Goal: Check status: Check status

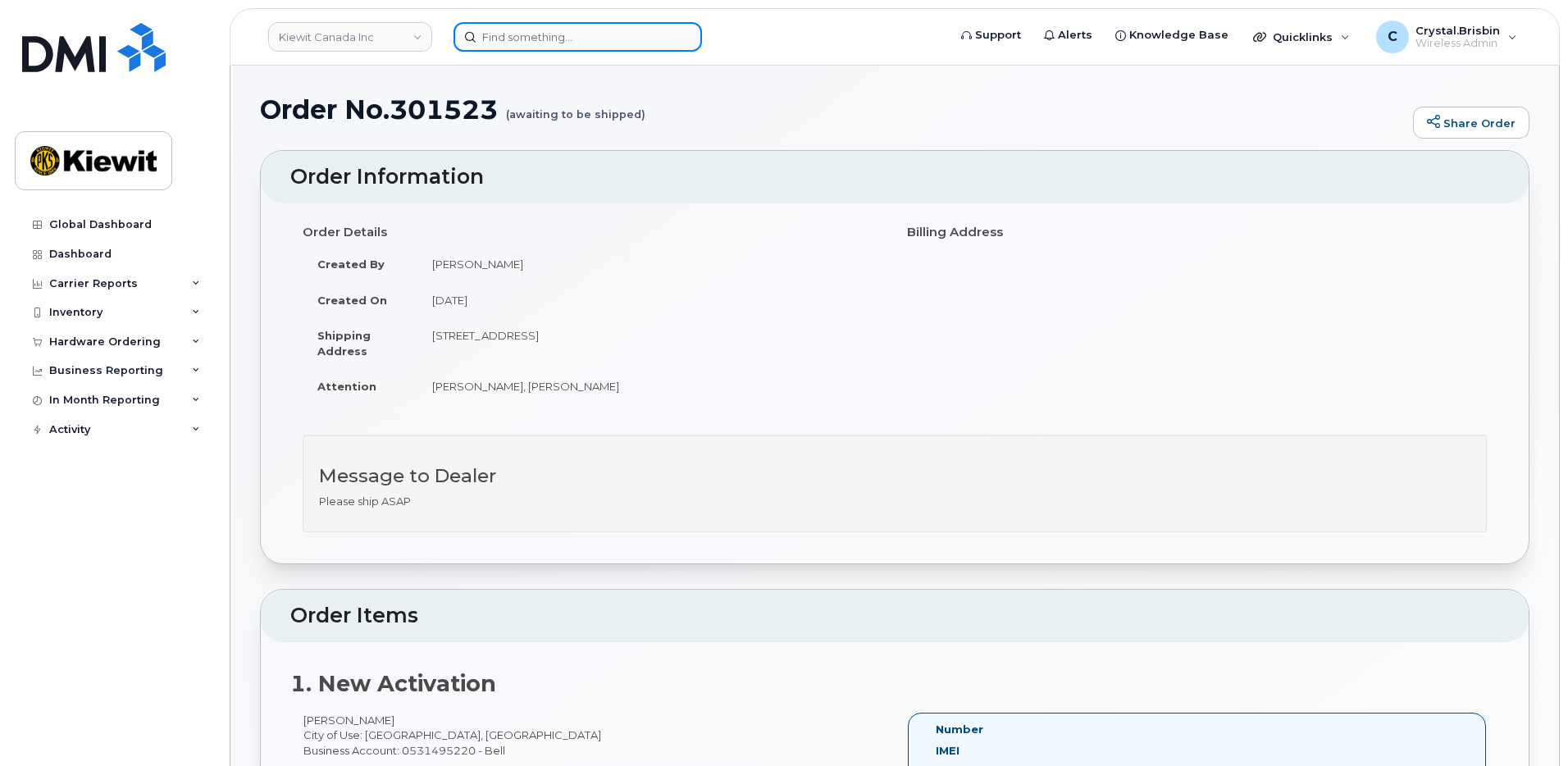
click at [539, 41] on input at bounding box center [577, 36] width 248 height 30
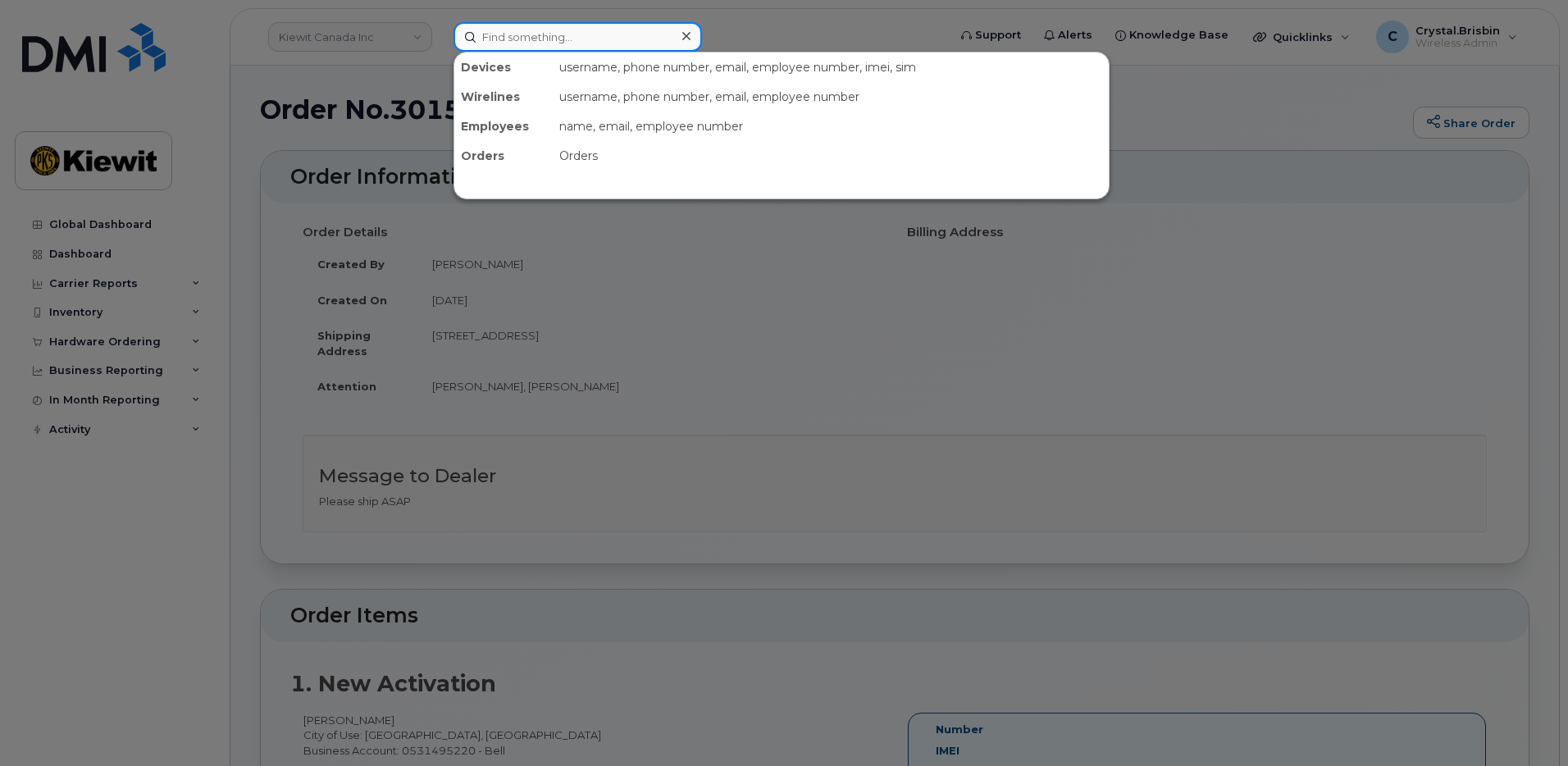
paste input "302287"
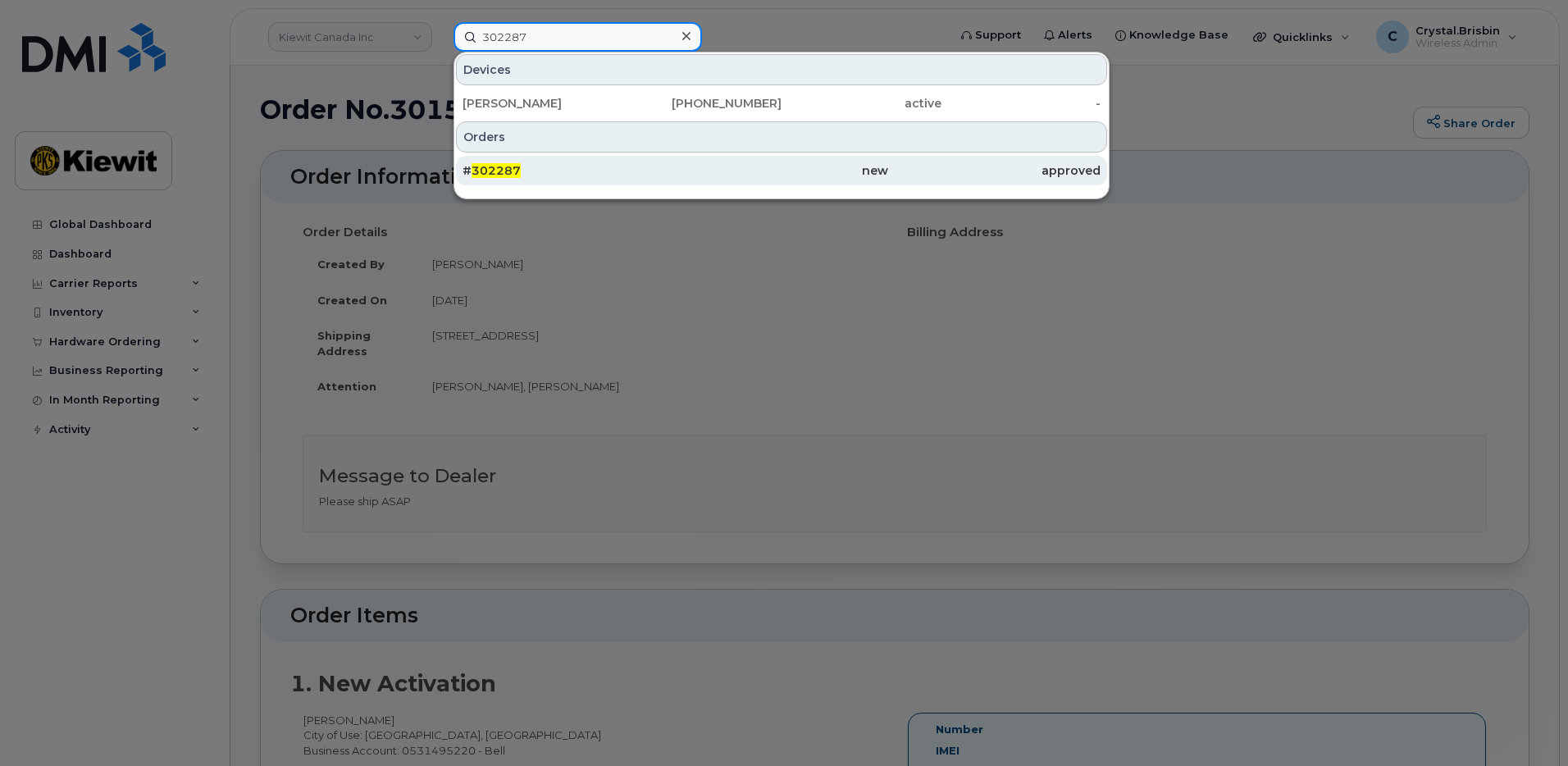
type input "302287"
click at [557, 169] on div "# 302287" at bounding box center [569, 170] width 213 height 17
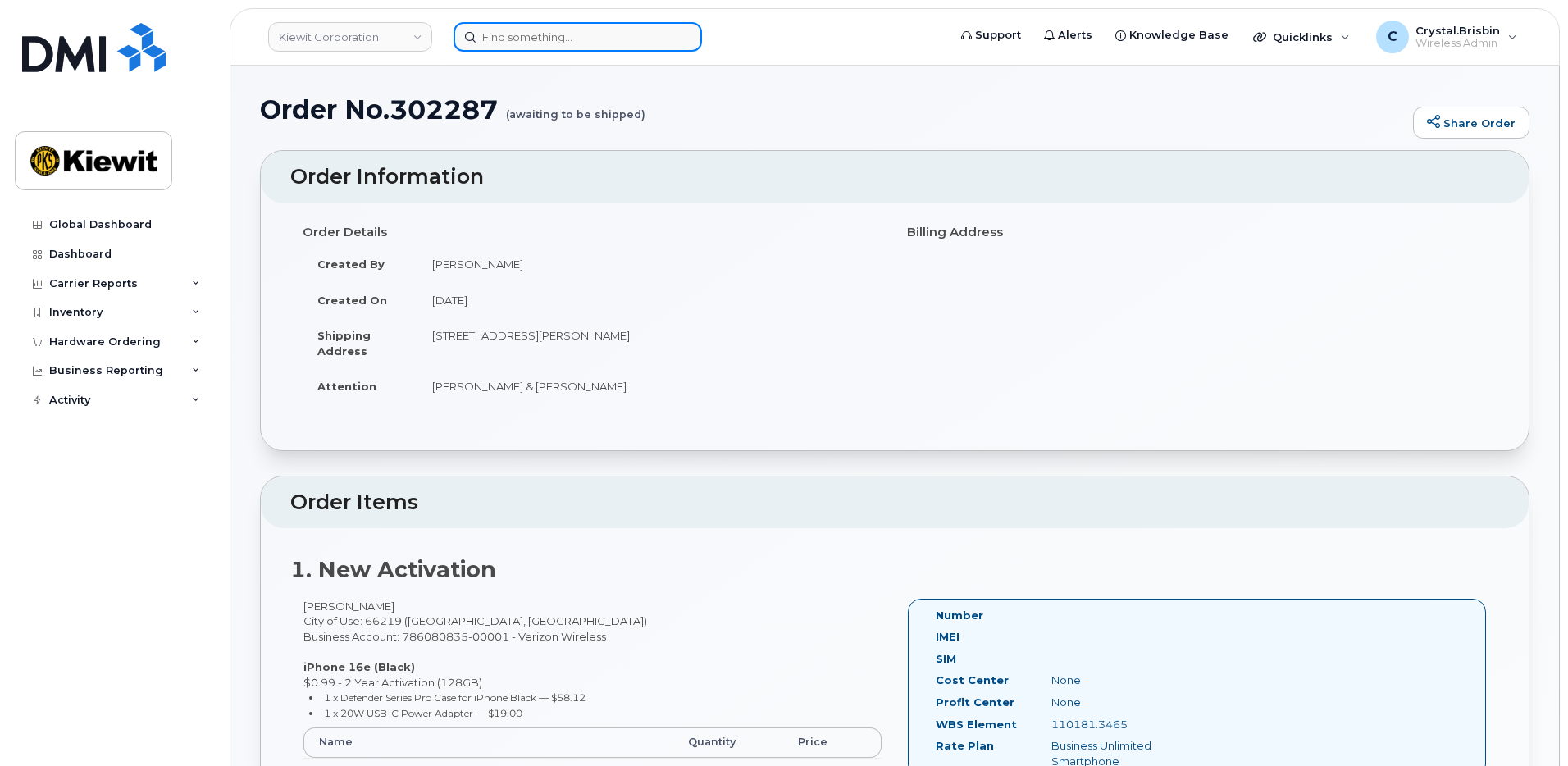
click at [610, 33] on input at bounding box center [577, 36] width 248 height 30
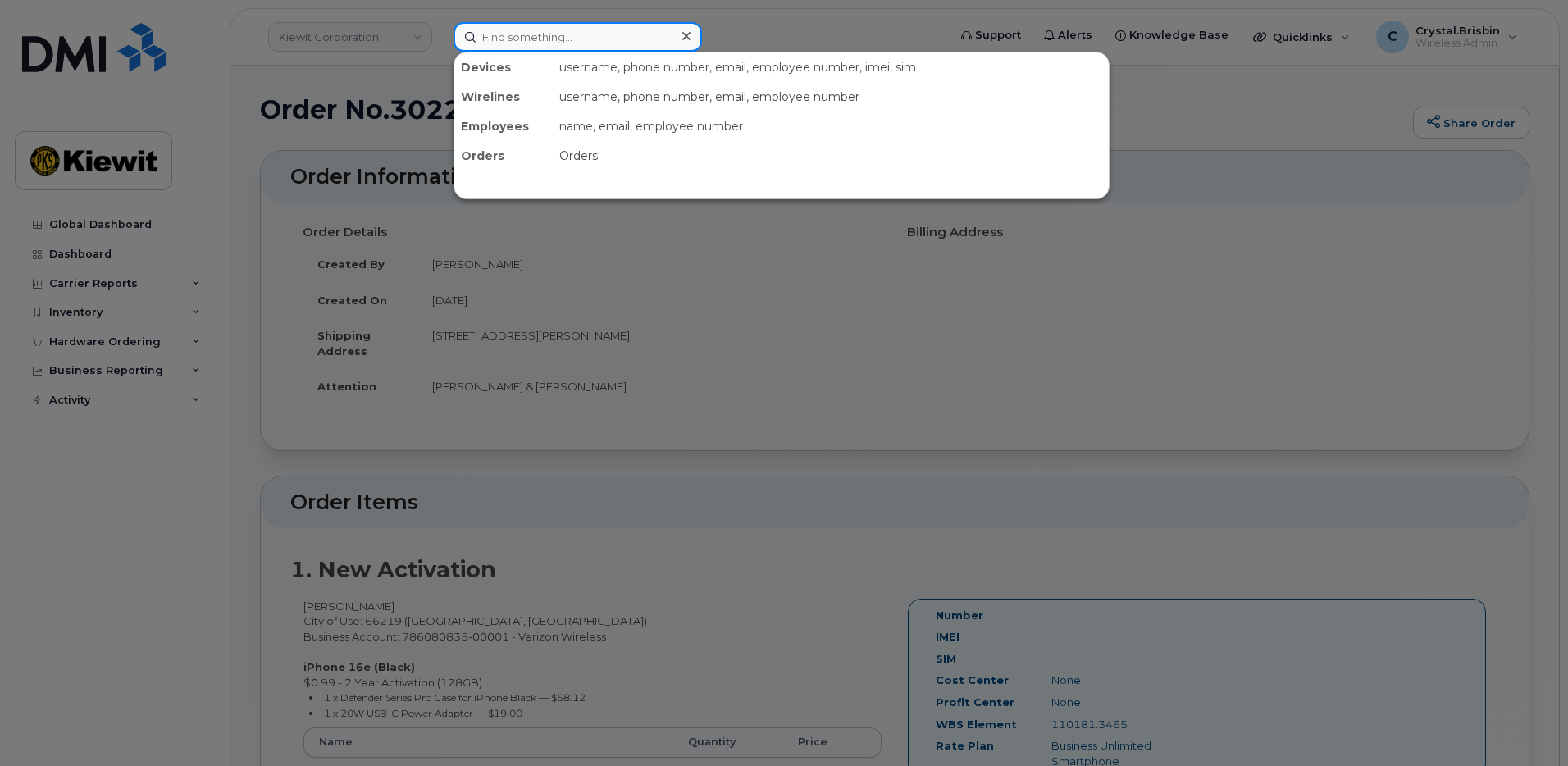
paste input "302640"
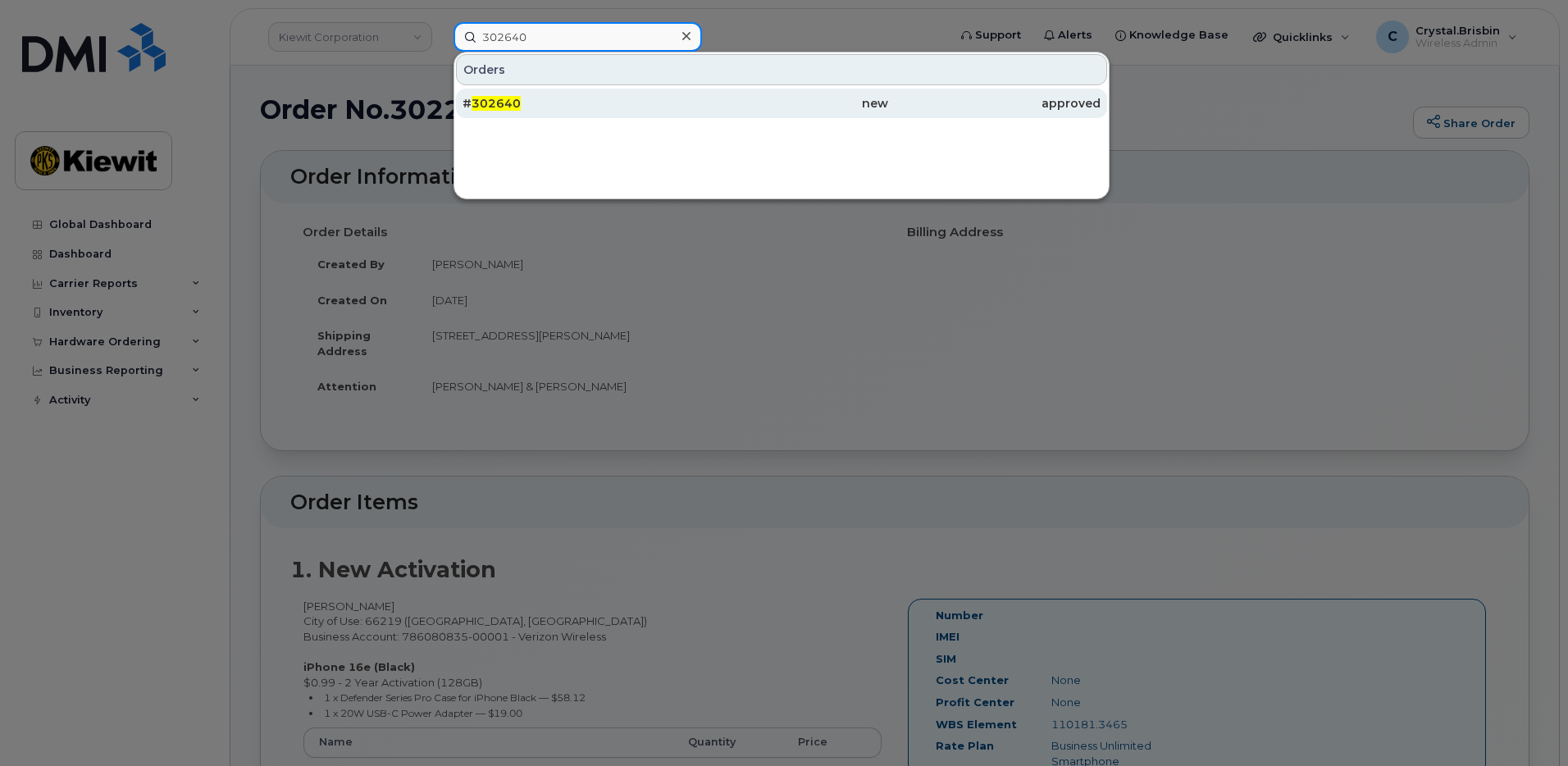
type input "302640"
click at [504, 103] on span "302640" at bounding box center [496, 102] width 49 height 15
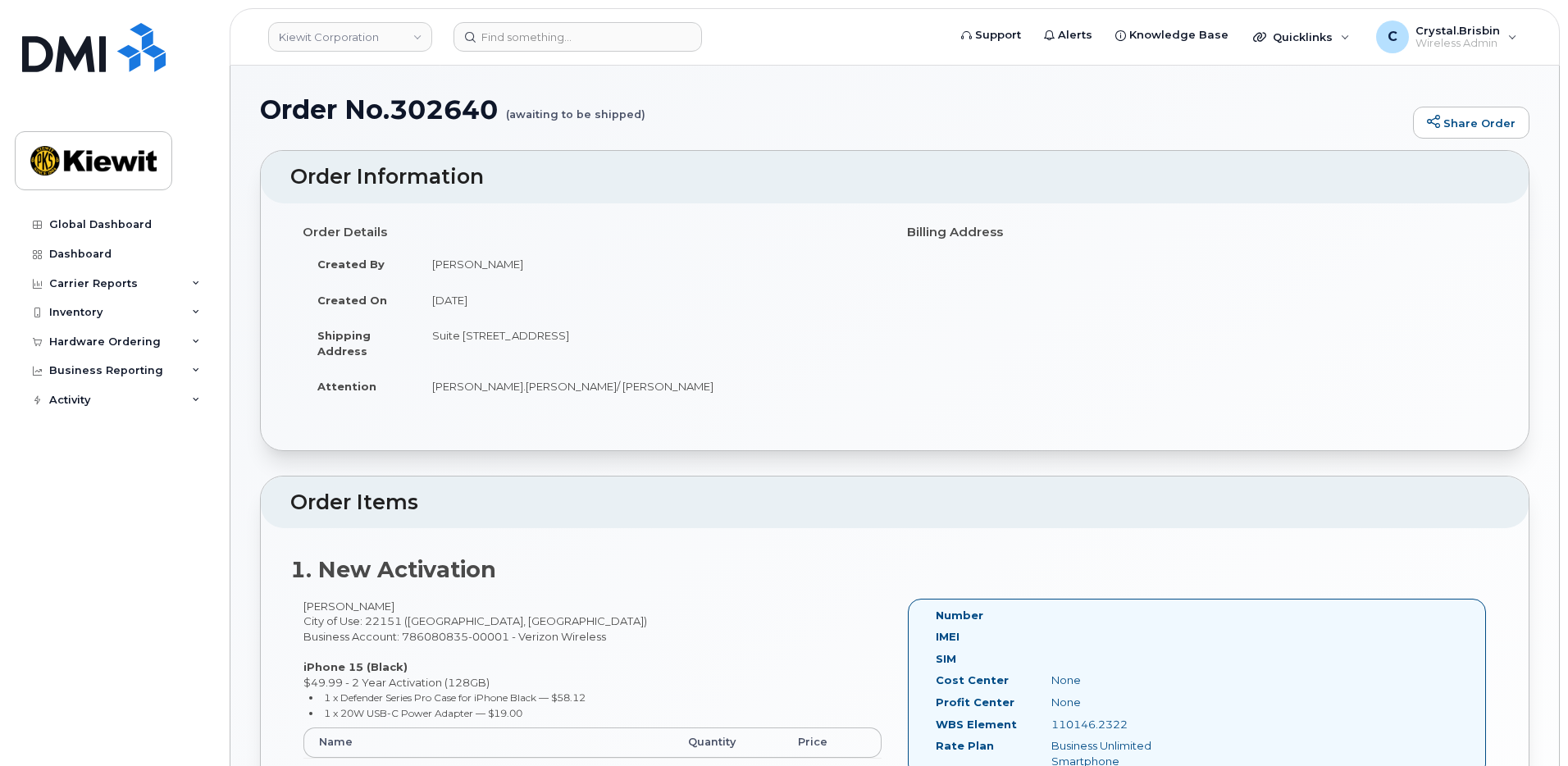
click at [238, 349] on div "Order No.302640 (awaiting to be shipped) Share Order × Share This Order If you …" at bounding box center [894, 619] width 1328 height 1107
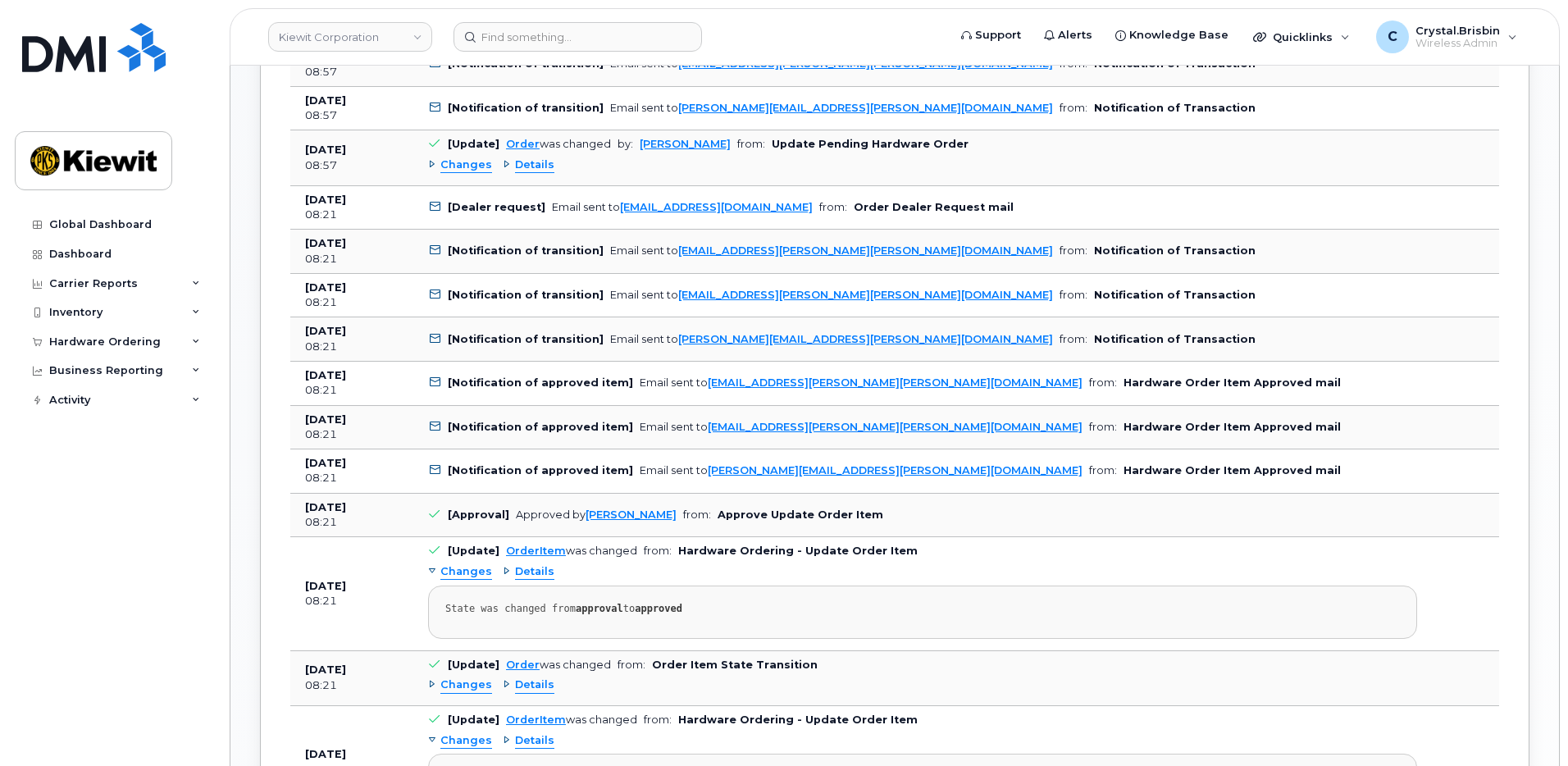
click at [270, 461] on div "Activity Log Customize Filter Refresh Export Date Details Action [DATE] 08:57 […" at bounding box center [894, 756] width 1269 height 1743
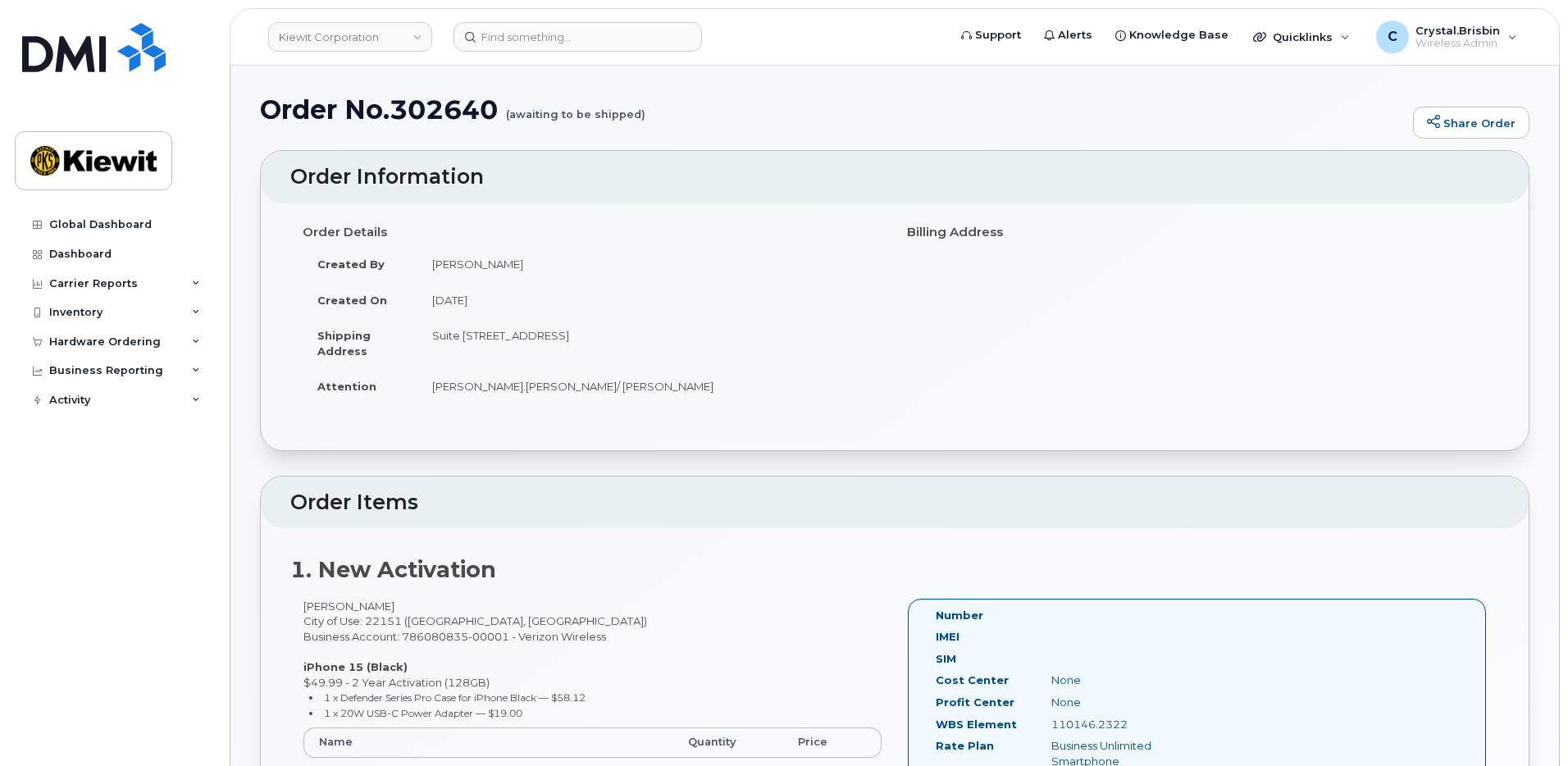
scroll to position [1145, 0]
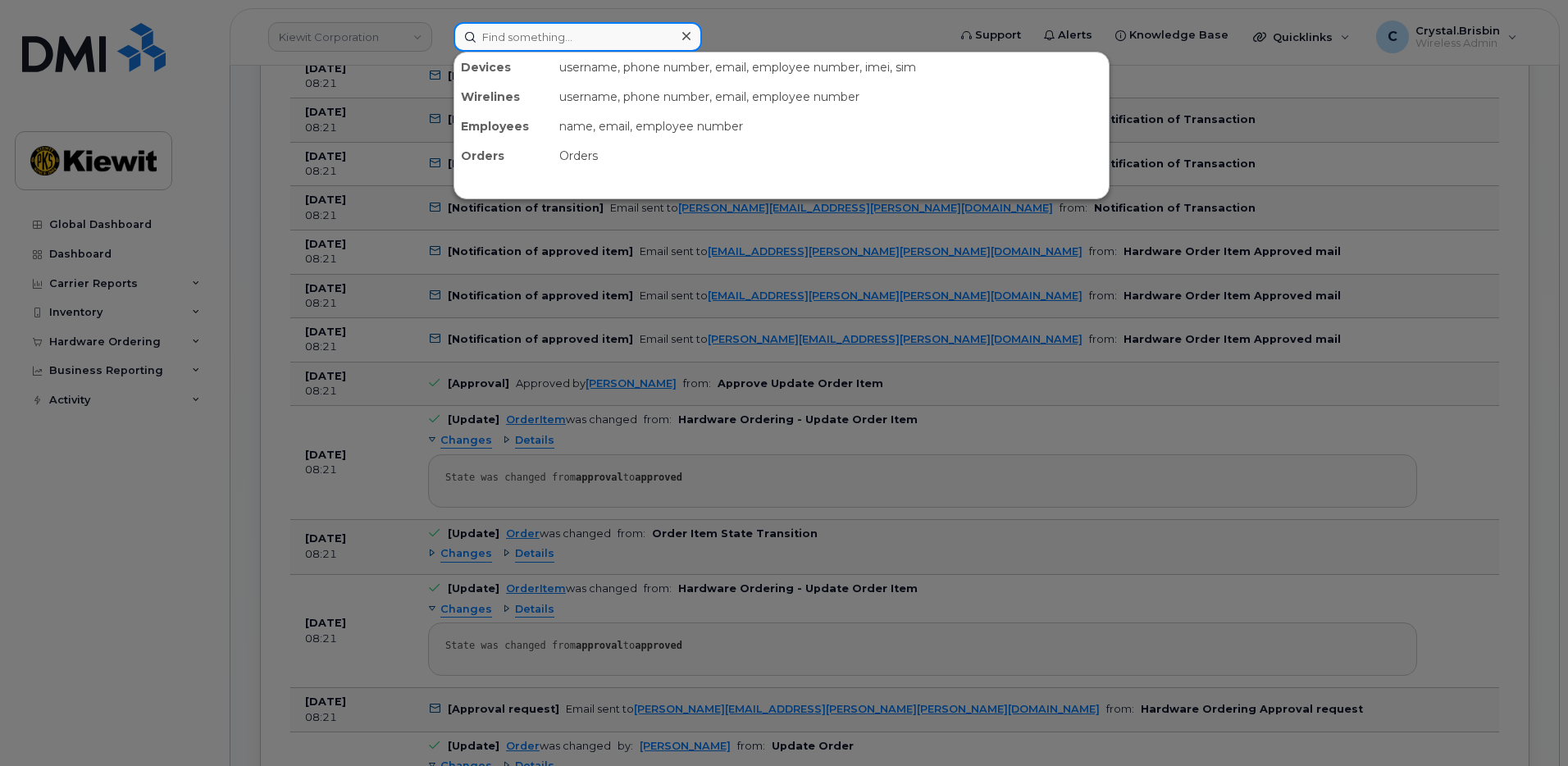
click at [524, 43] on input at bounding box center [577, 36] width 248 height 30
paste input "302639"
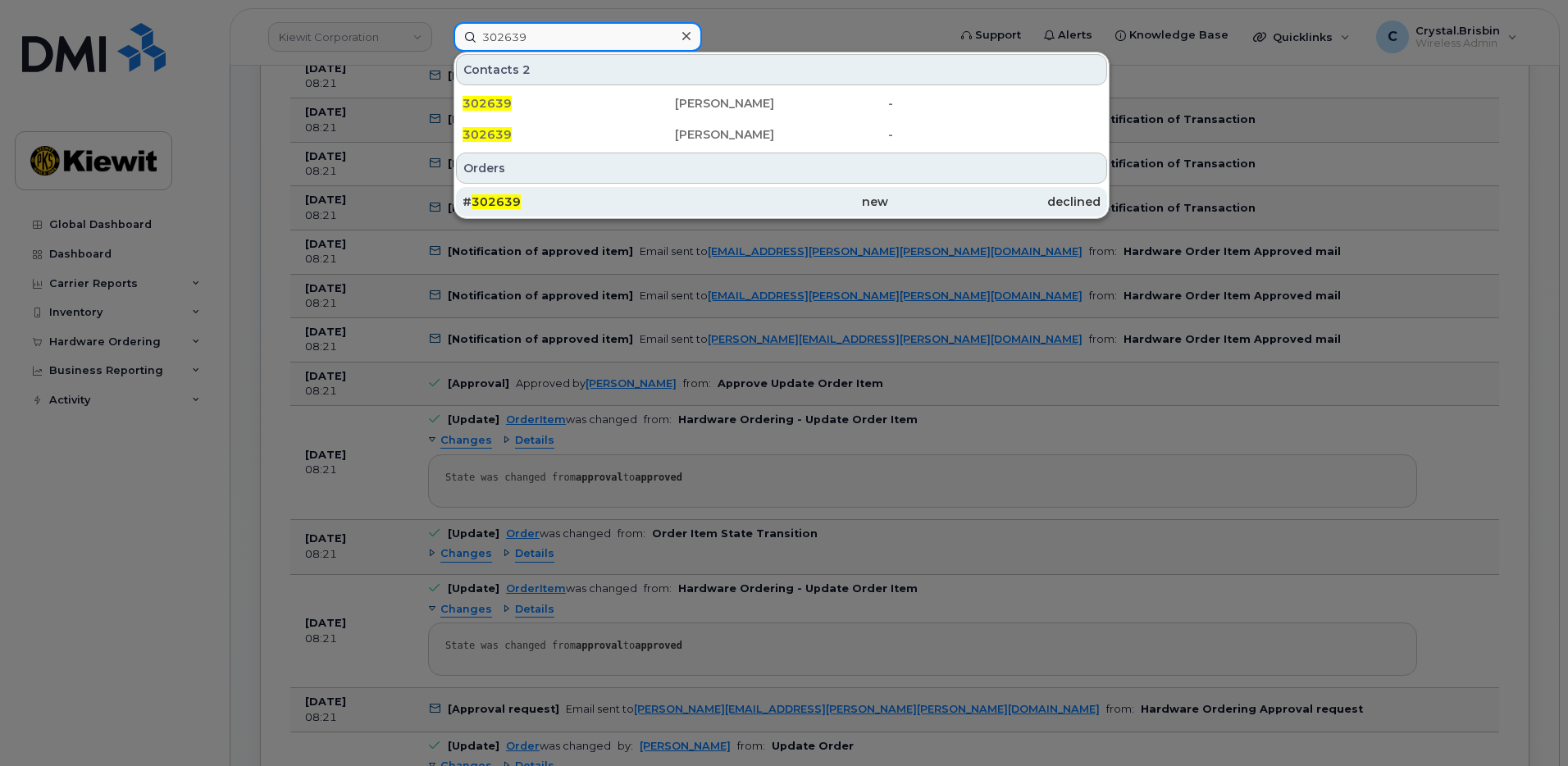
type input "302639"
click at [561, 208] on div "# 302639" at bounding box center [569, 201] width 213 height 17
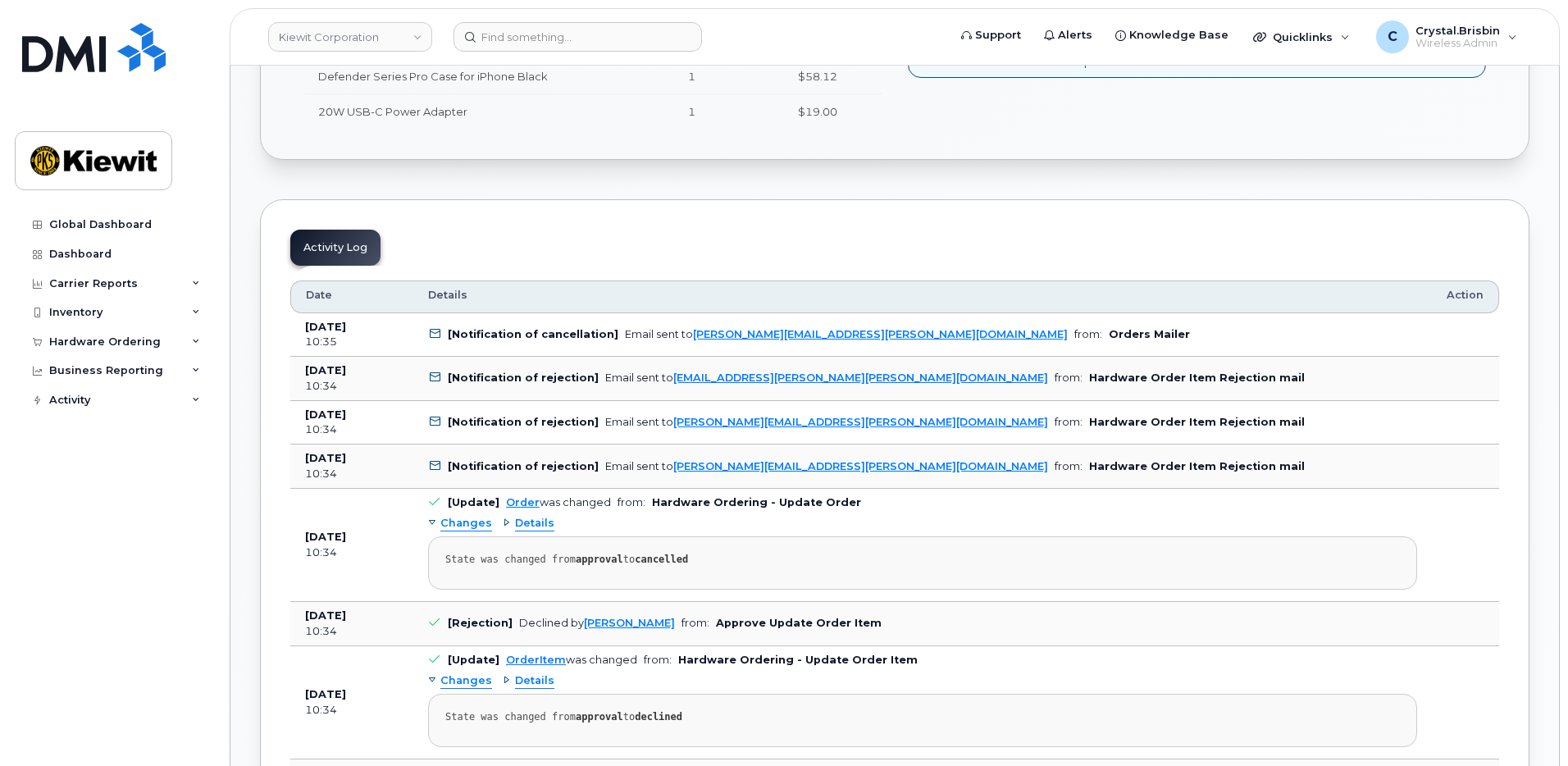
scroll to position [738, 0]
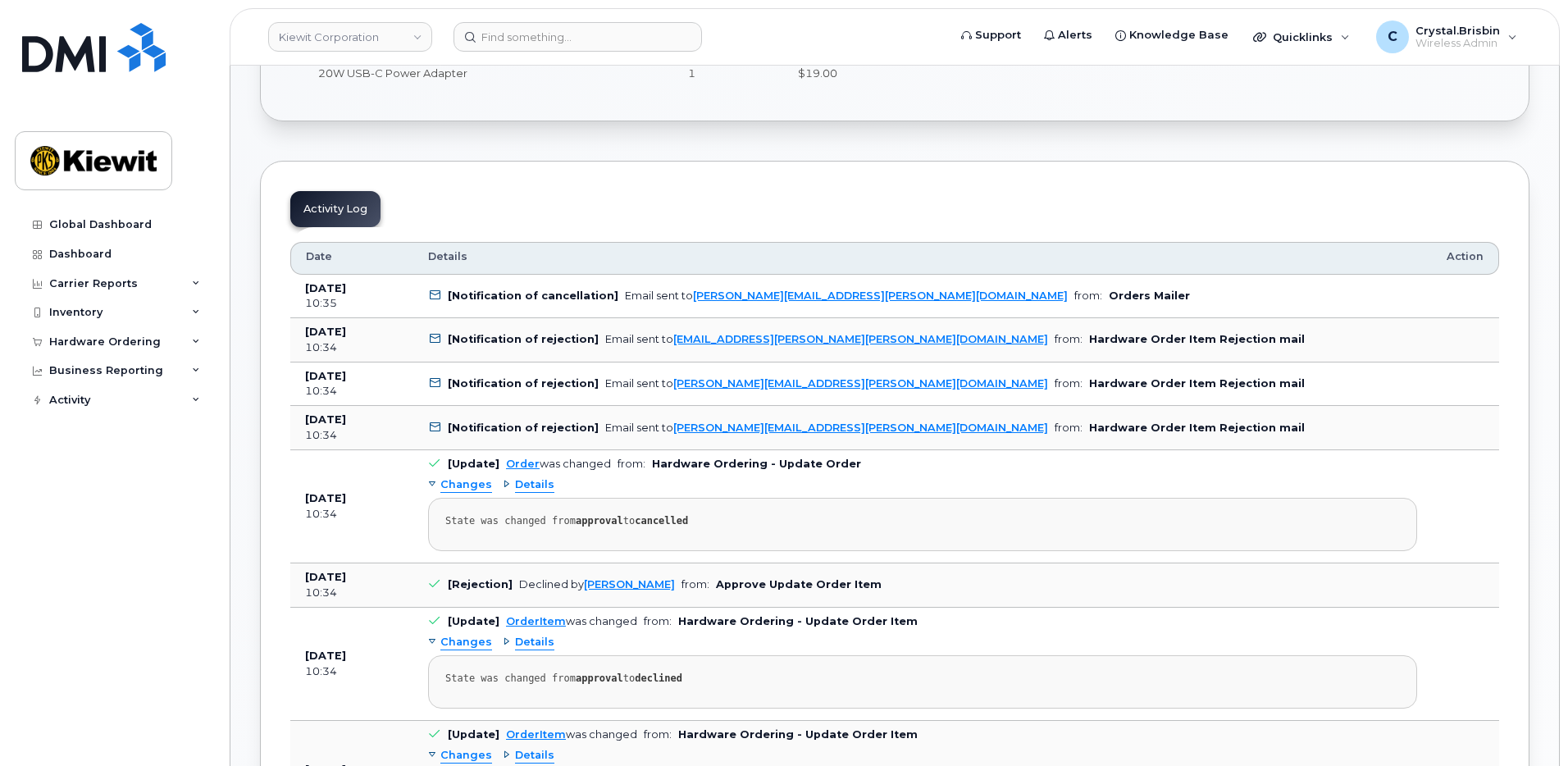
click at [504, 639] on div "Details" at bounding box center [528, 643] width 51 height 16
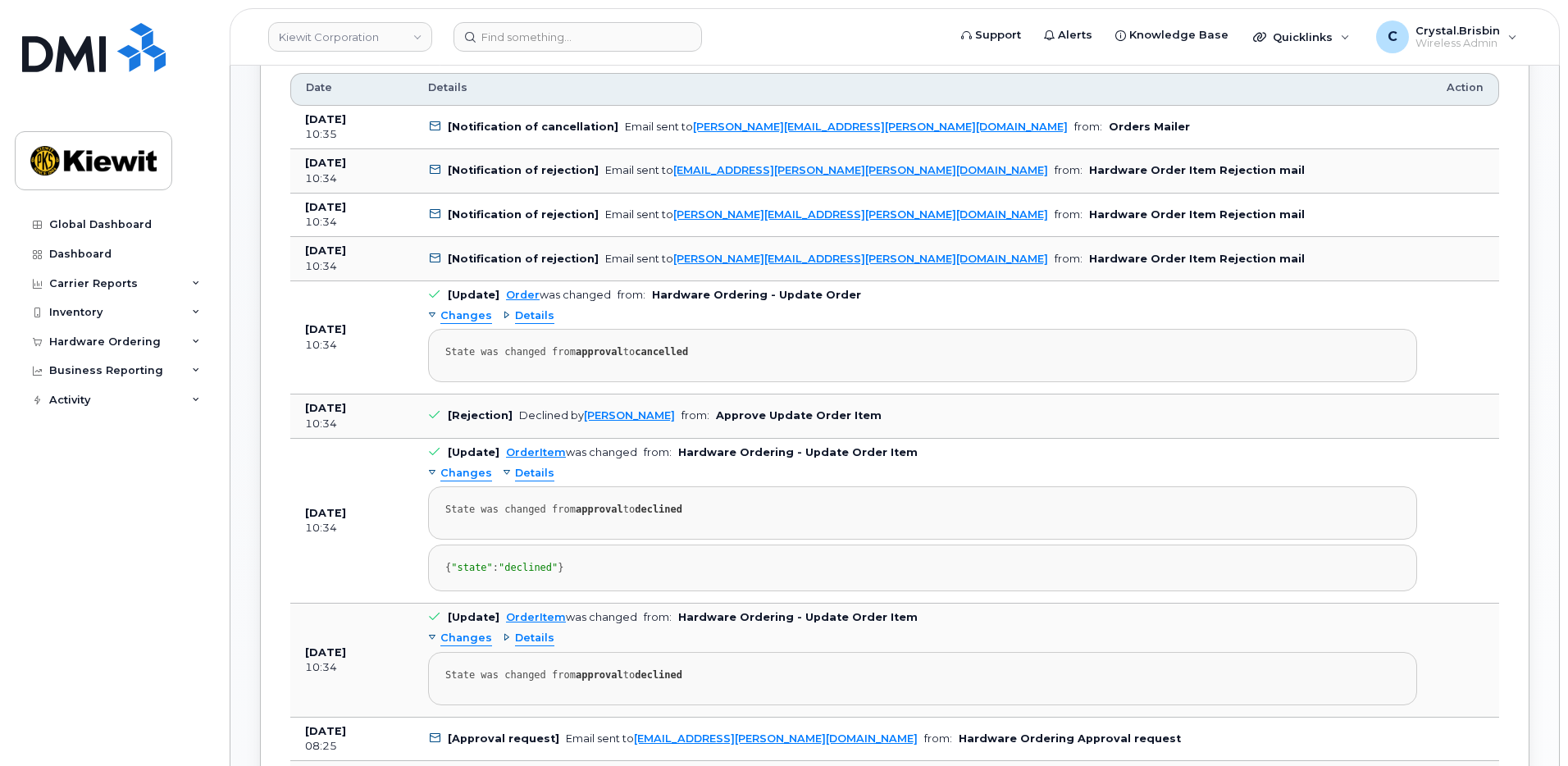
scroll to position [984, 0]
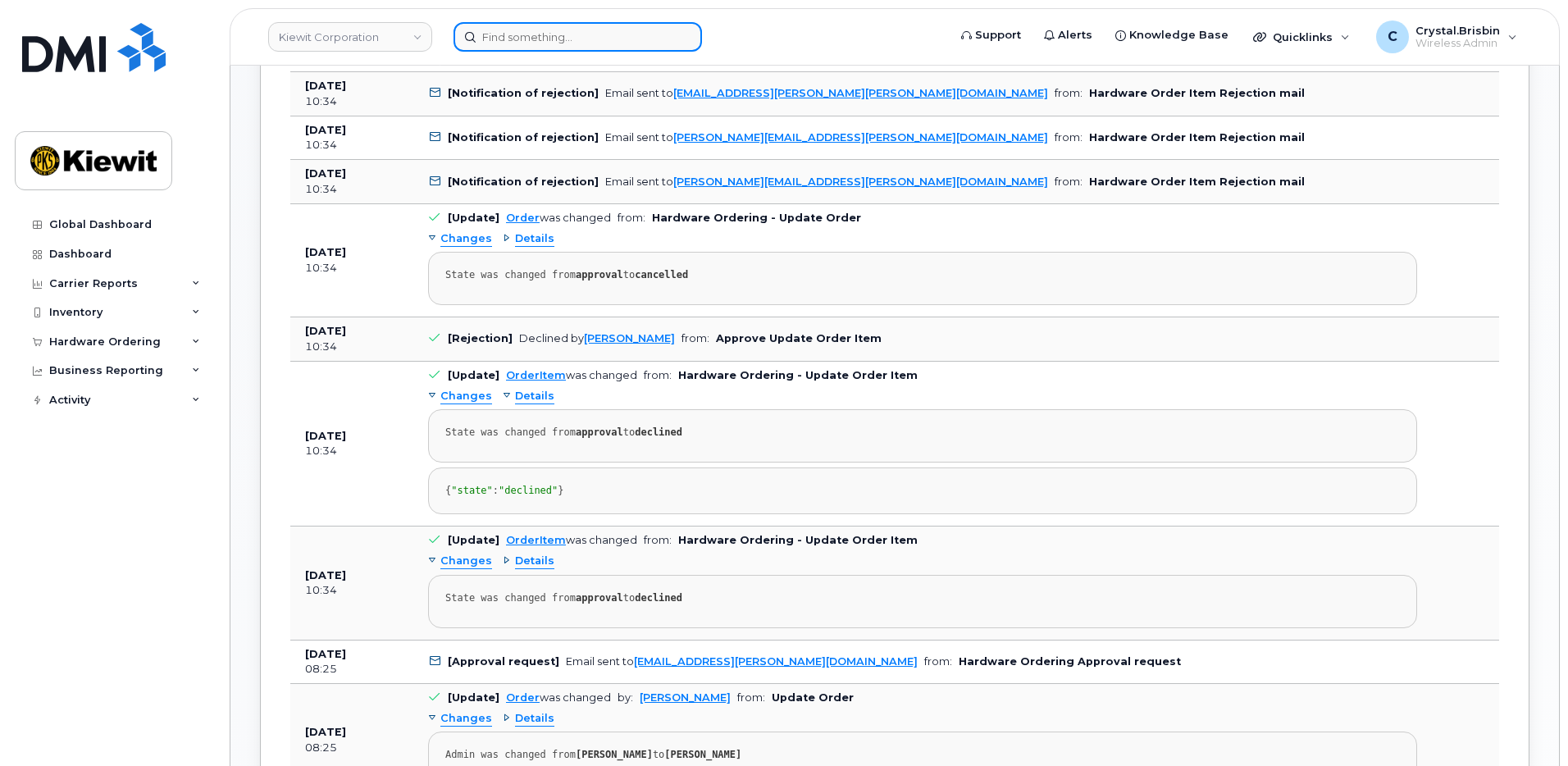
click at [582, 41] on input at bounding box center [577, 36] width 248 height 30
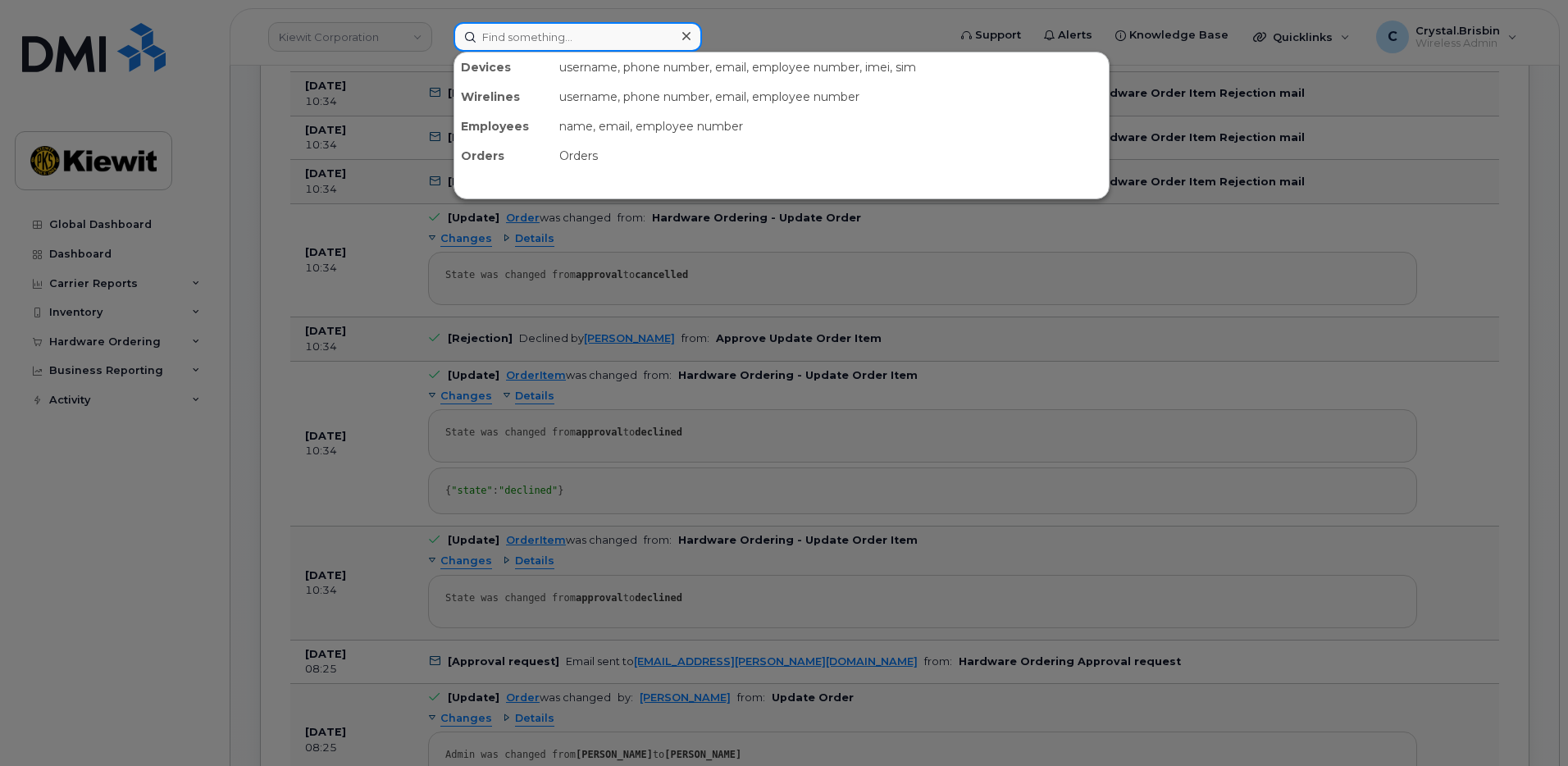
paste input "302642"
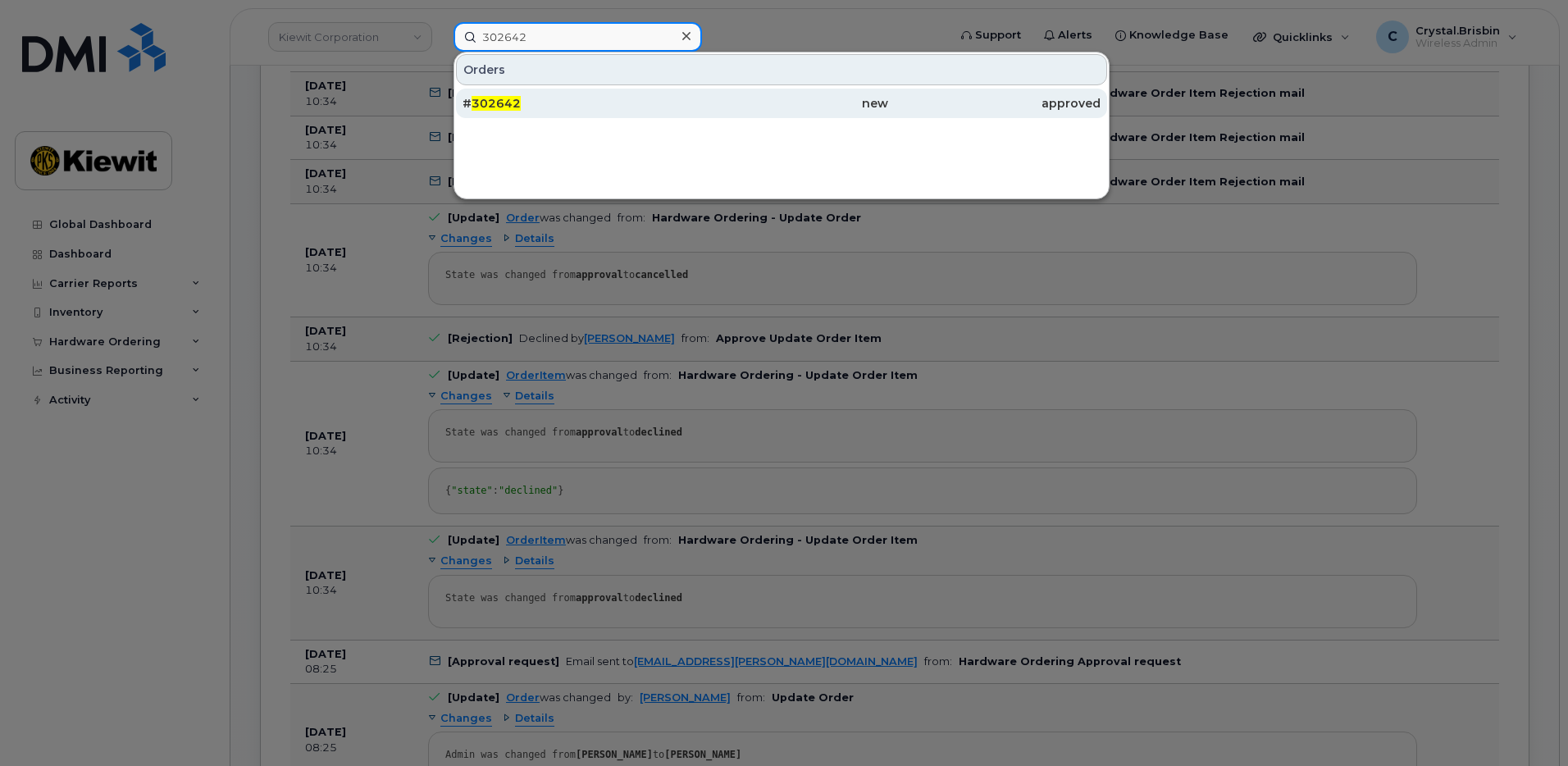
type input "302642"
click at [544, 108] on div "# 302642" at bounding box center [569, 103] width 213 height 17
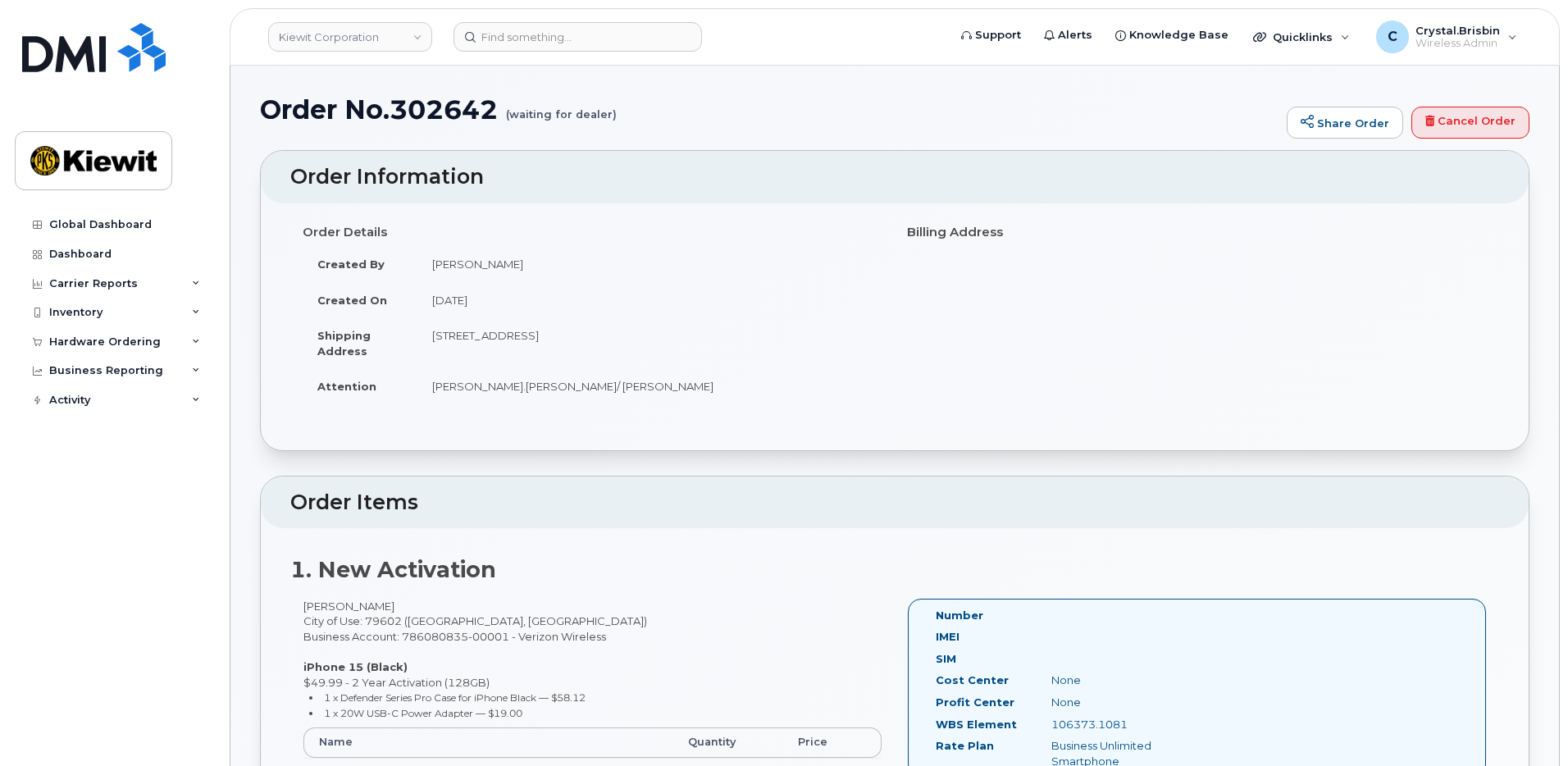
click at [573, 36] on input at bounding box center [577, 36] width 248 height 30
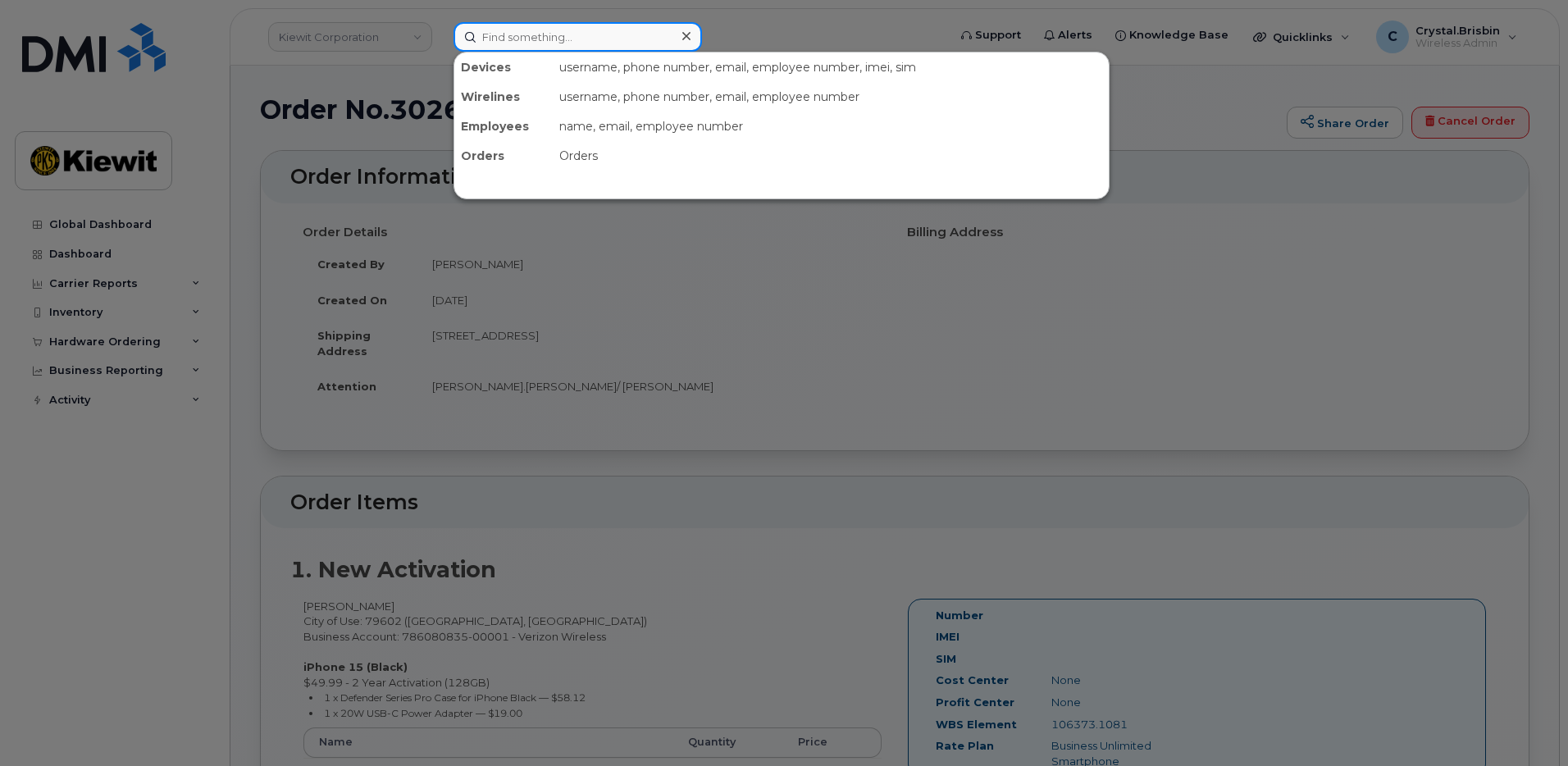
paste input "302643"
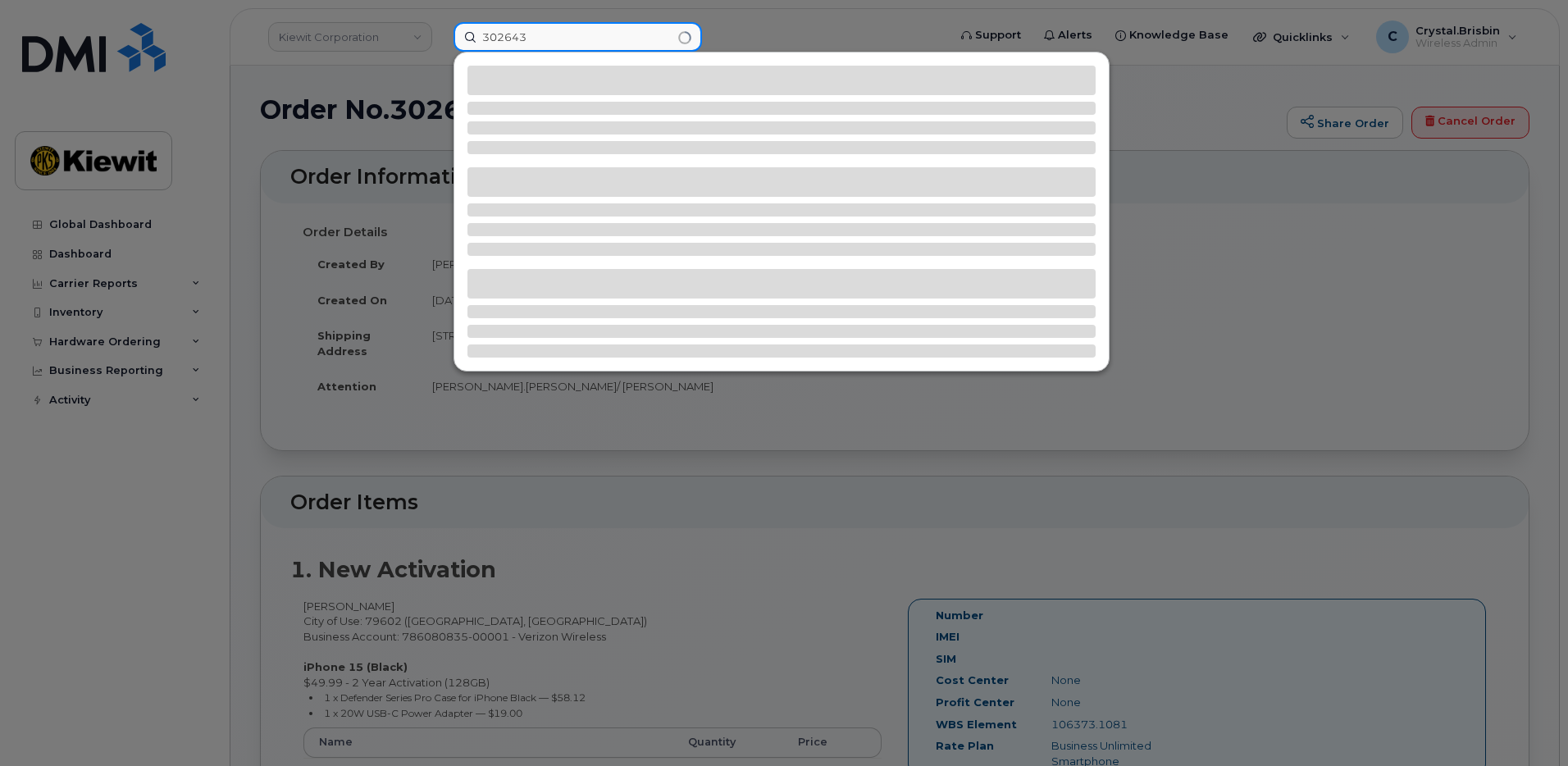
type input "302643"
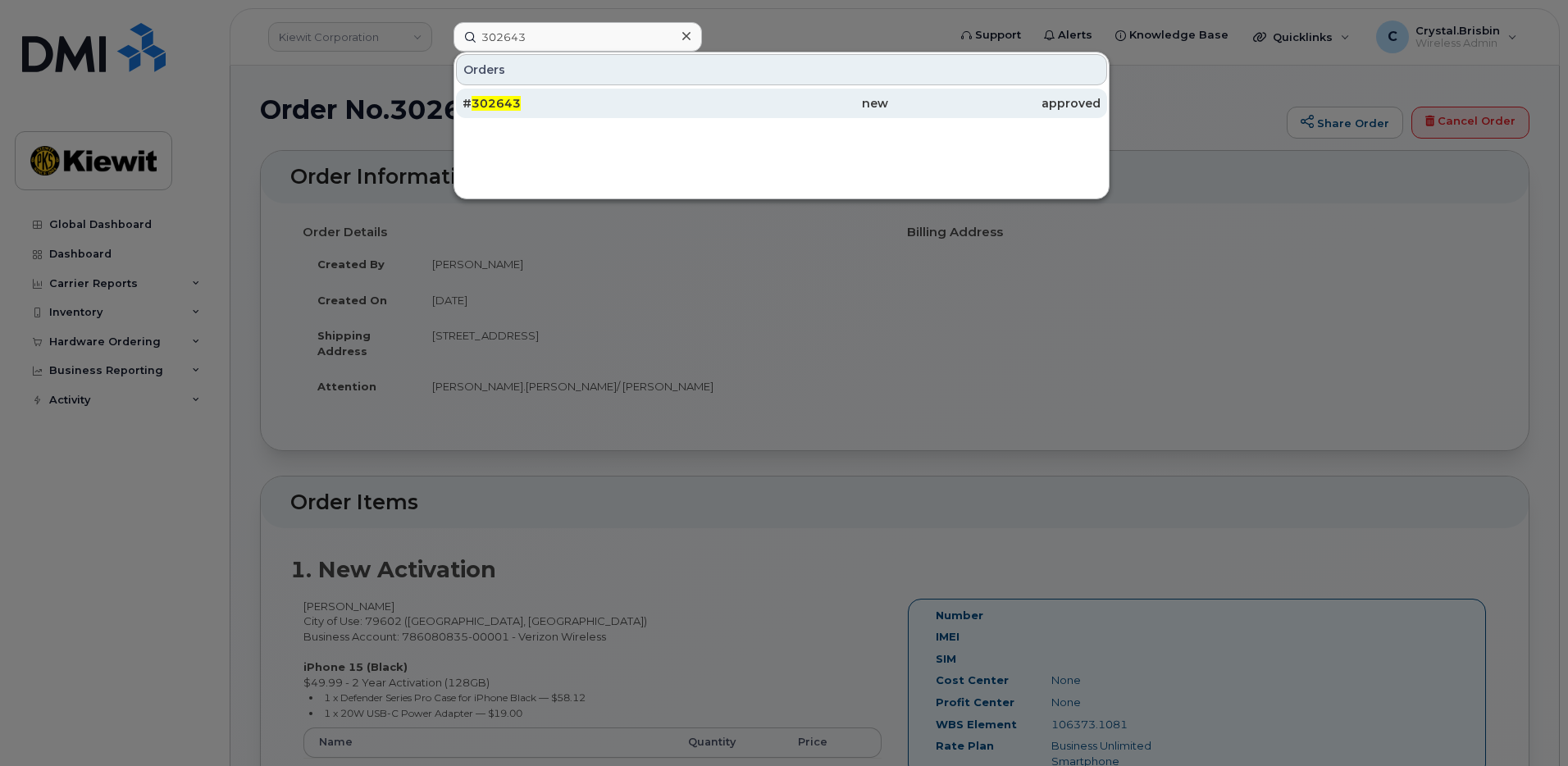
click at [537, 103] on div "# 302643" at bounding box center [569, 103] width 213 height 17
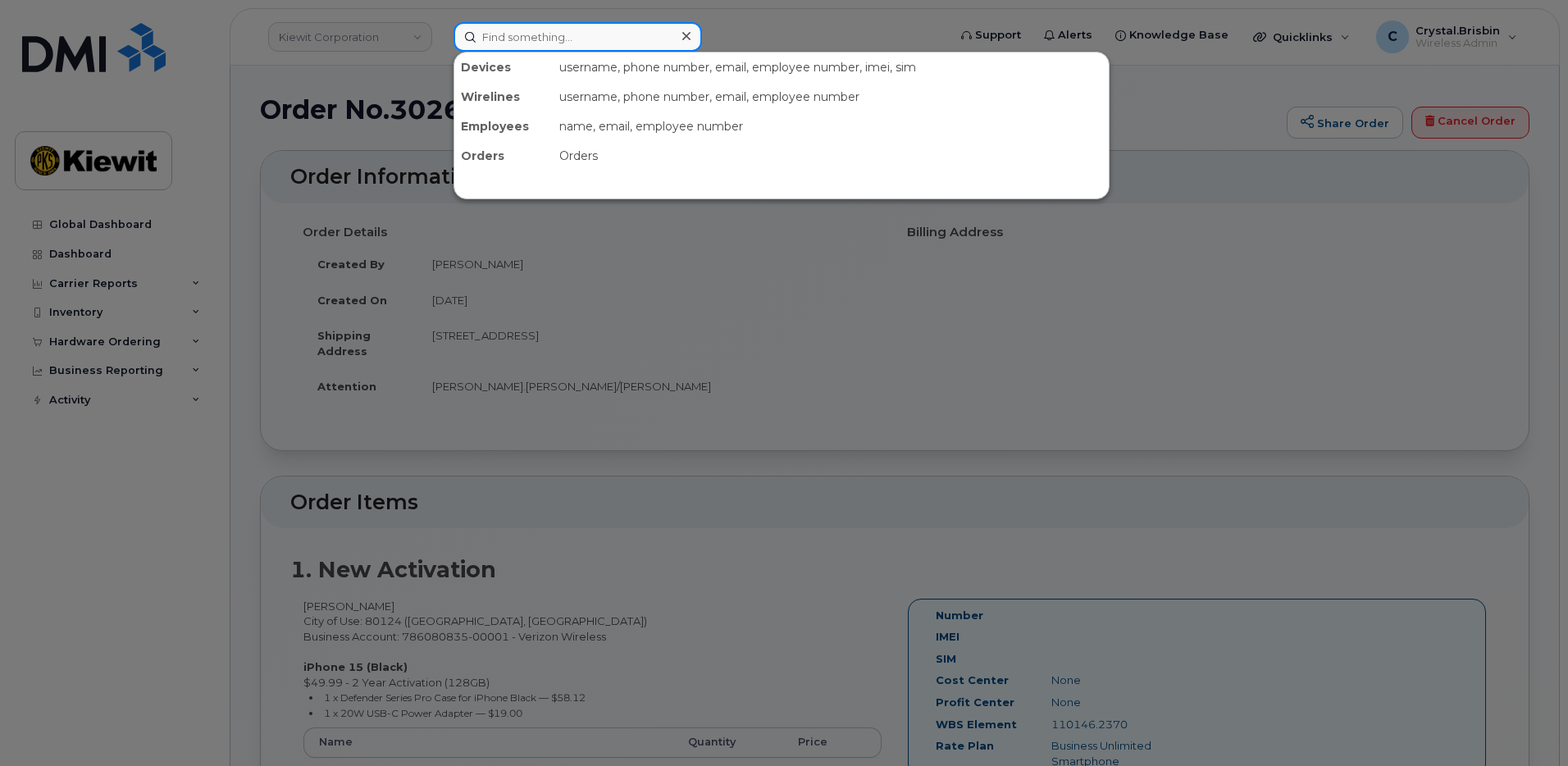
click at [520, 36] on input at bounding box center [577, 36] width 248 height 30
paste input "302648"
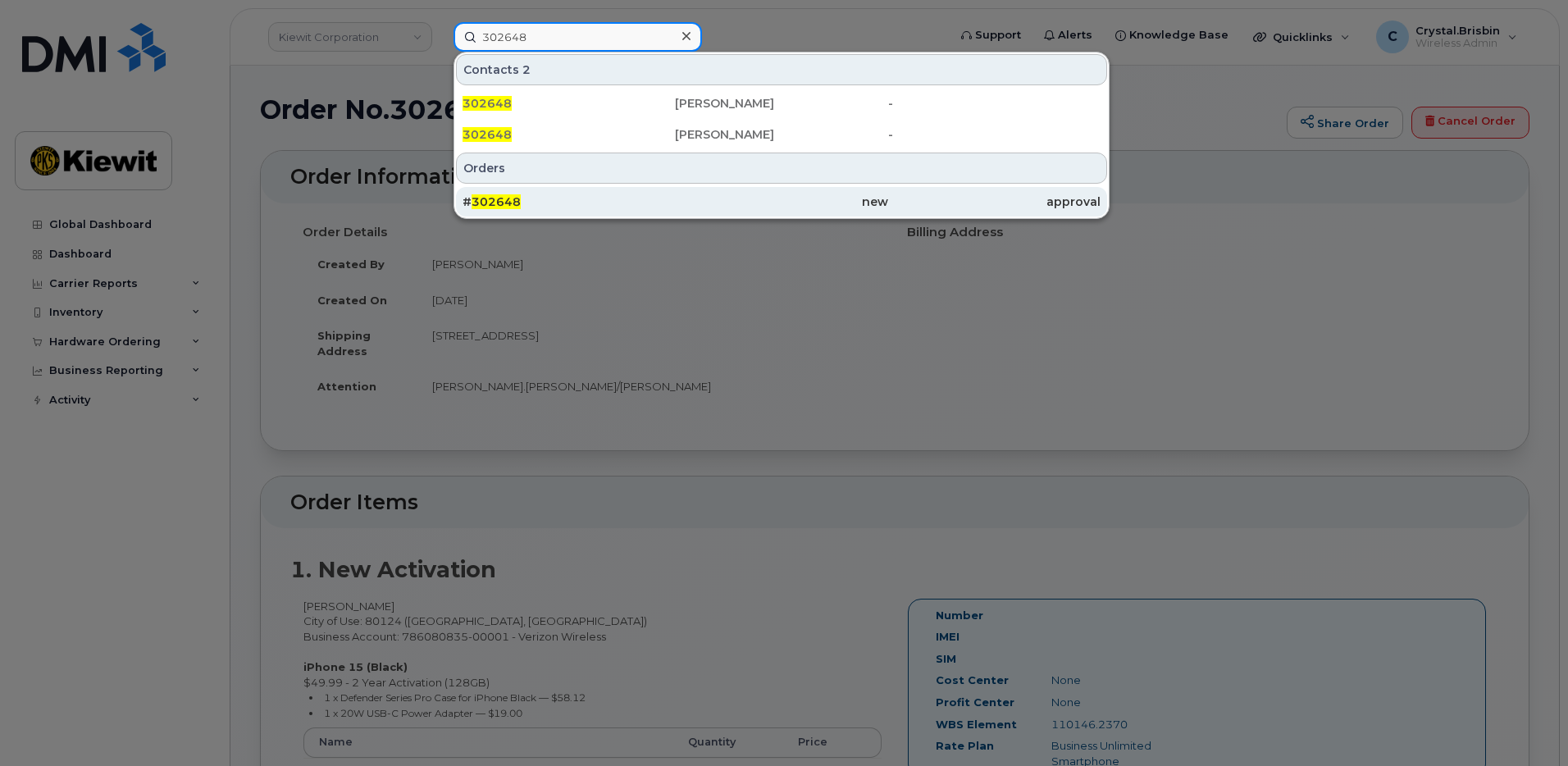
type input "302648"
click at [523, 195] on div "# 302648" at bounding box center [569, 201] width 213 height 17
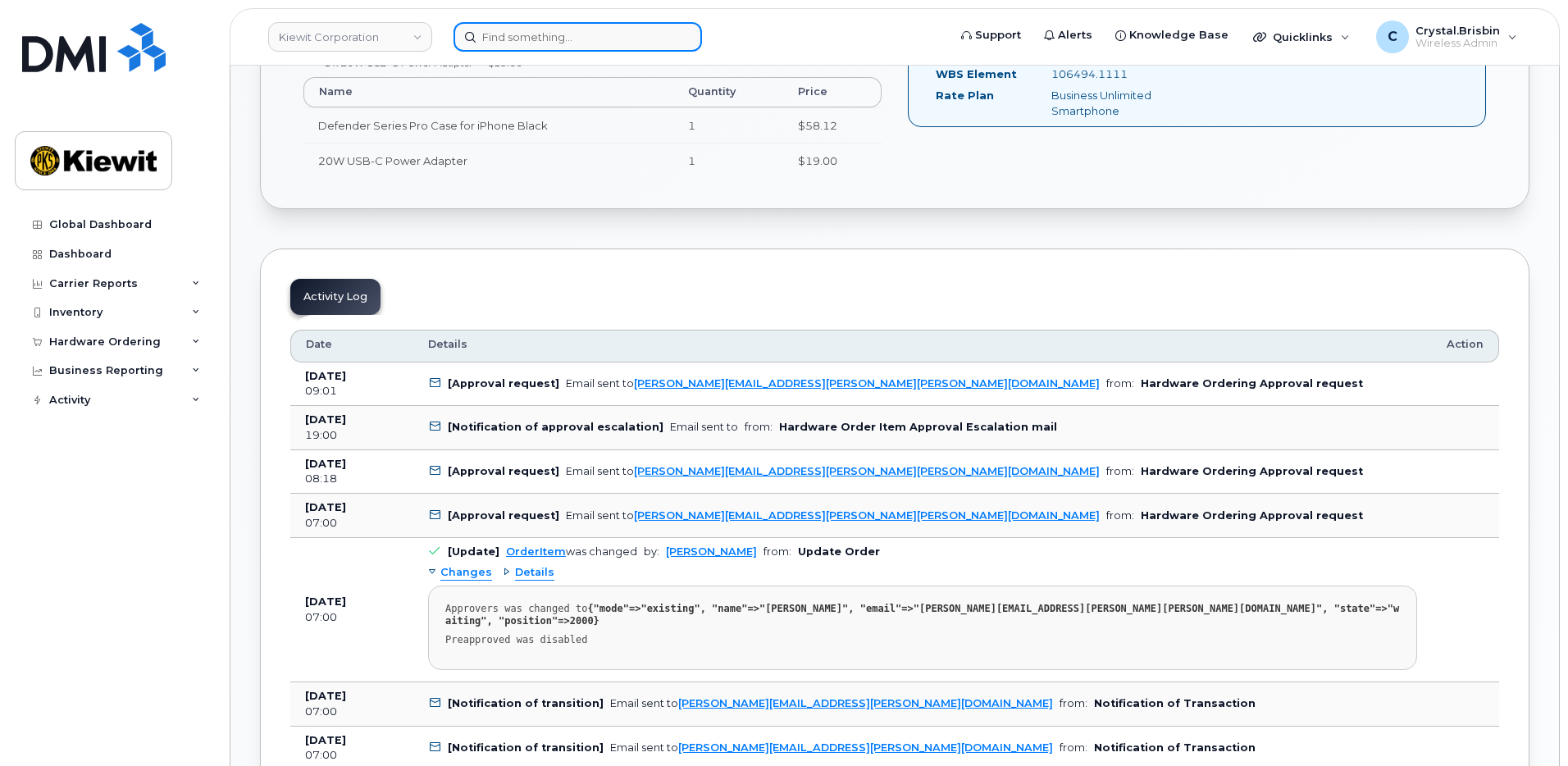
click at [617, 36] on input at bounding box center [577, 36] width 248 height 30
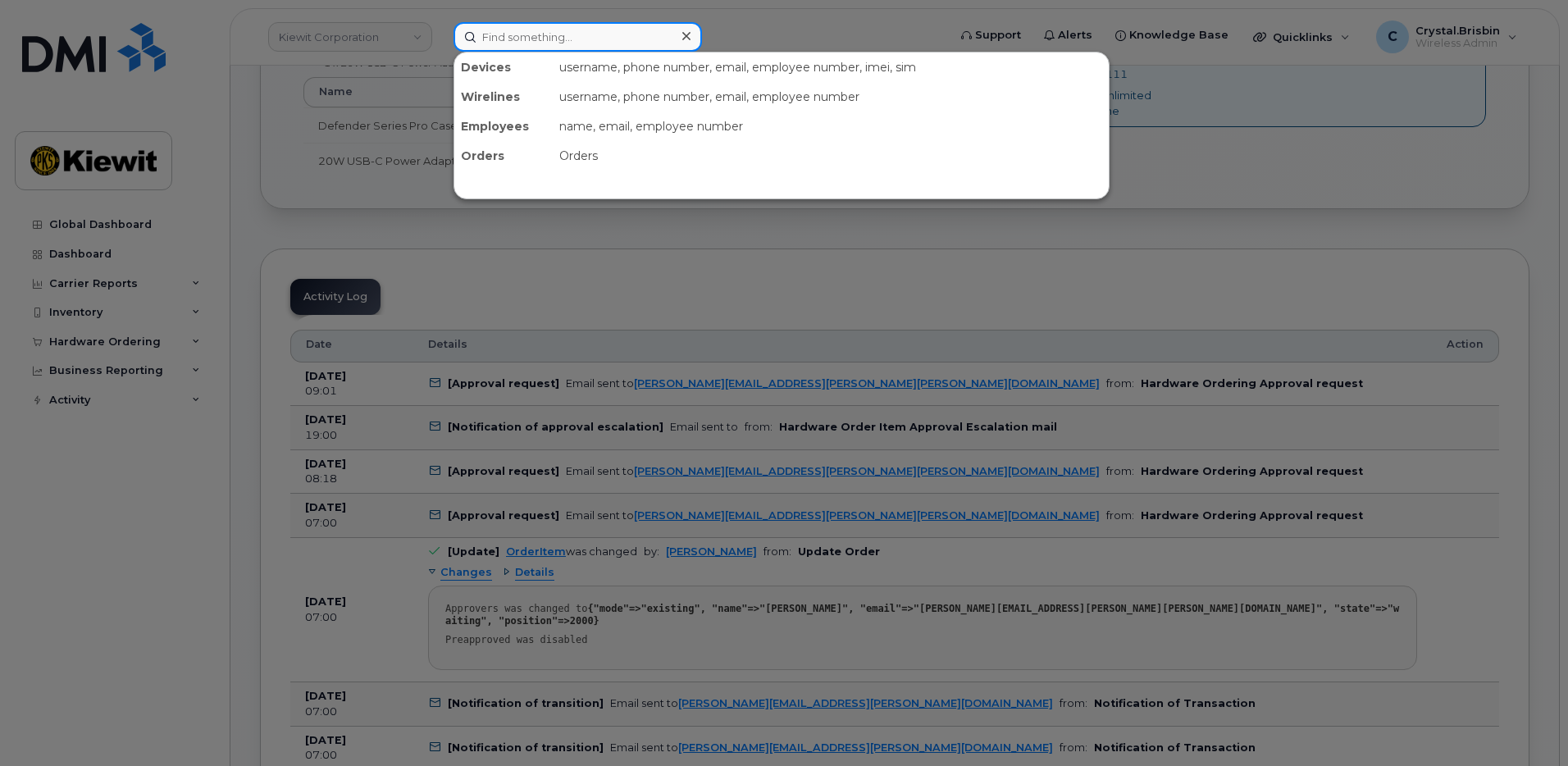
paste input "302471"
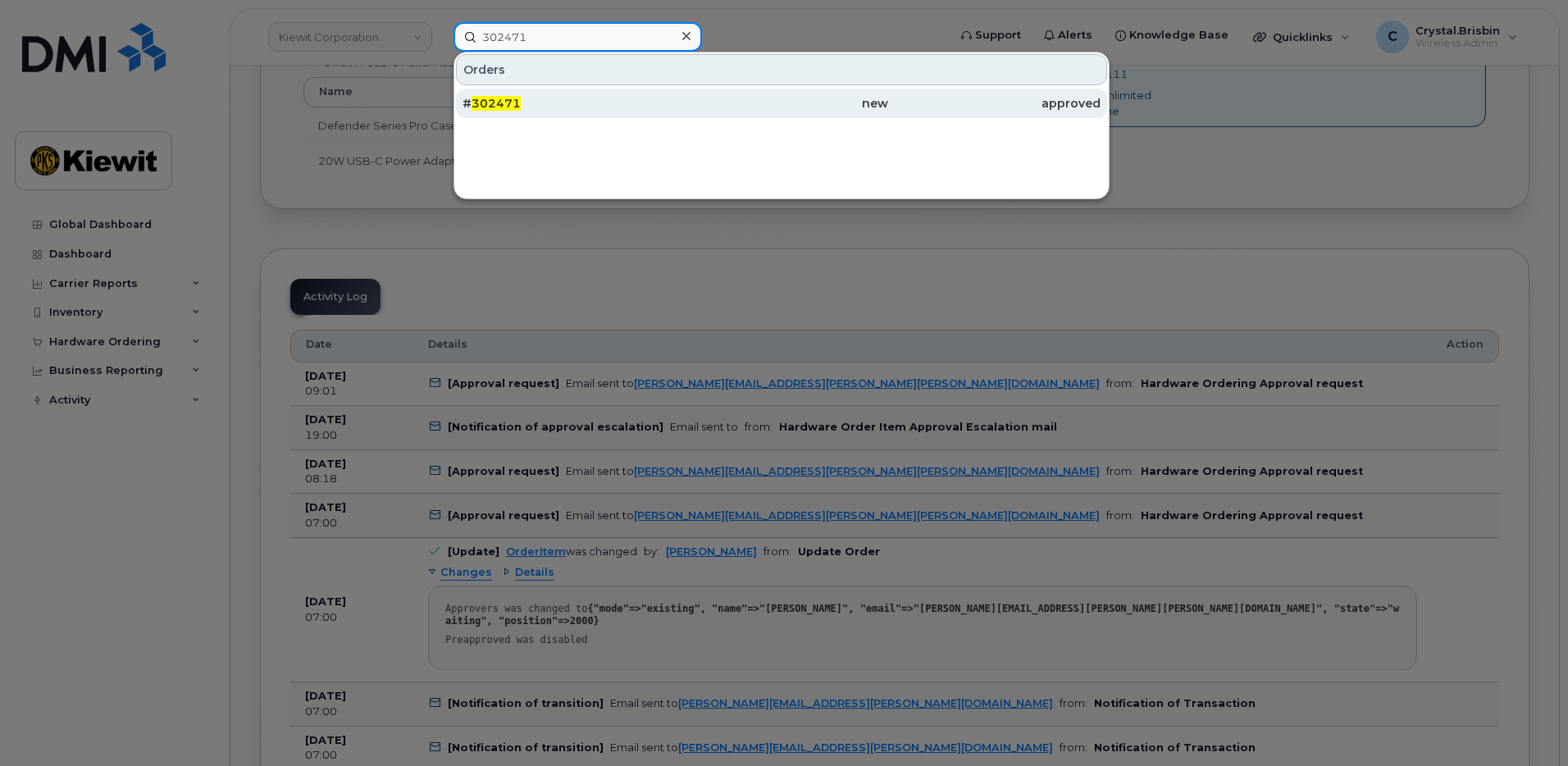
type input "302471"
click at [512, 109] on span "302471" at bounding box center [496, 102] width 49 height 15
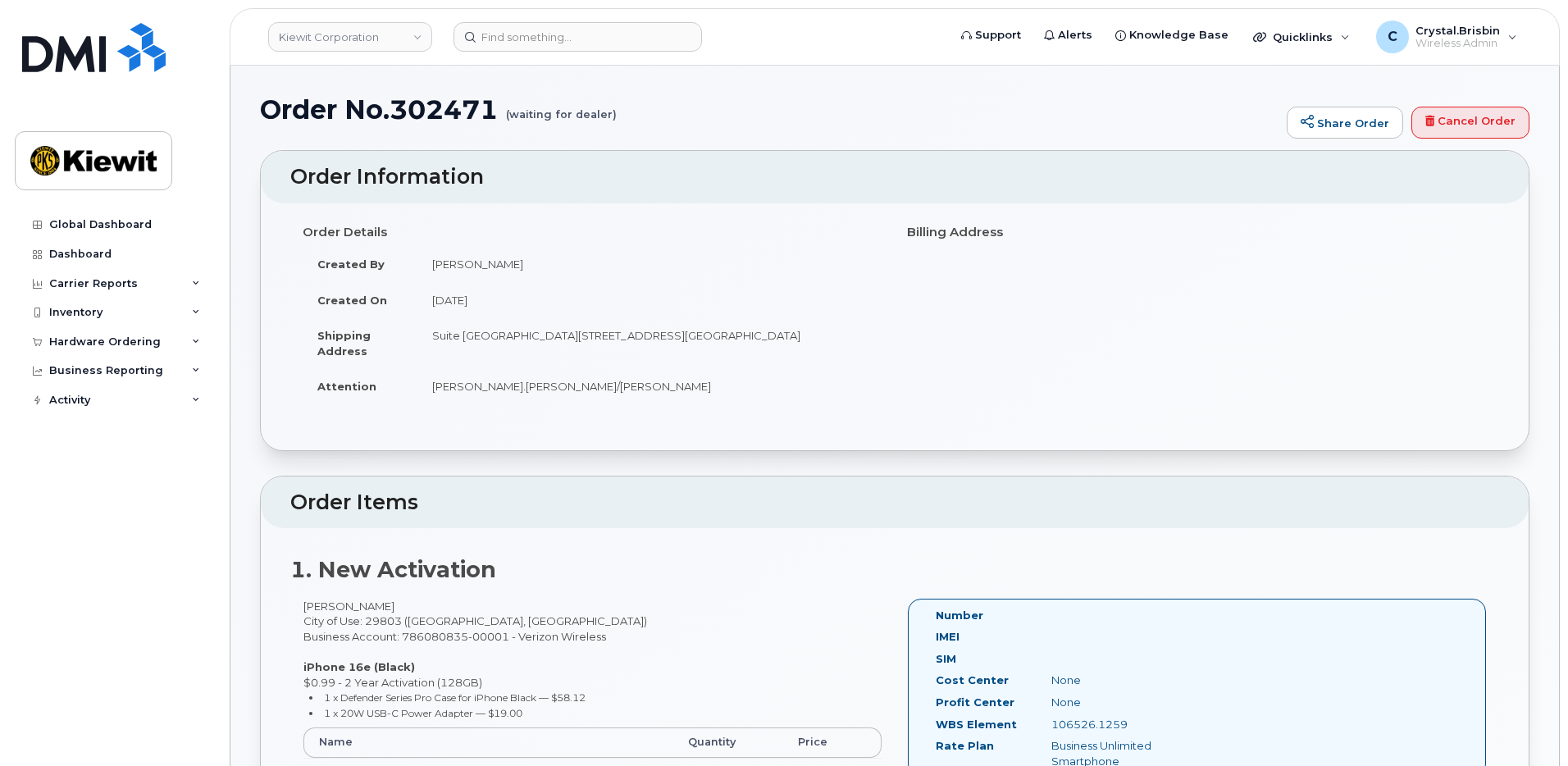
click at [571, 40] on input at bounding box center [577, 36] width 248 height 30
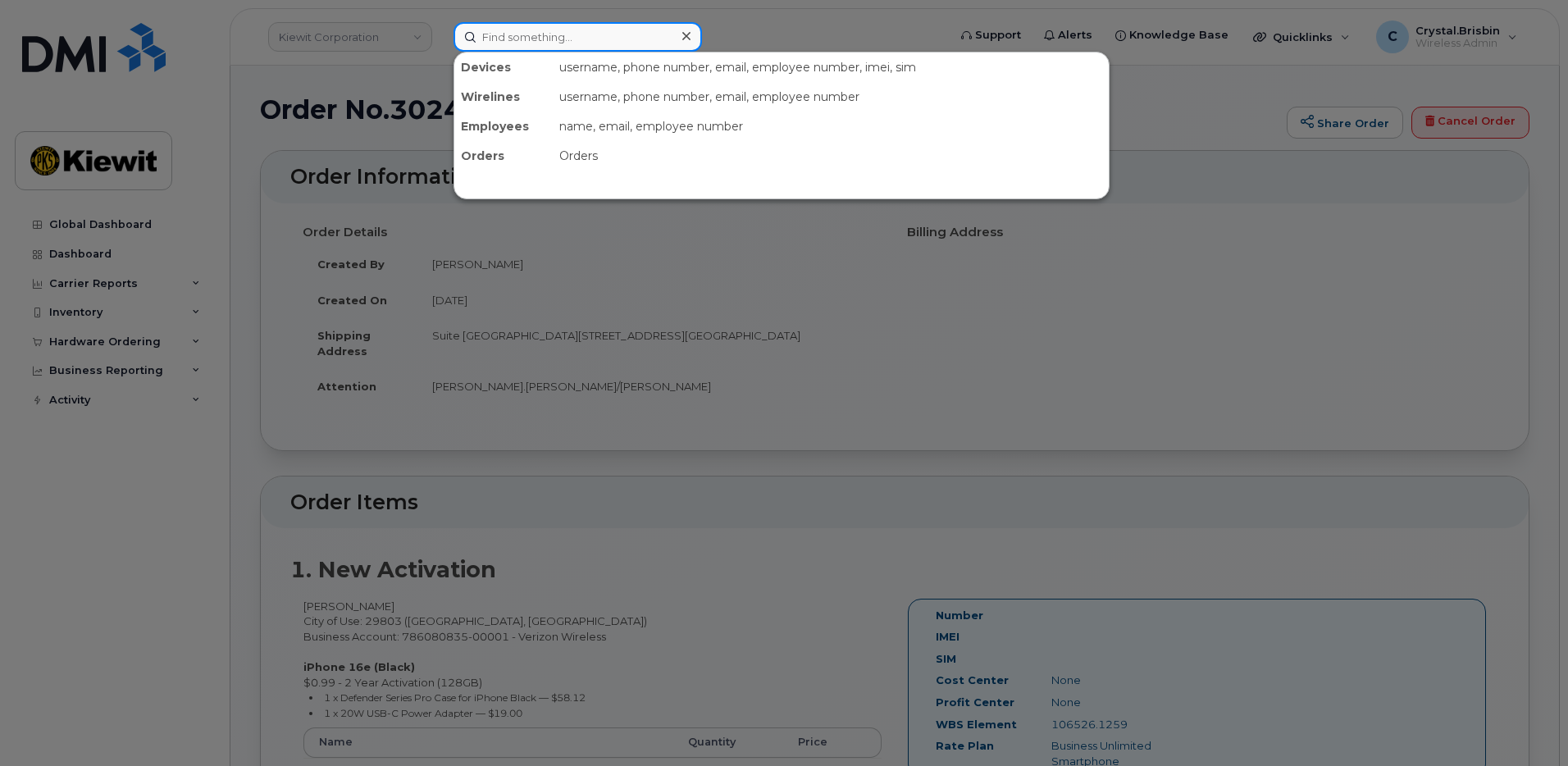
paste input "302129"
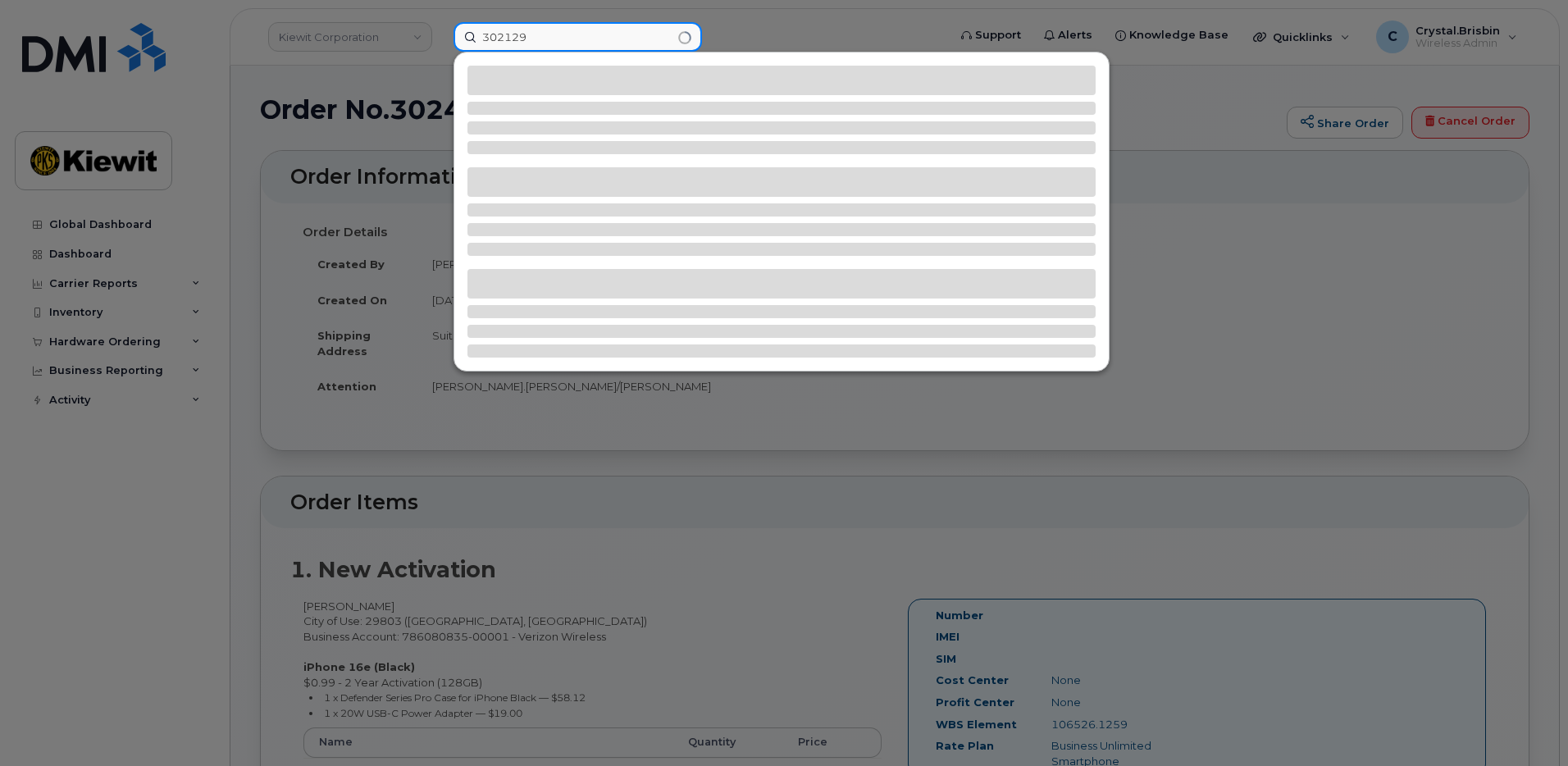
type input "302129"
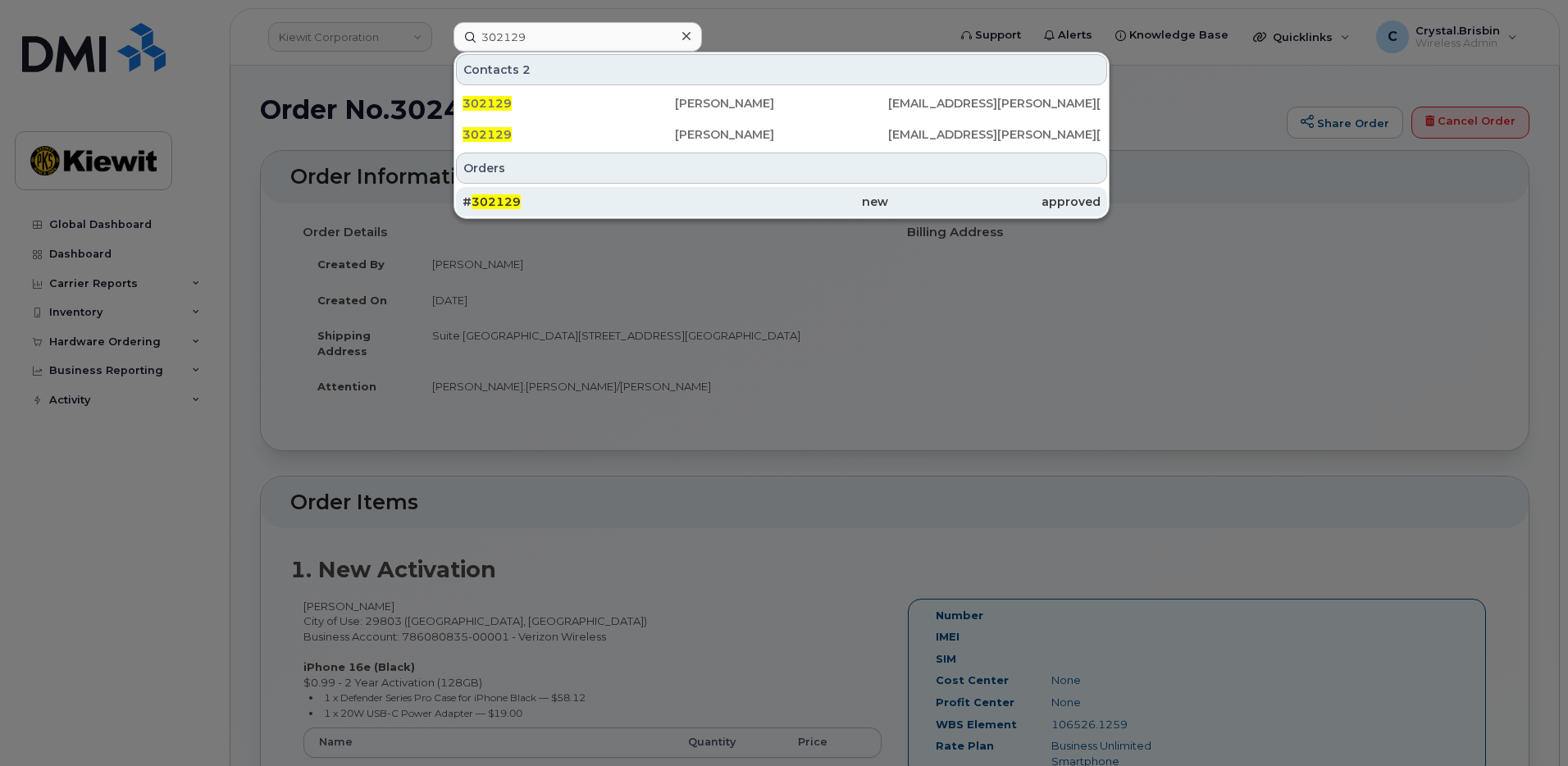
click at [552, 199] on div "# 302129" at bounding box center [569, 201] width 213 height 17
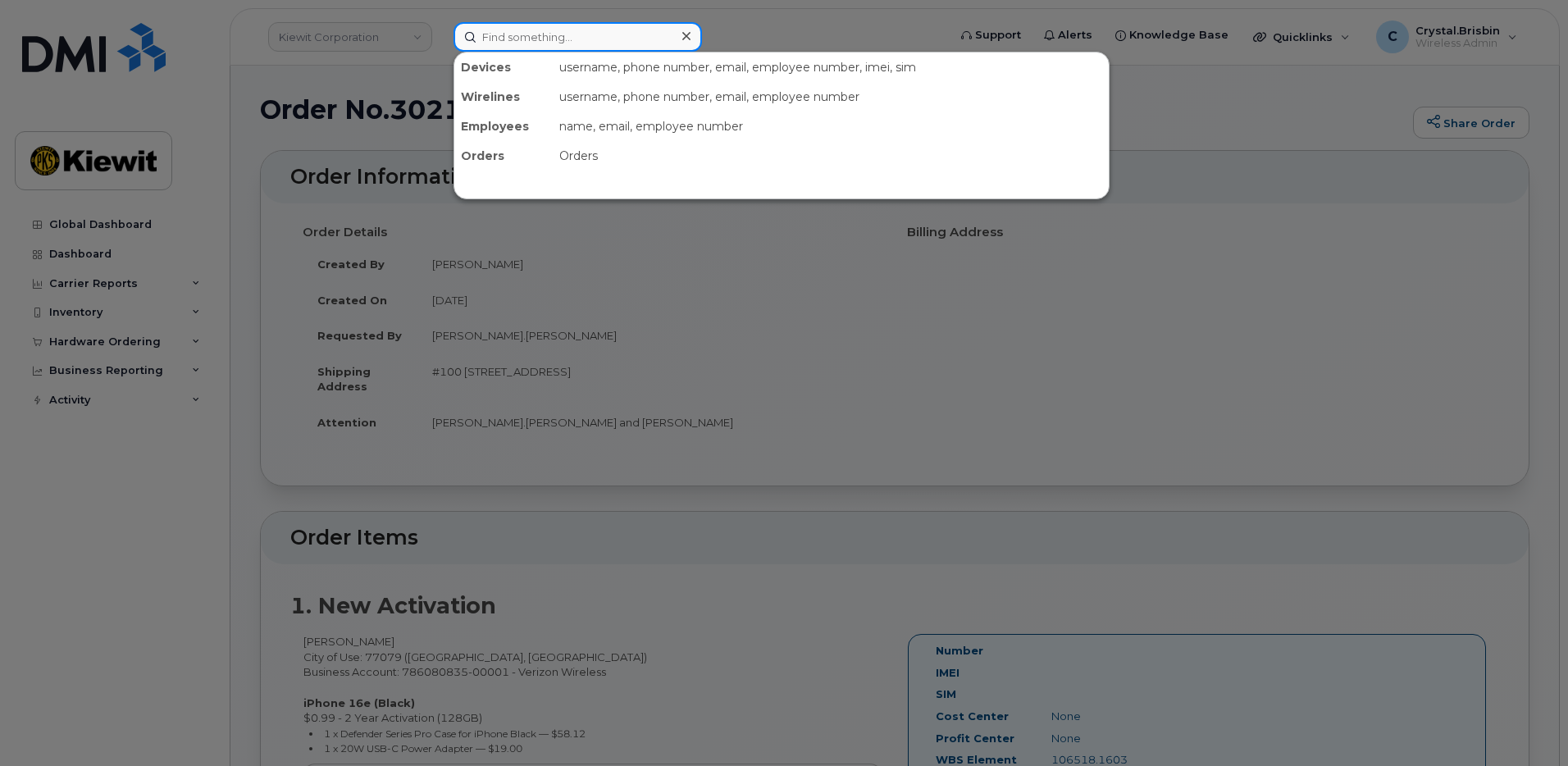
click at [621, 34] on input at bounding box center [577, 36] width 248 height 30
paste input "302184"
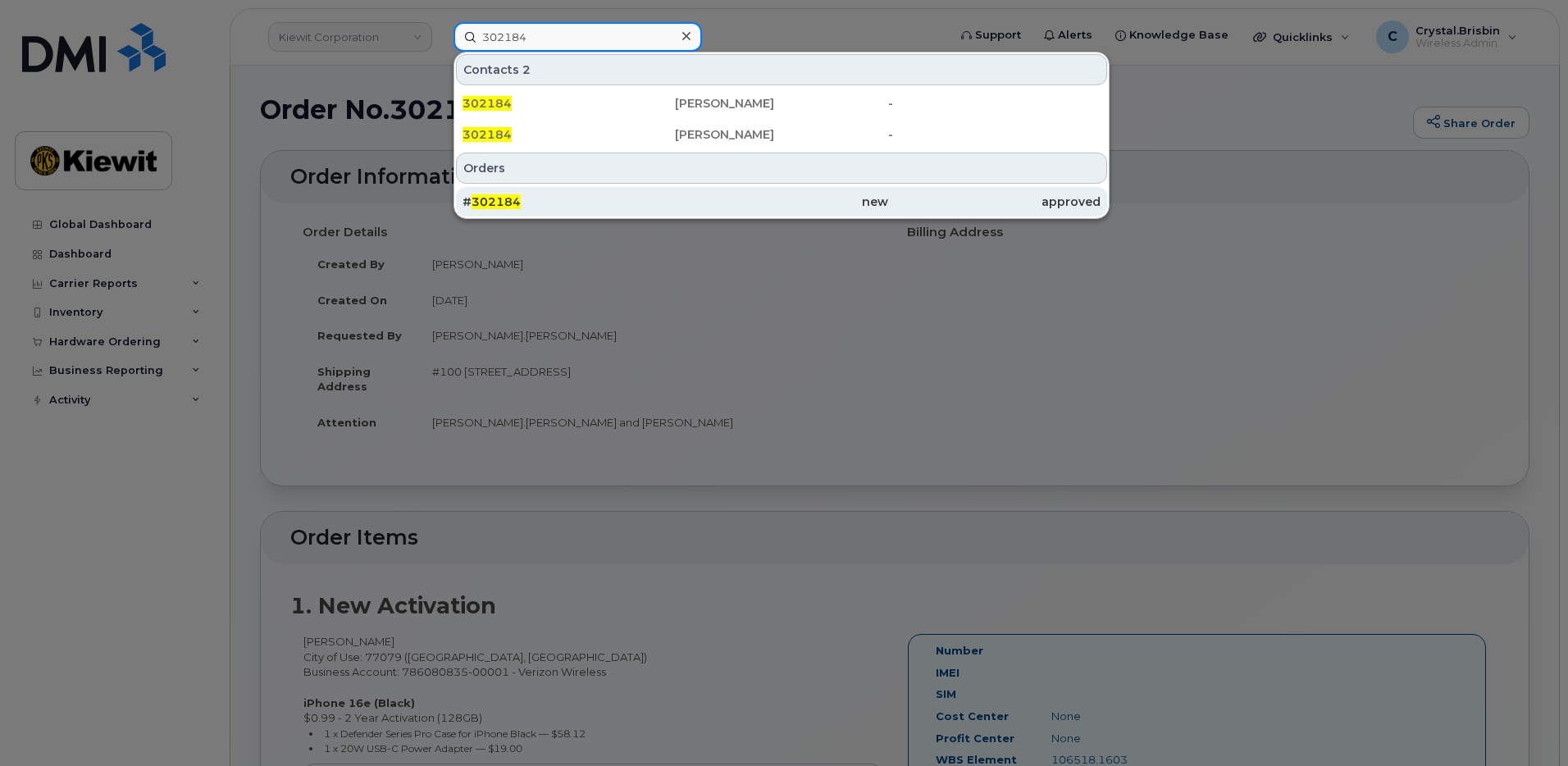
type input "302184"
click at [508, 208] on span "302184" at bounding box center [496, 201] width 49 height 15
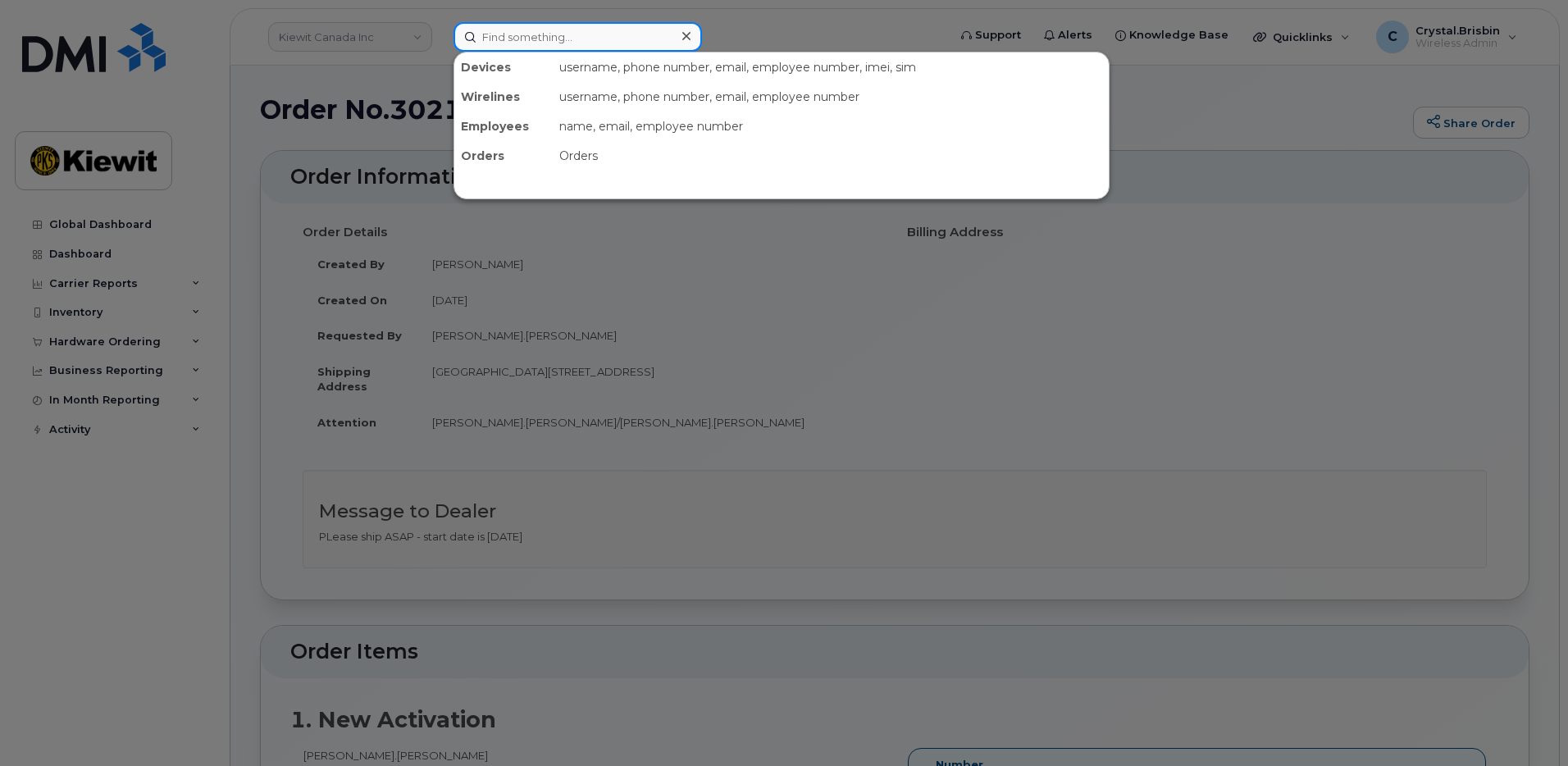
click at [524, 37] on input at bounding box center [577, 36] width 248 height 30
paste input "302654"
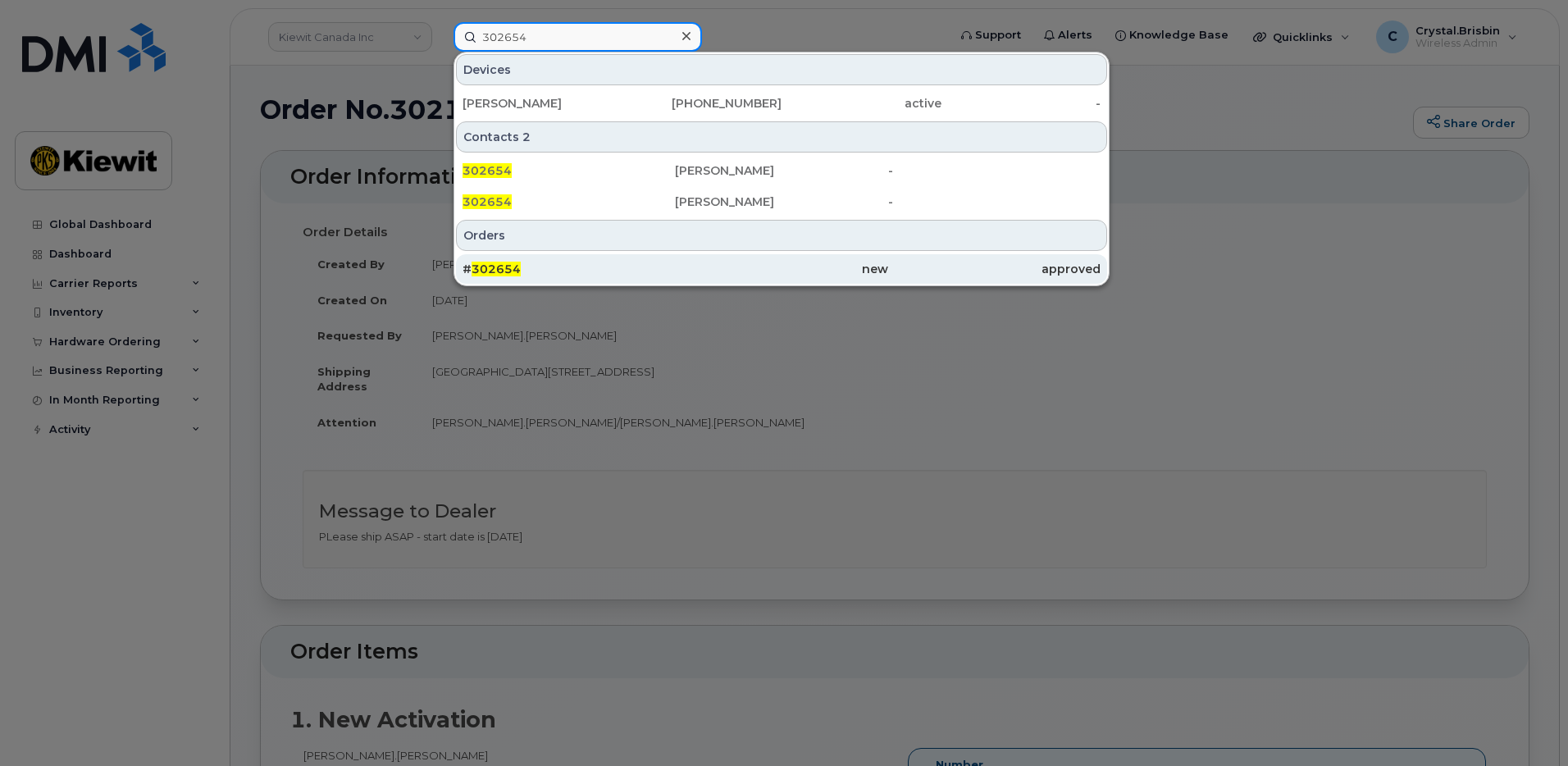
type input "302654"
click at [509, 268] on span "302654" at bounding box center [496, 268] width 49 height 15
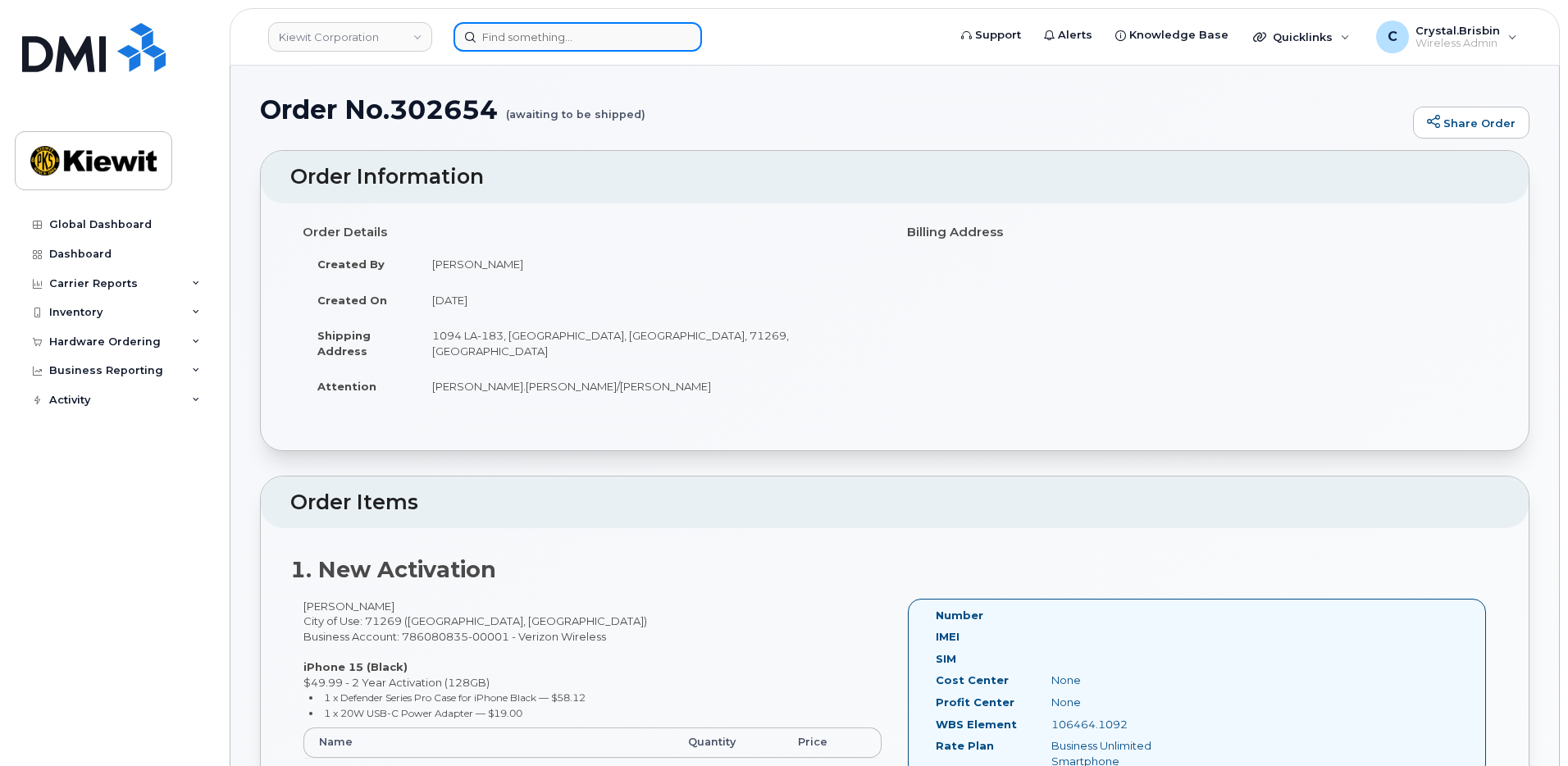
click at [558, 39] on input at bounding box center [577, 36] width 248 height 30
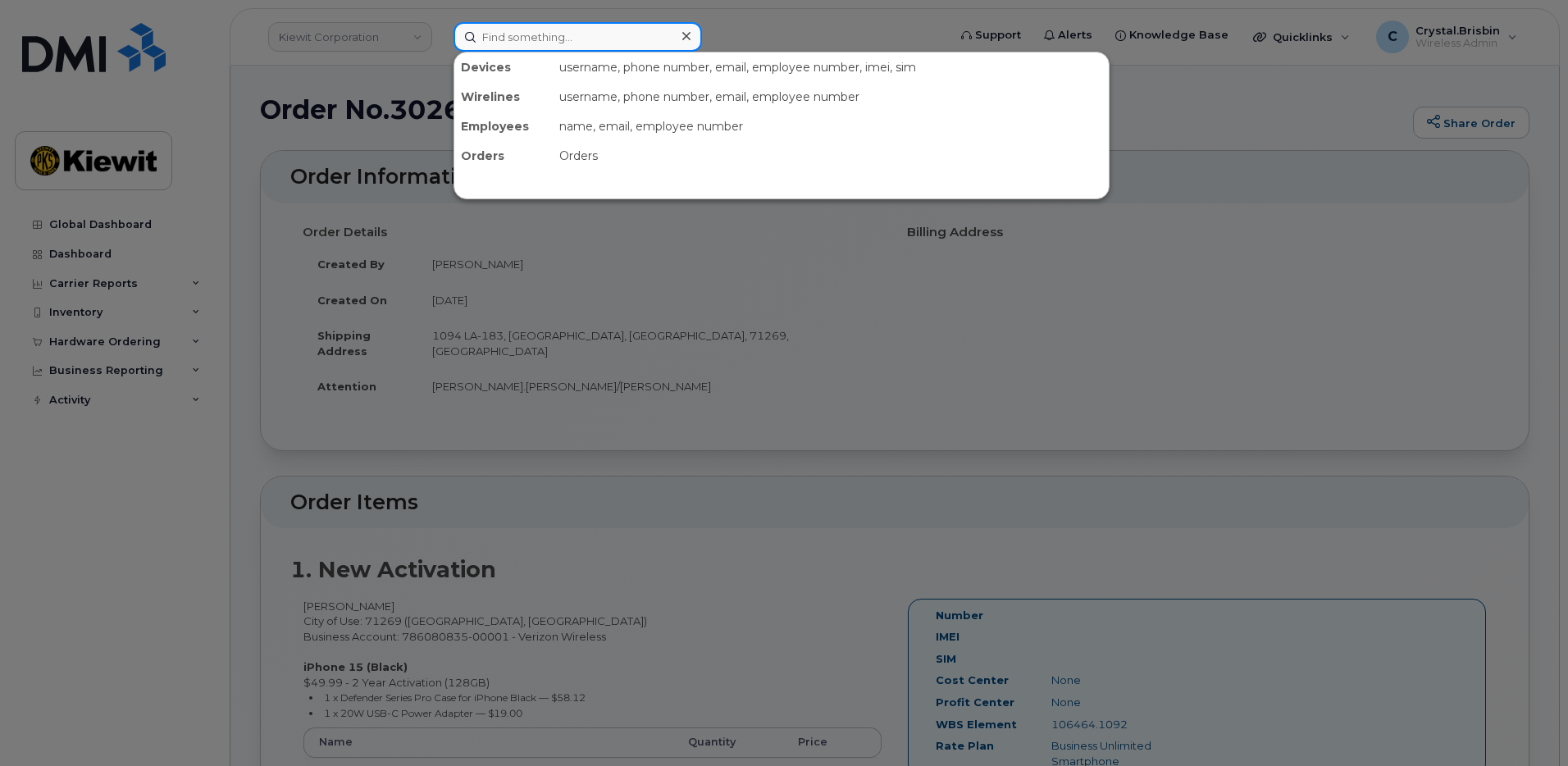
paste input "302662"
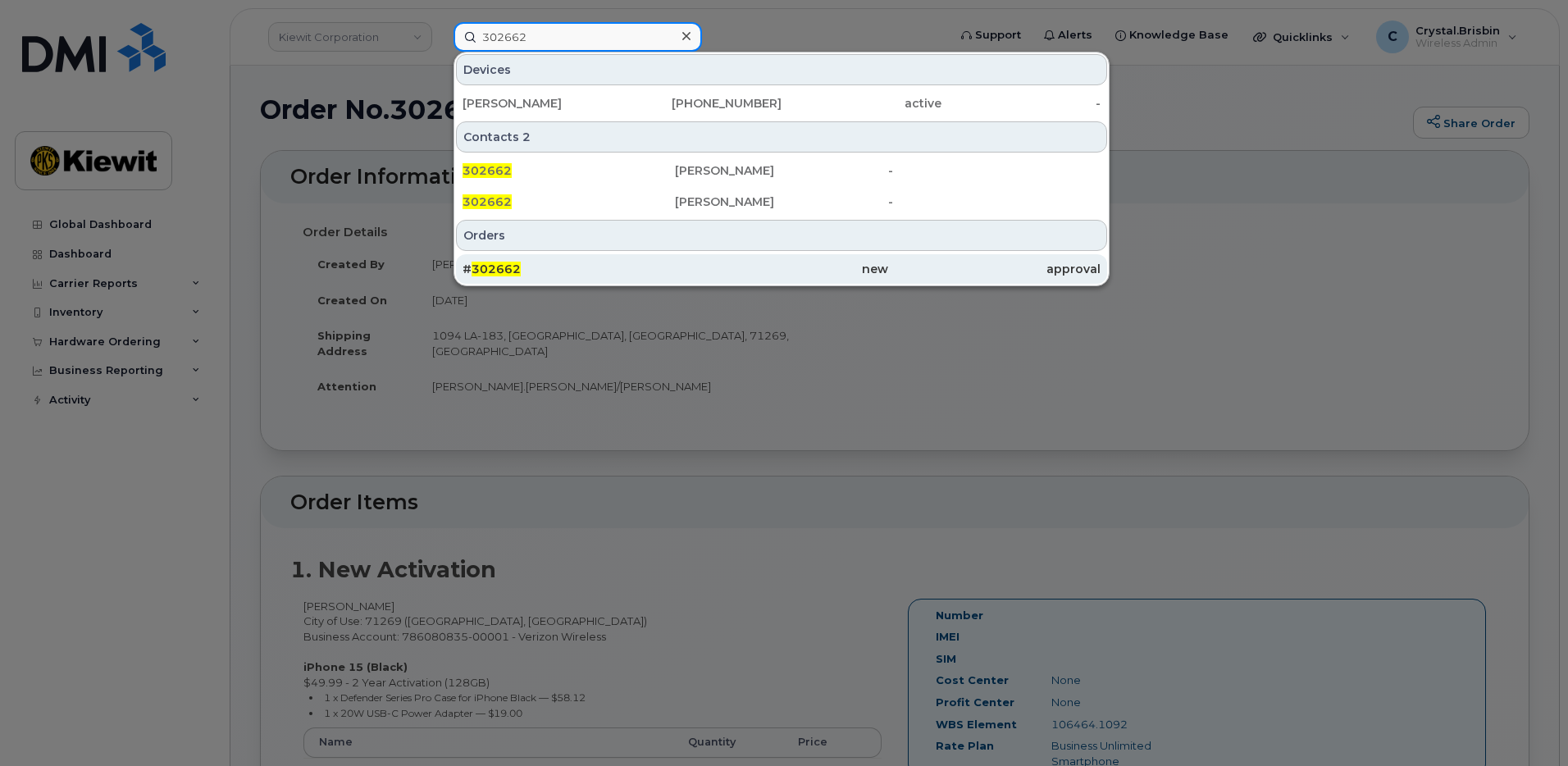
type input "302662"
click at [540, 269] on div "# 302662" at bounding box center [569, 268] width 213 height 17
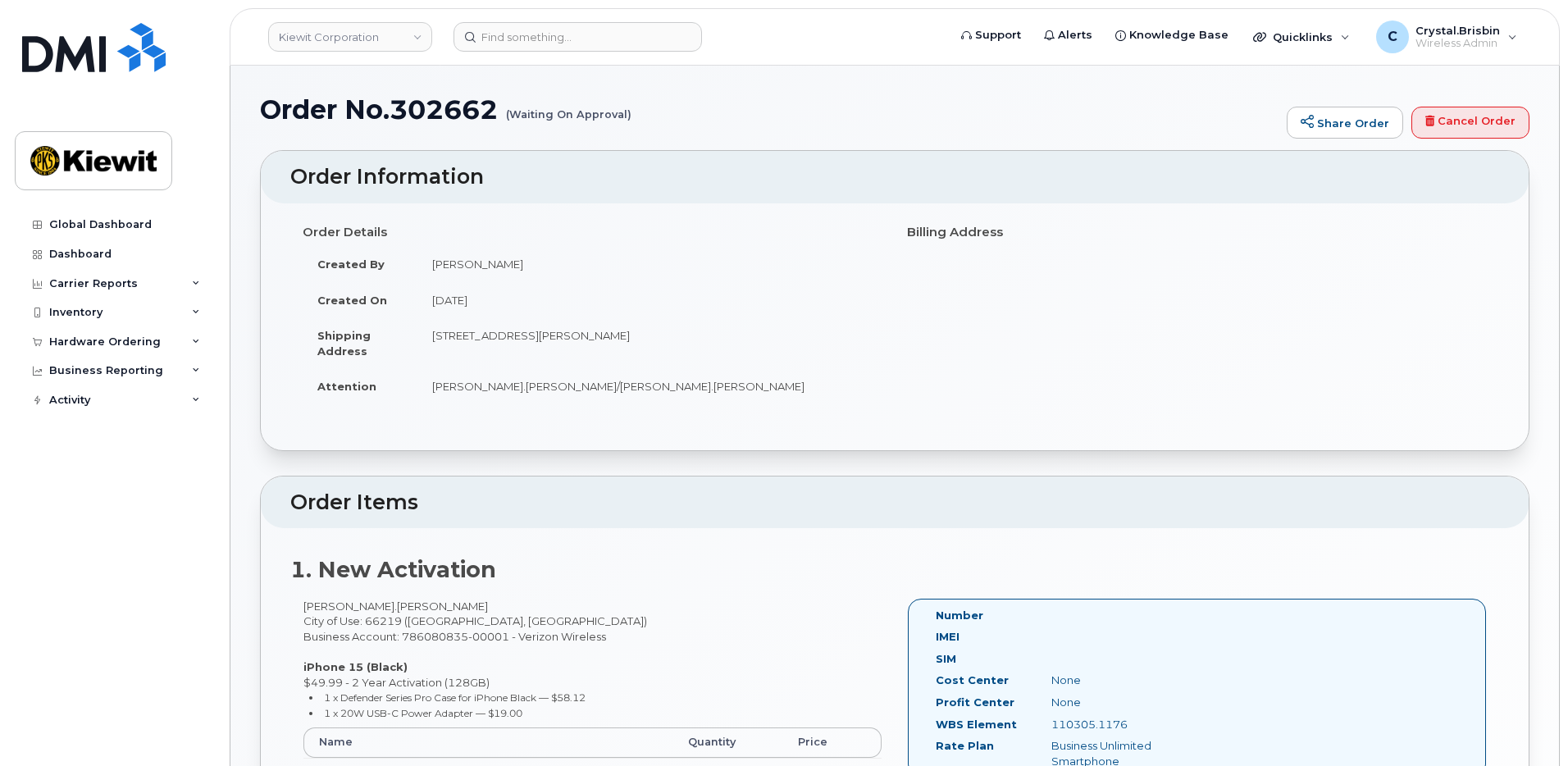
click at [247, 228] on div "Order No.302662 (Waiting On Approval) Share Order Cancel Order × Share This Ord…" at bounding box center [894, 670] width 1328 height 1210
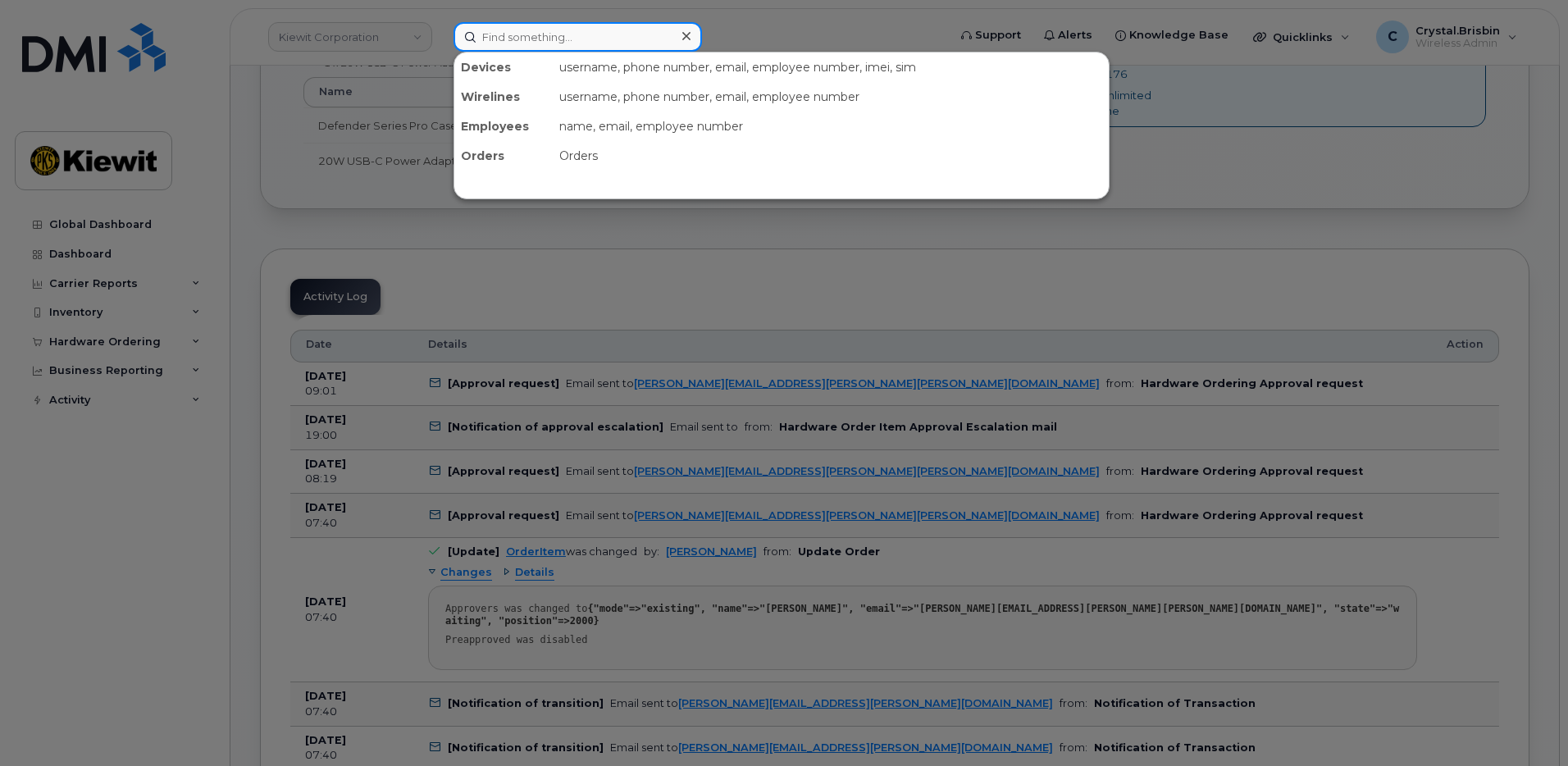
click at [513, 40] on input at bounding box center [577, 36] width 248 height 30
paste input "302660"
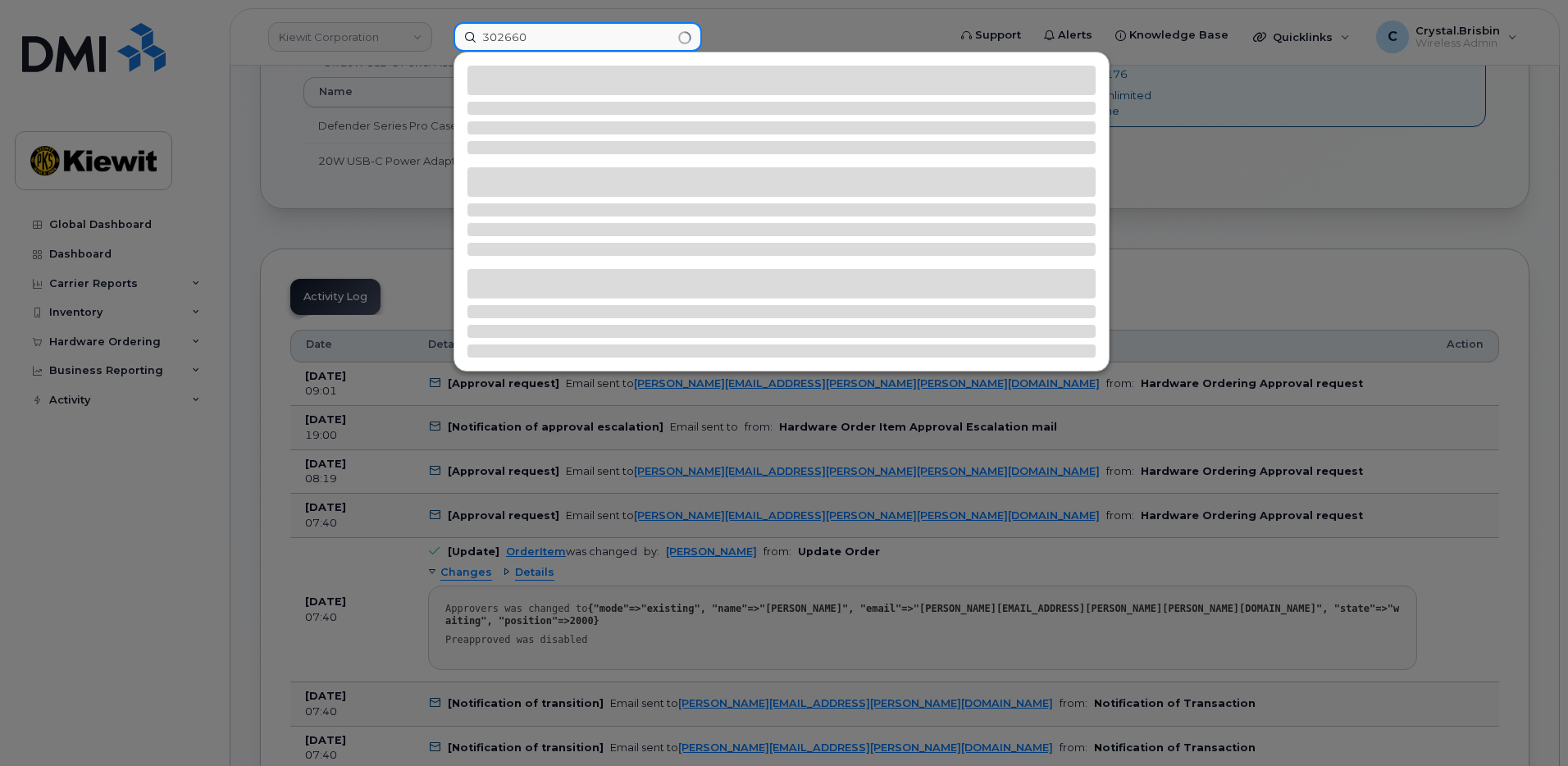
type input "302660"
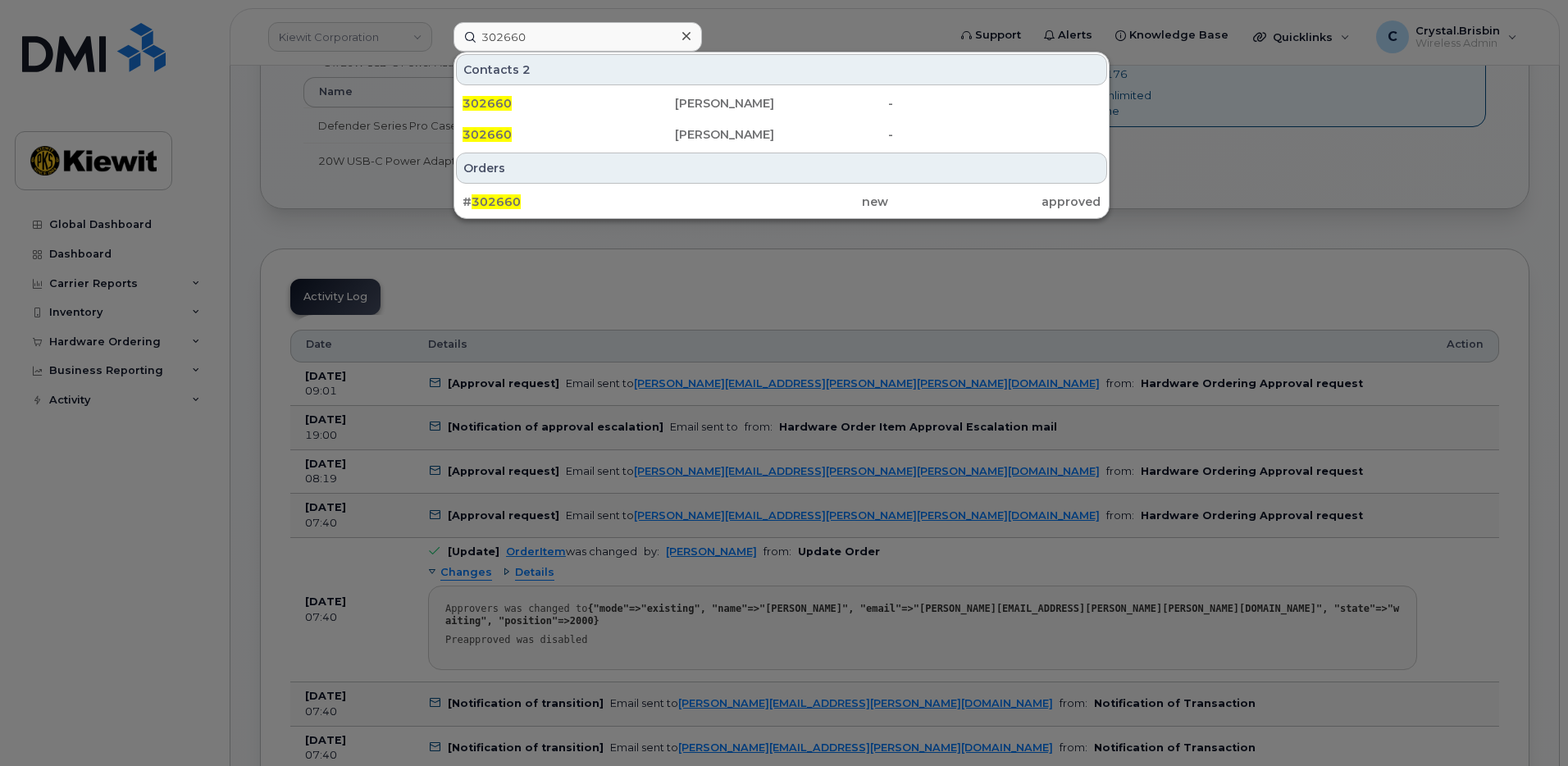
drag, startPoint x: 559, startPoint y: 198, endPoint x: 1529, endPoint y: 274, distance: 973.0
click at [559, 198] on div "# 302660" at bounding box center [569, 201] width 213 height 17
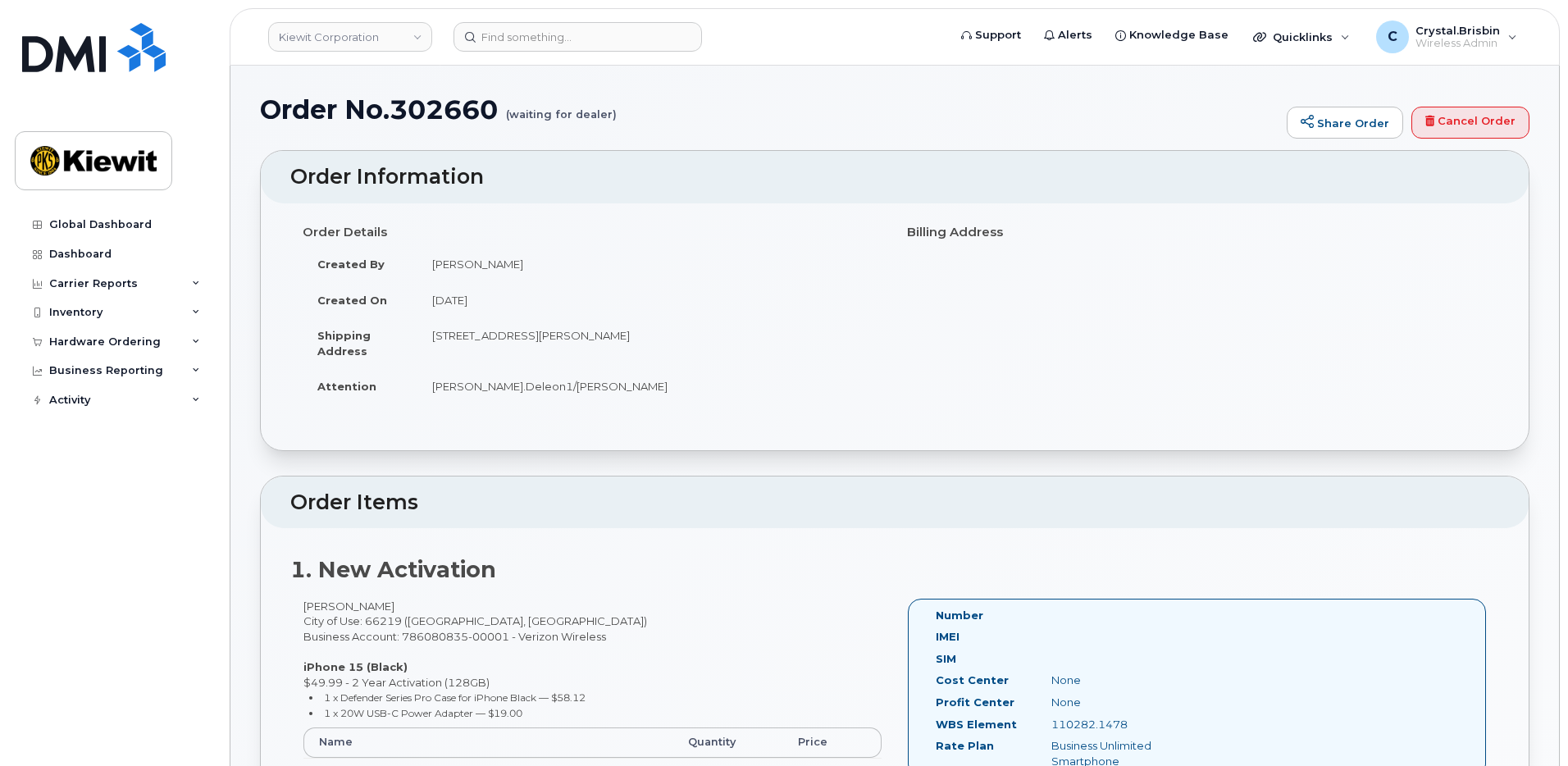
click at [734, 160] on header "Order Information" at bounding box center [894, 177] width 1268 height 52
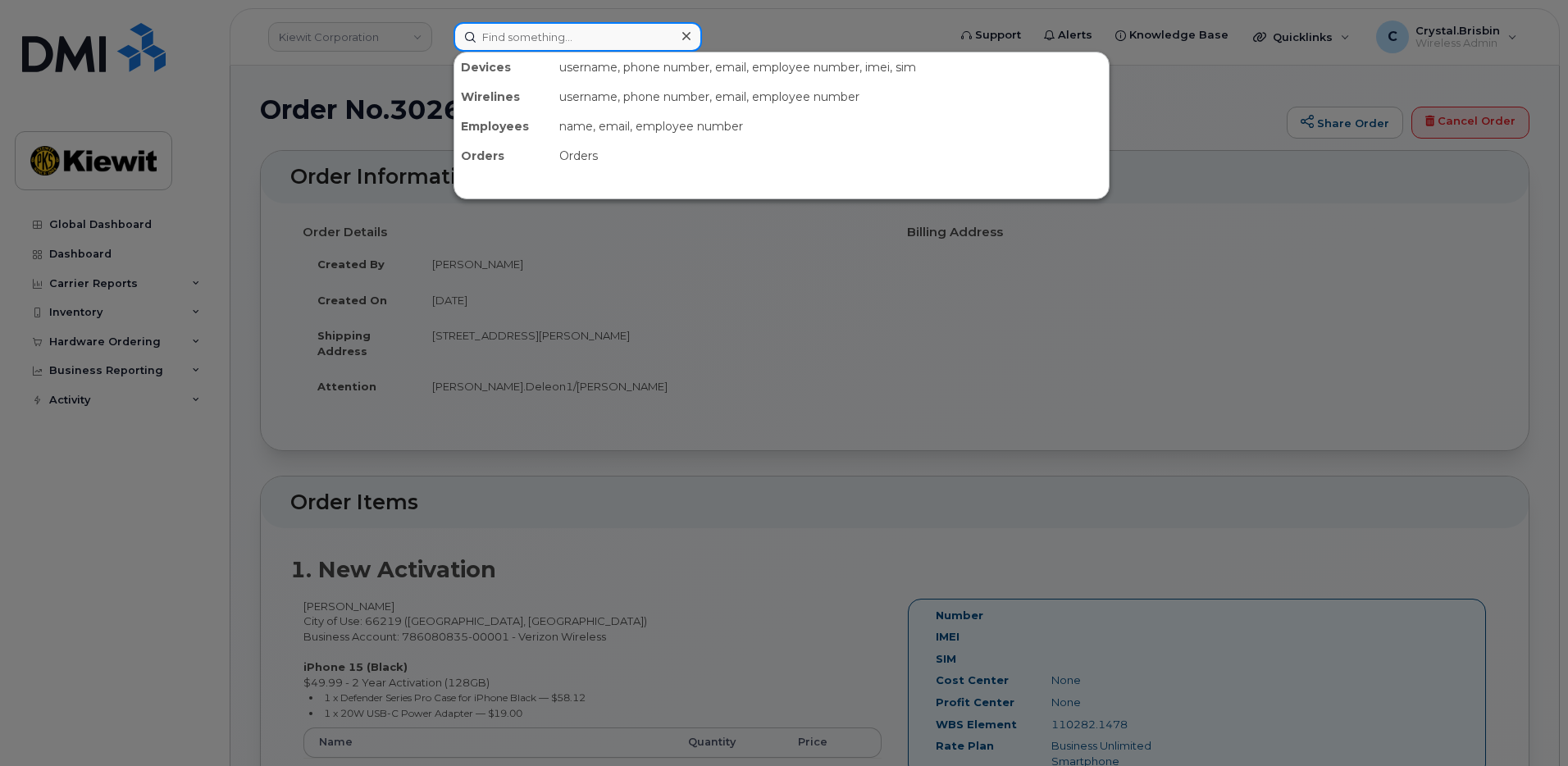
click at [544, 37] on input at bounding box center [577, 36] width 248 height 30
paste input "302662"
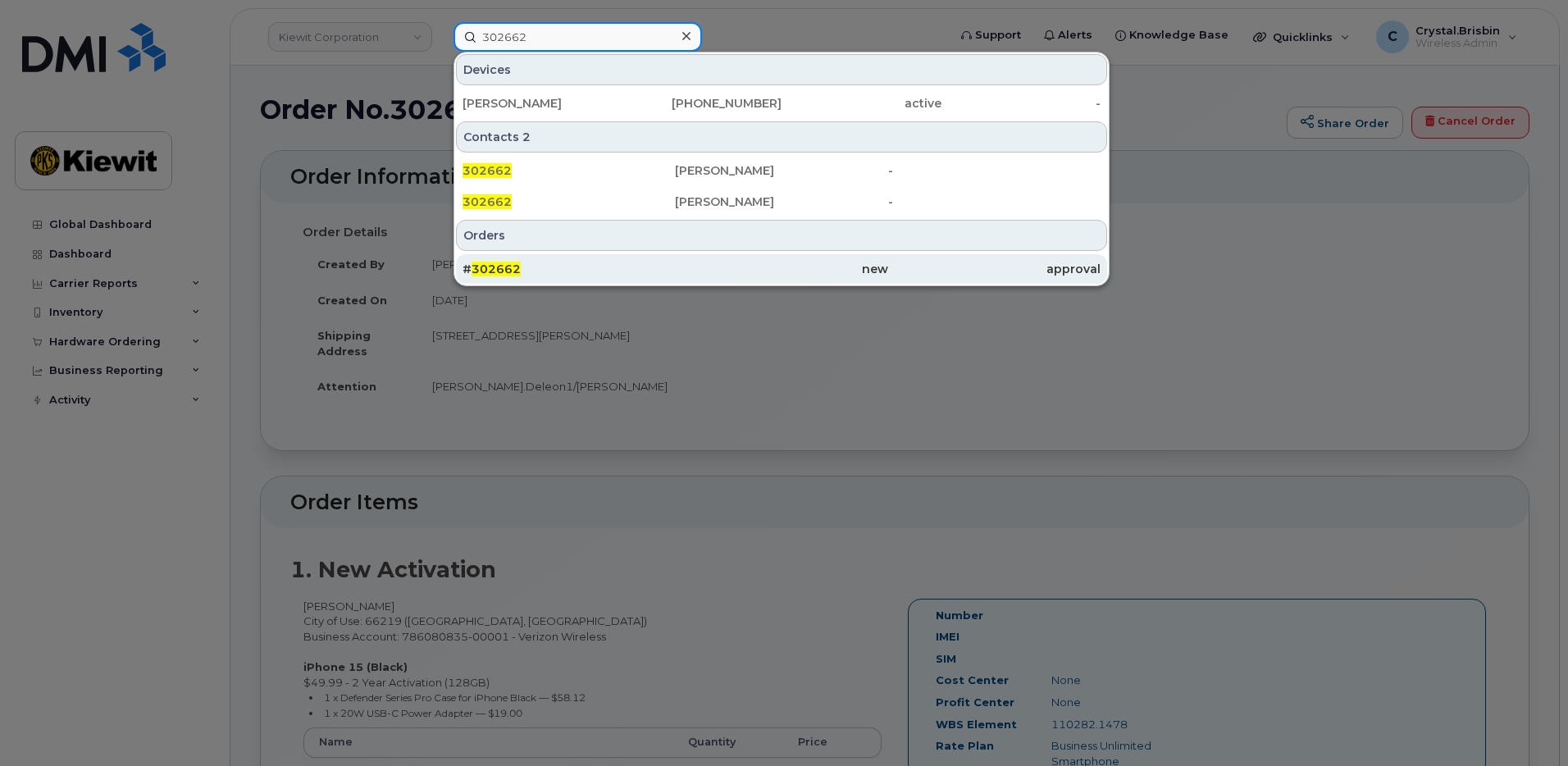
type input "302662"
click at [526, 274] on div "# 302662" at bounding box center [569, 268] width 213 height 17
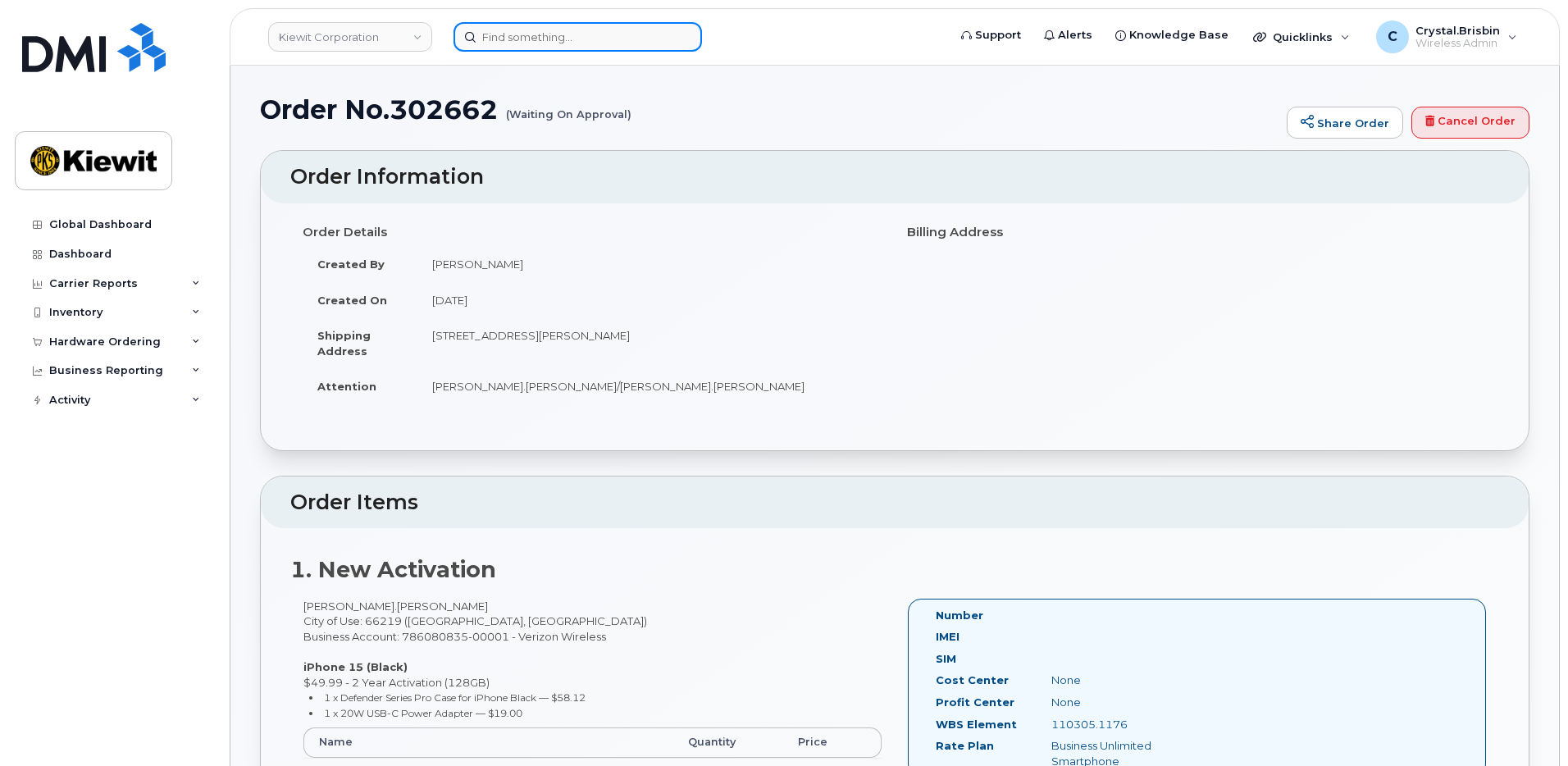
click at [515, 44] on input at bounding box center [577, 36] width 248 height 30
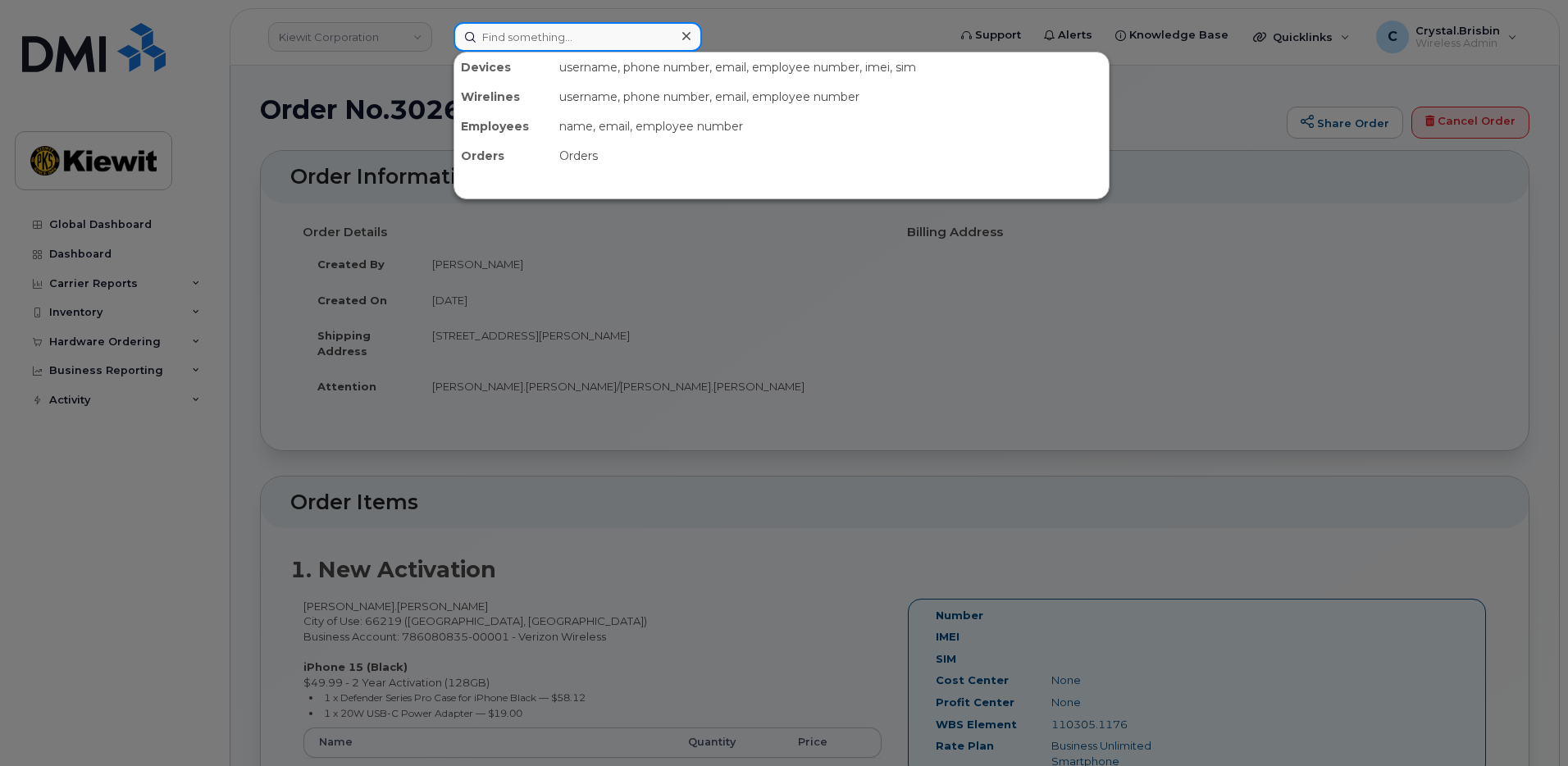
paste input "302467"
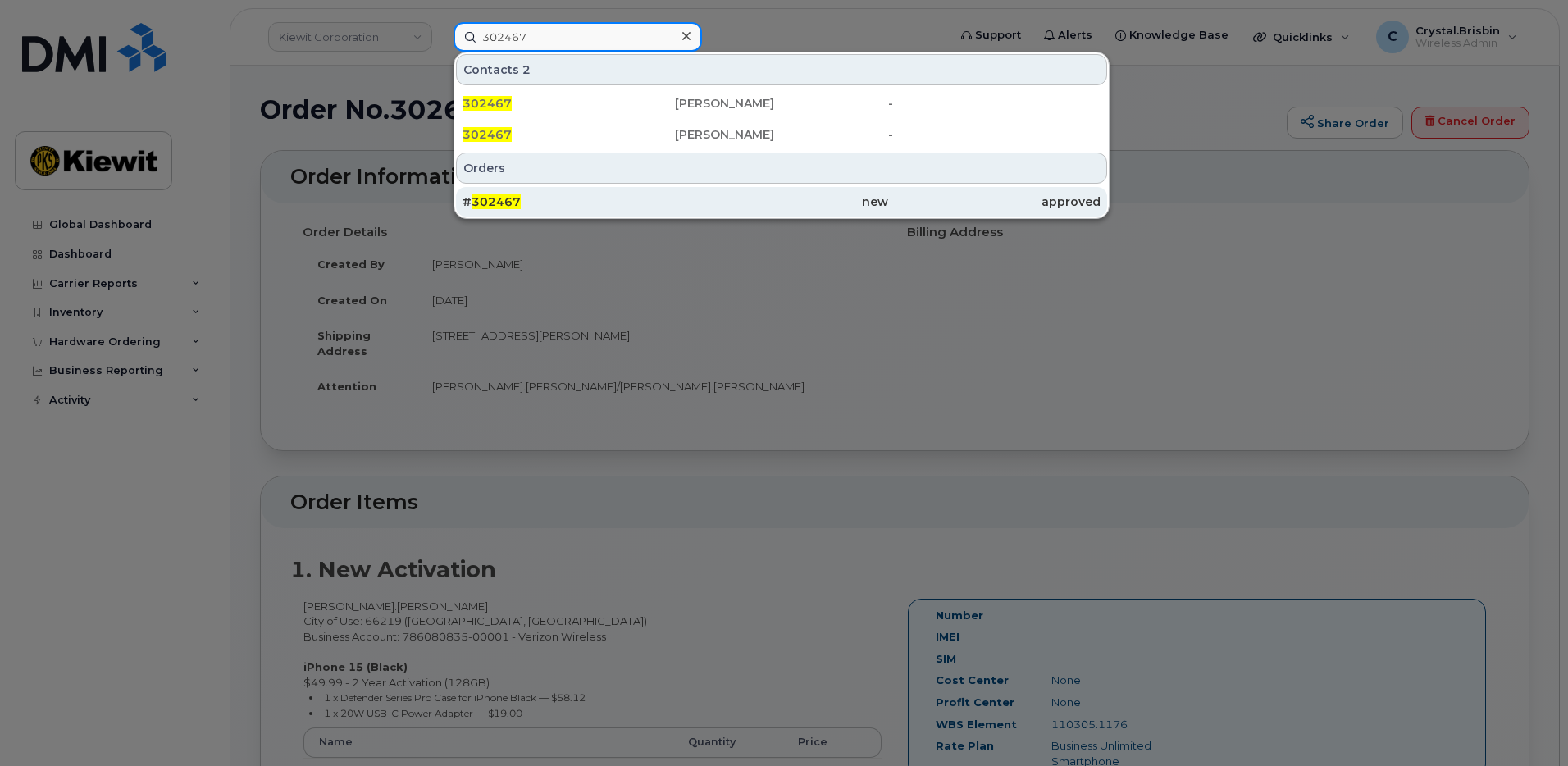
type input "302467"
click at [570, 204] on div "# 302467" at bounding box center [569, 201] width 213 height 17
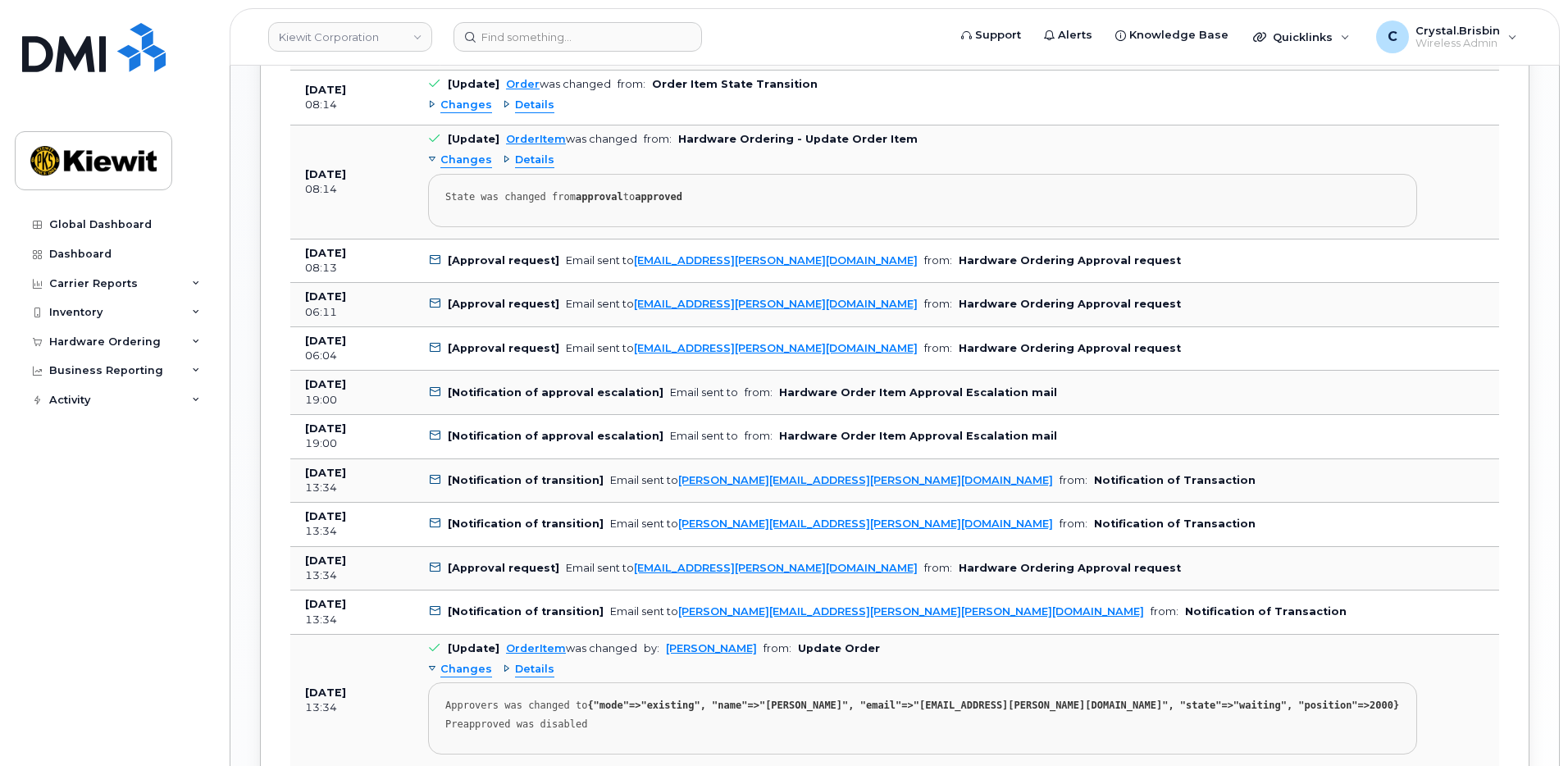
scroll to position [1558, 0]
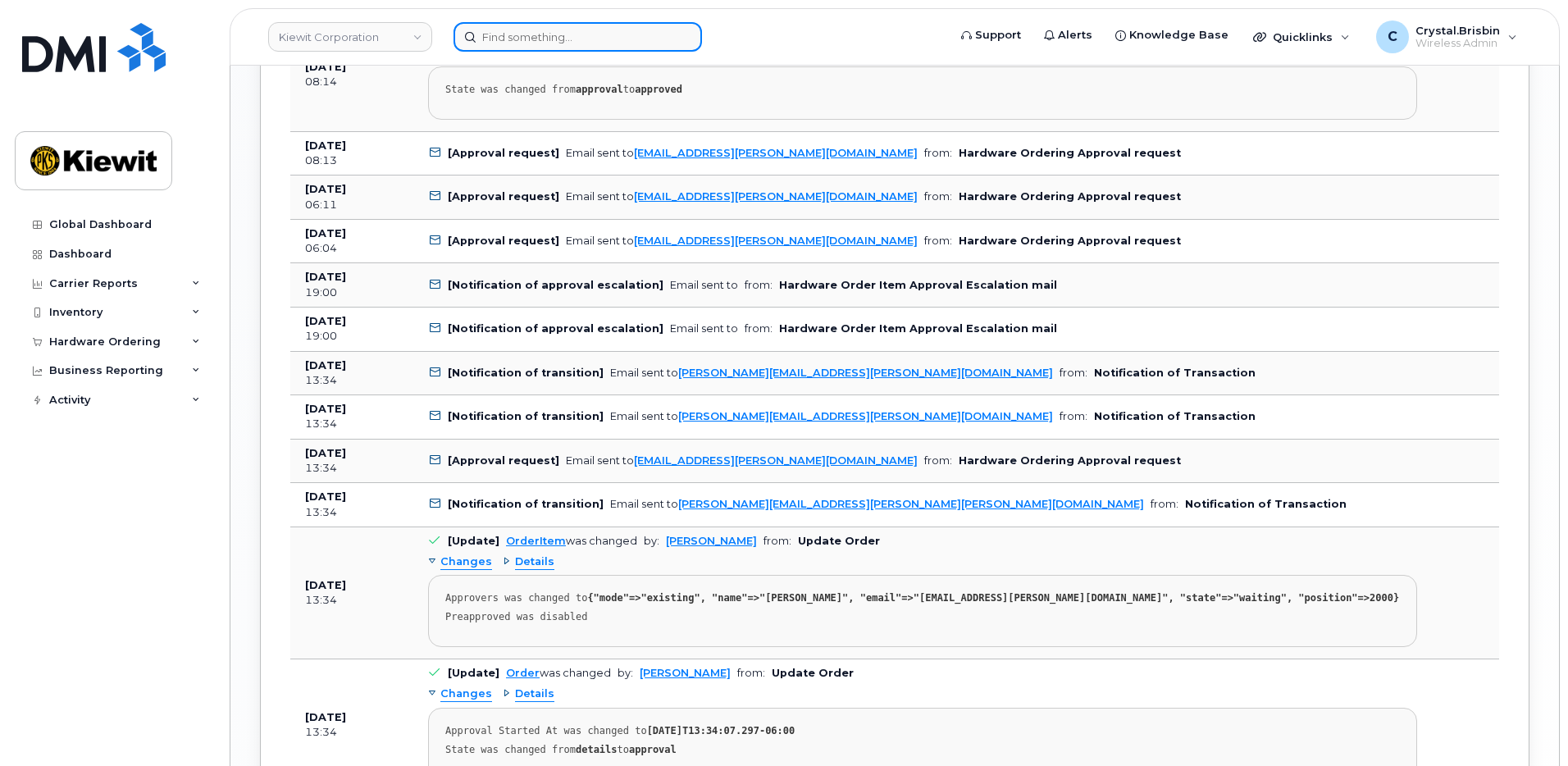
click at [550, 33] on input at bounding box center [577, 36] width 248 height 30
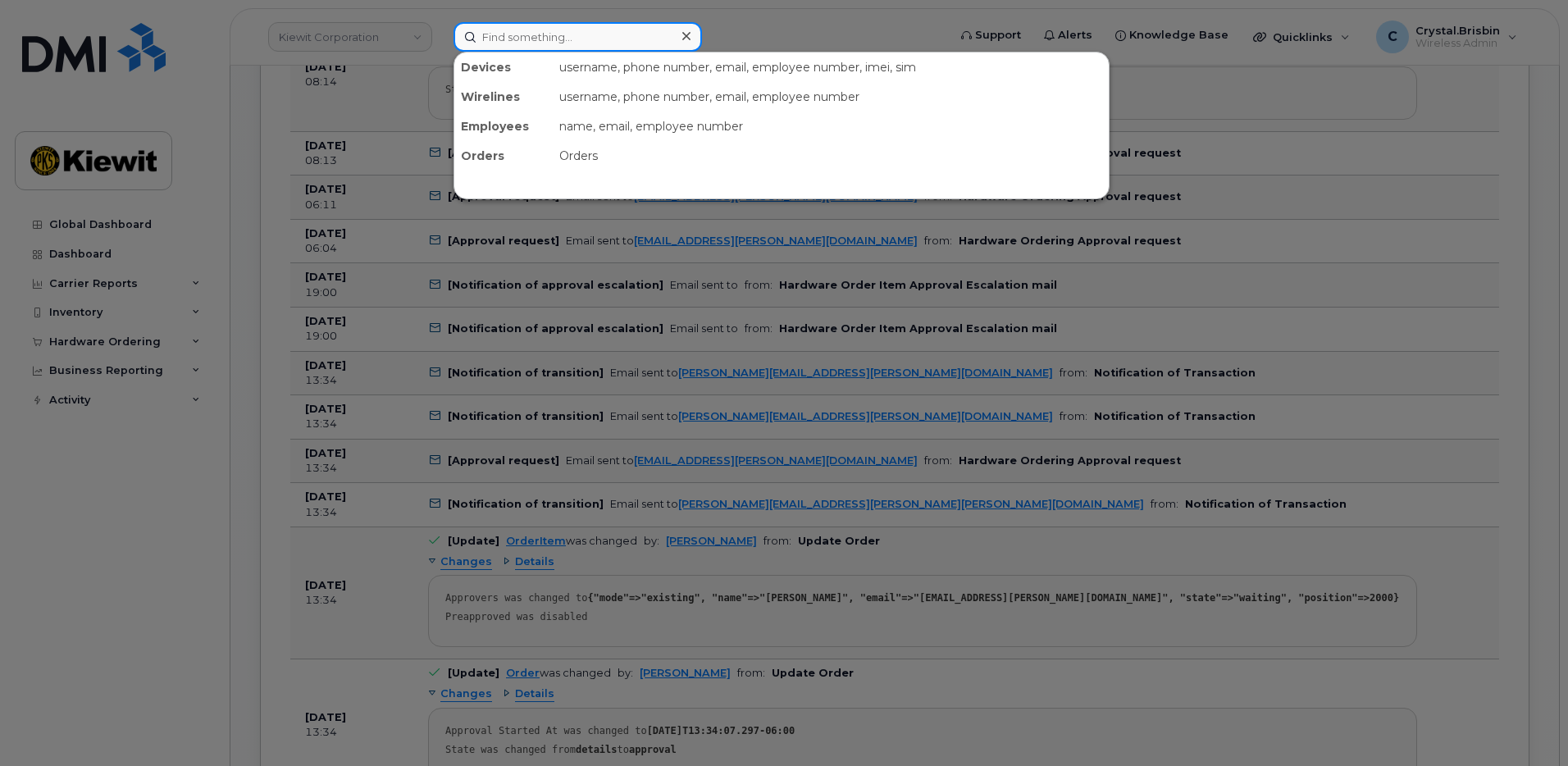
paste input "302414"
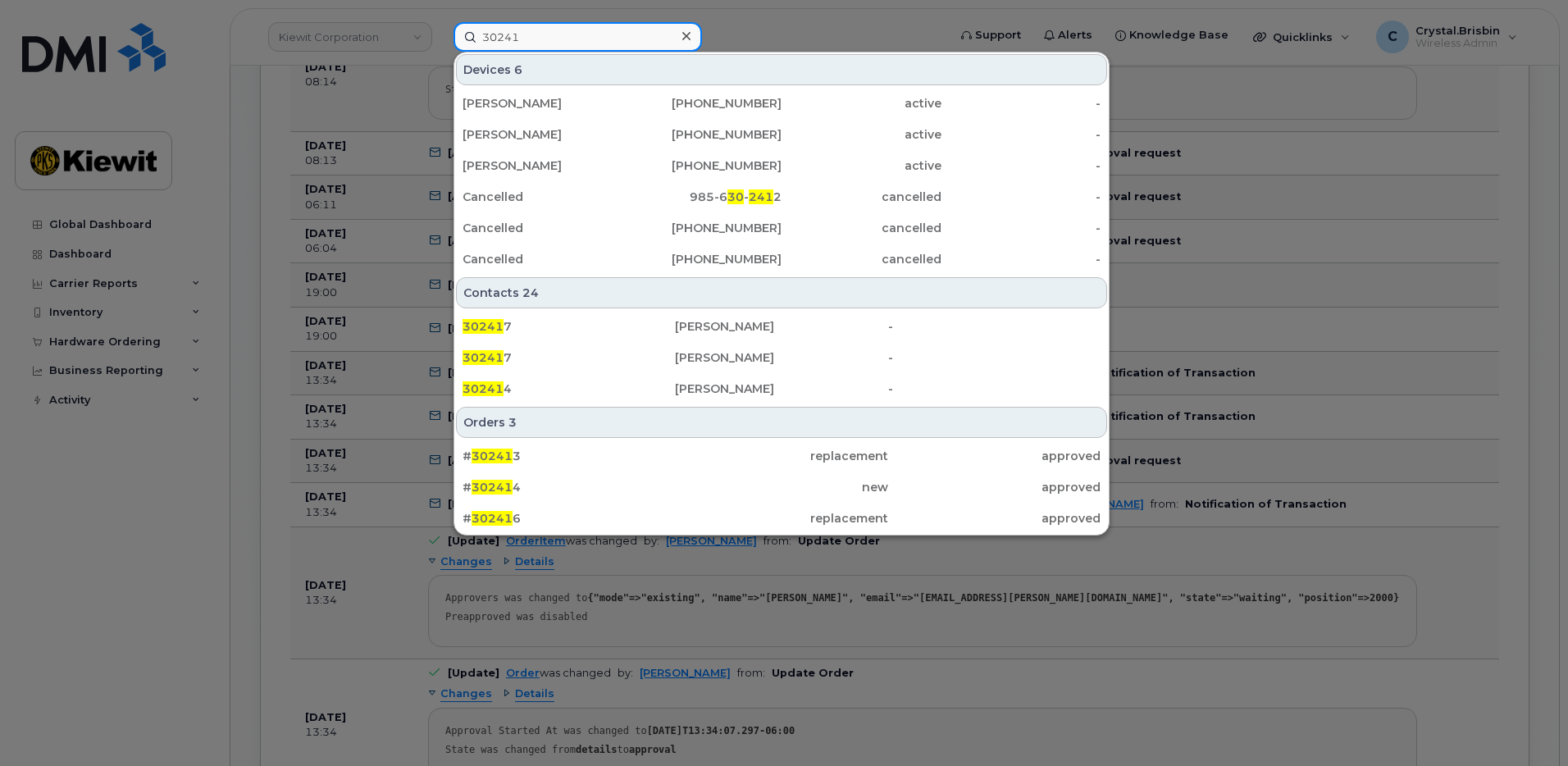
click at [550, 33] on input "30241" at bounding box center [577, 36] width 248 height 30
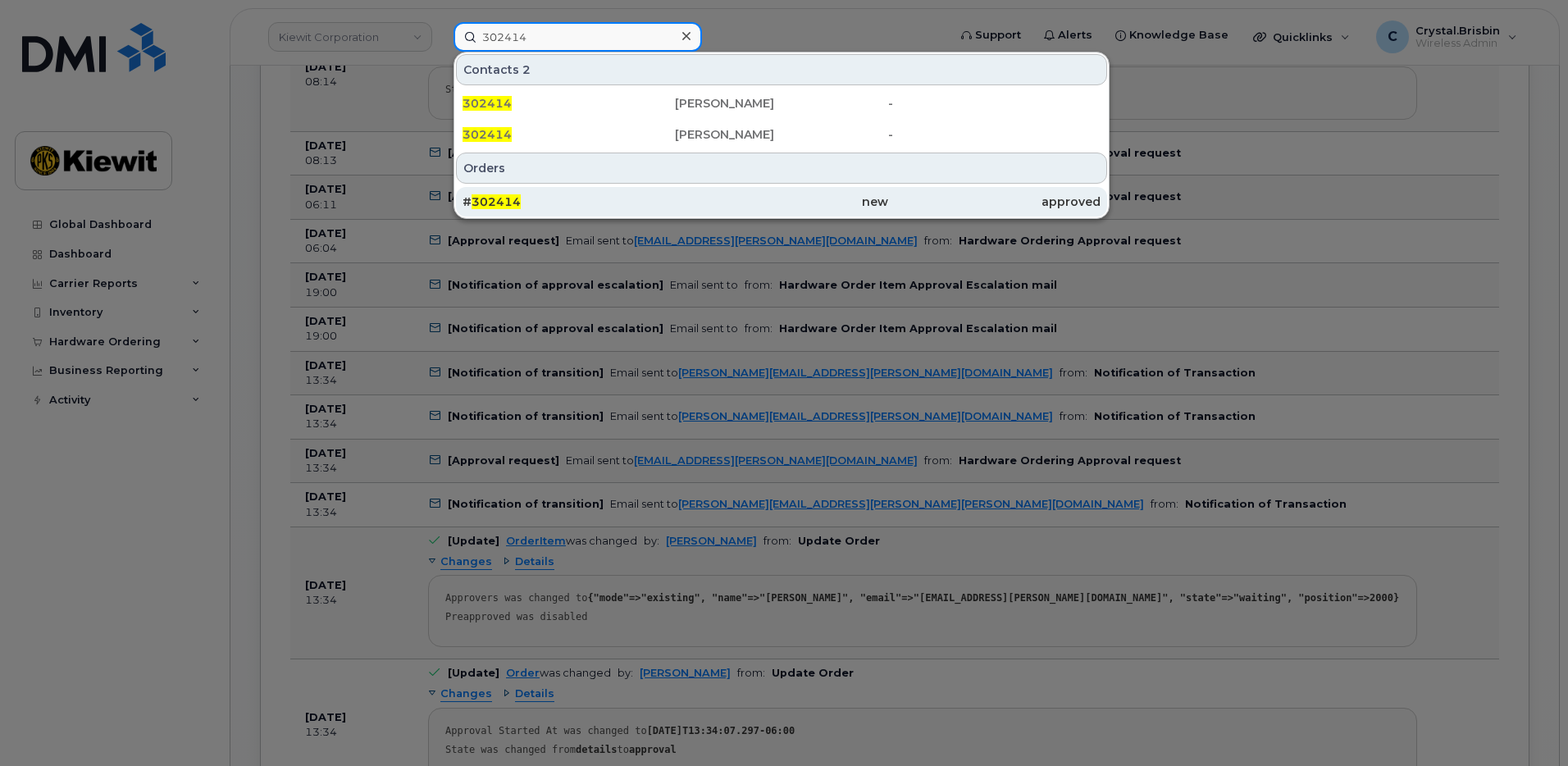
type input "302414"
click at [545, 201] on div "# 302414" at bounding box center [569, 201] width 213 height 17
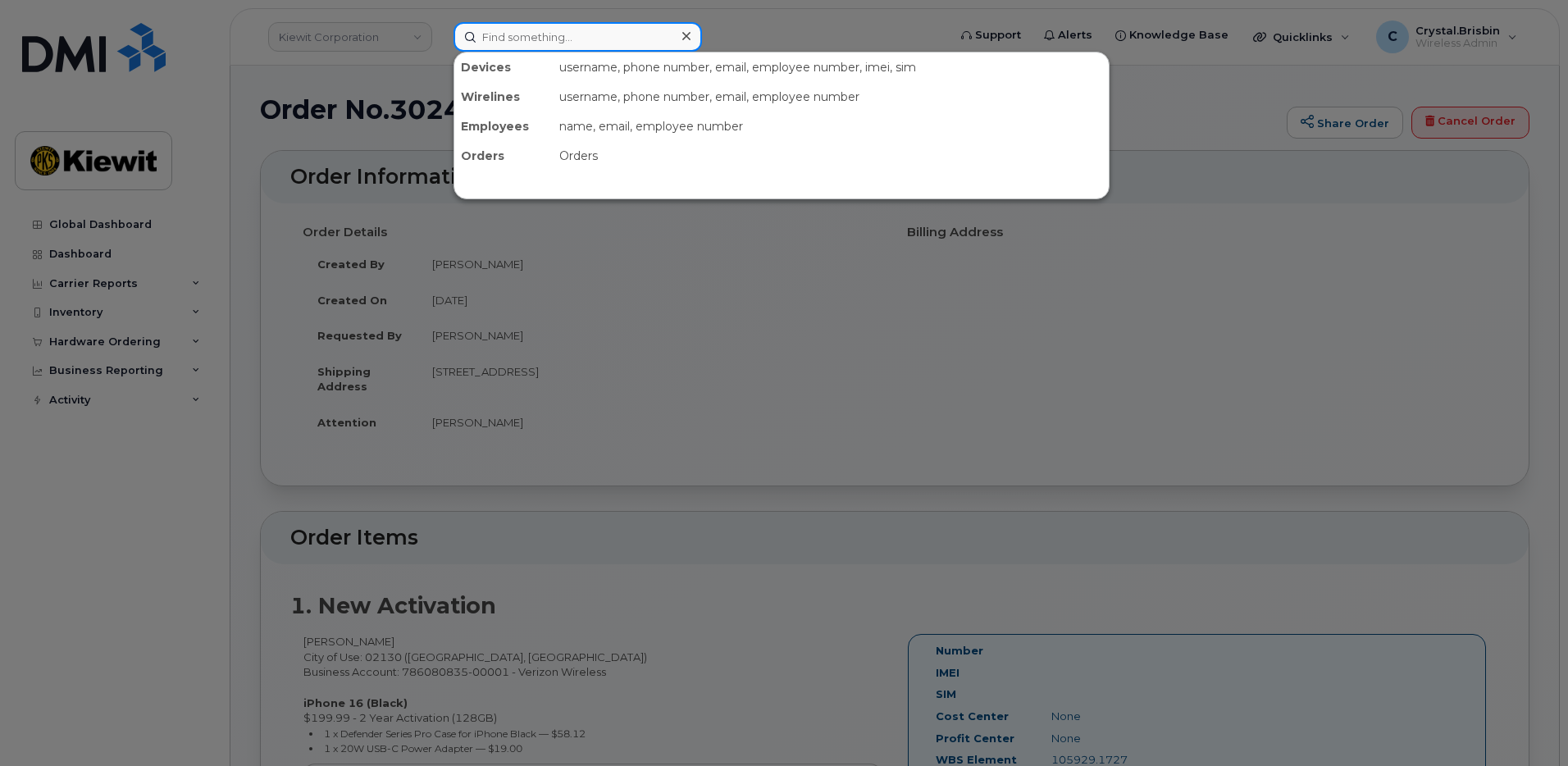
click at [553, 37] on input at bounding box center [577, 36] width 248 height 30
paste input "302699"
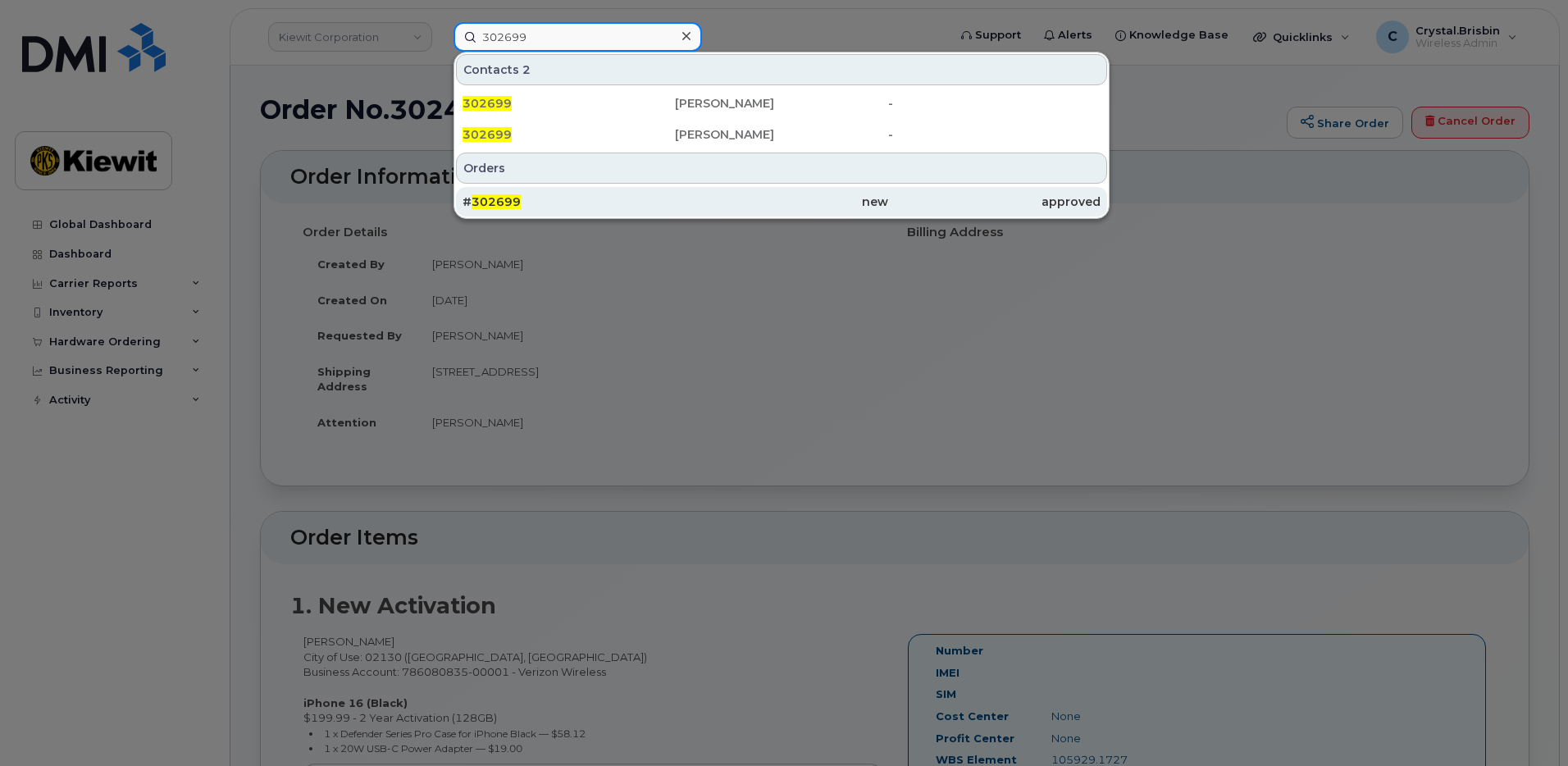
type input "302699"
click at [538, 208] on div "# 302699" at bounding box center [569, 201] width 213 height 17
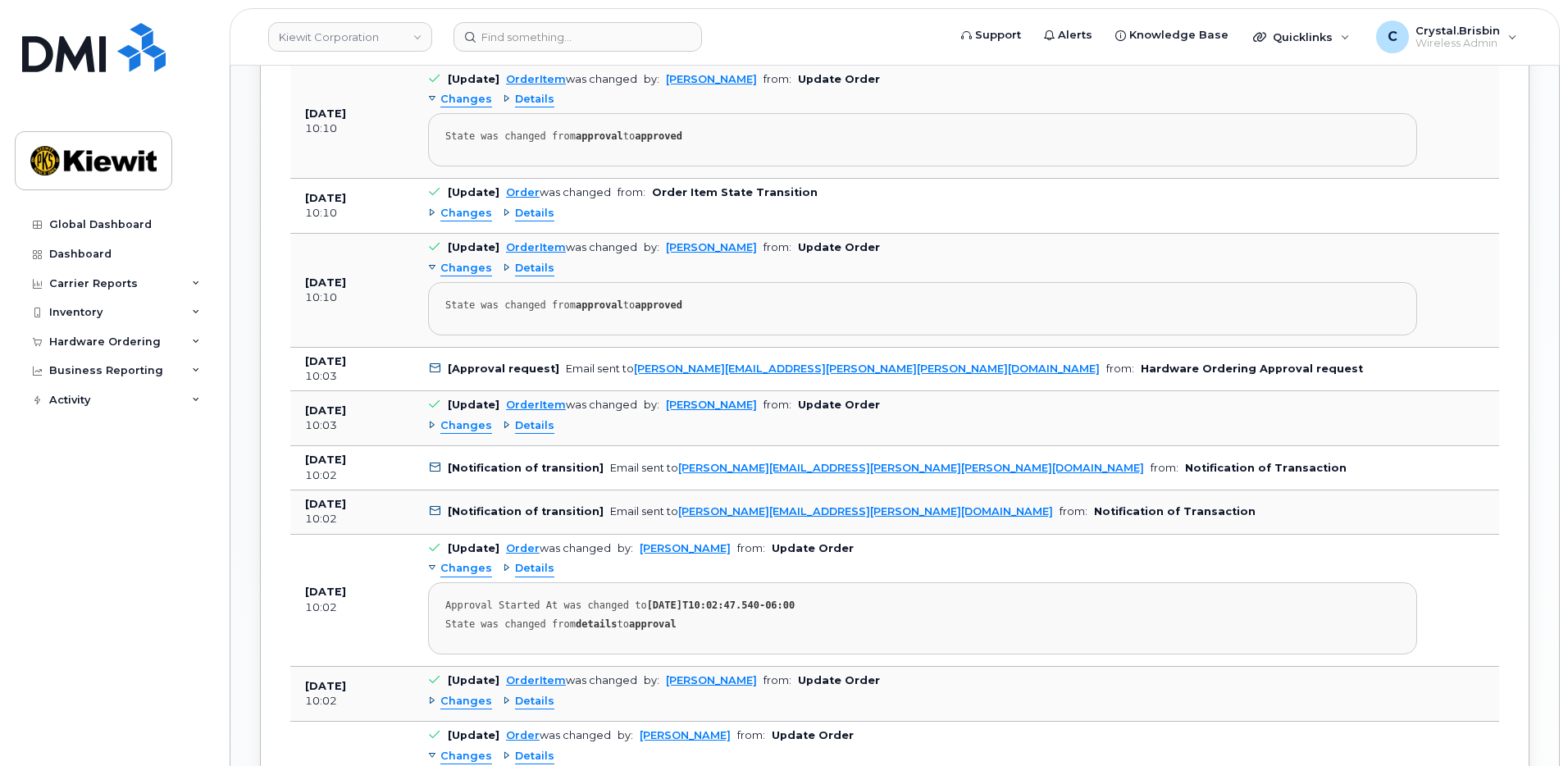
scroll to position [1166, 0]
click at [564, 43] on input at bounding box center [577, 36] width 248 height 30
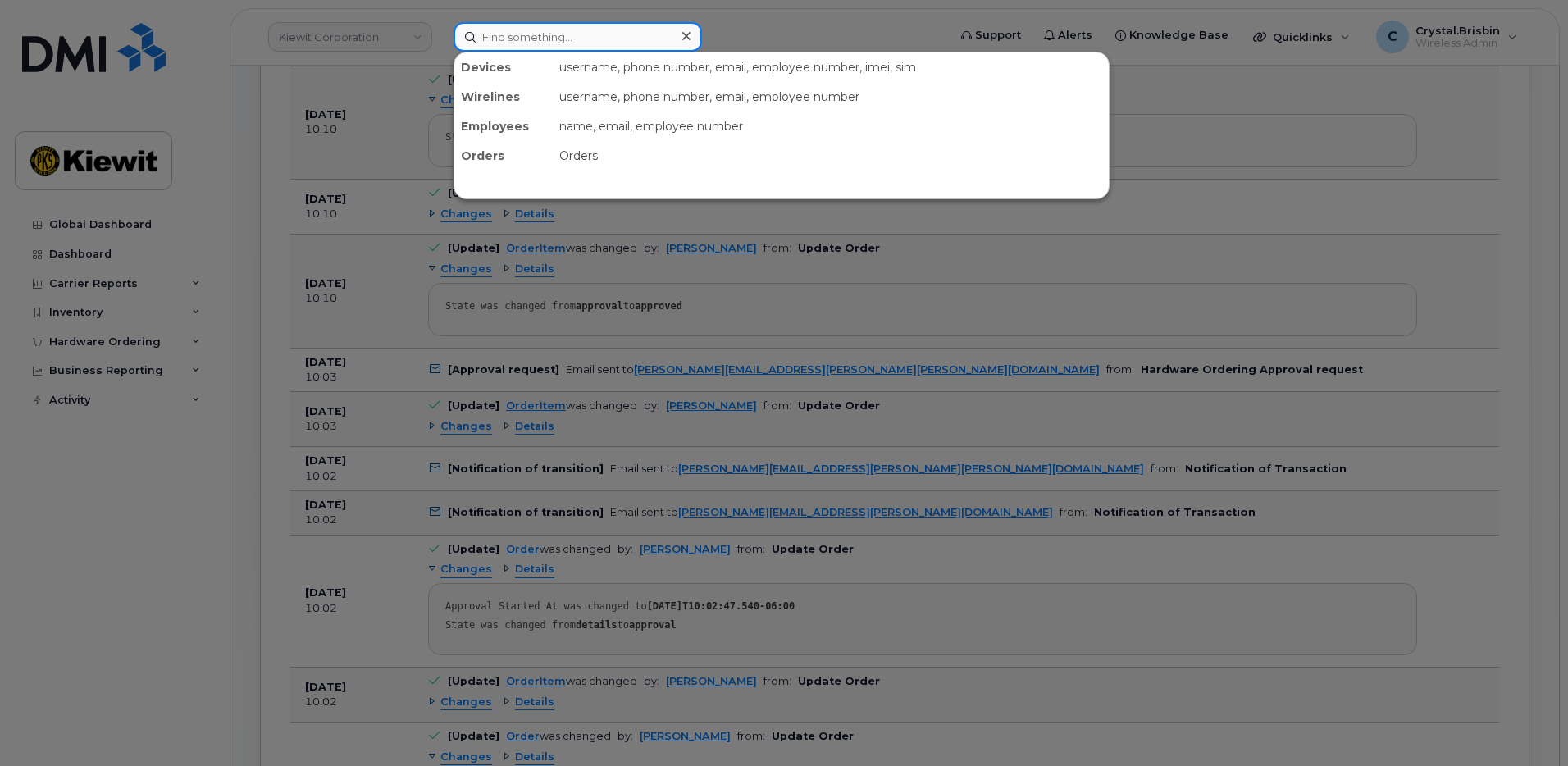
paste input "302702"
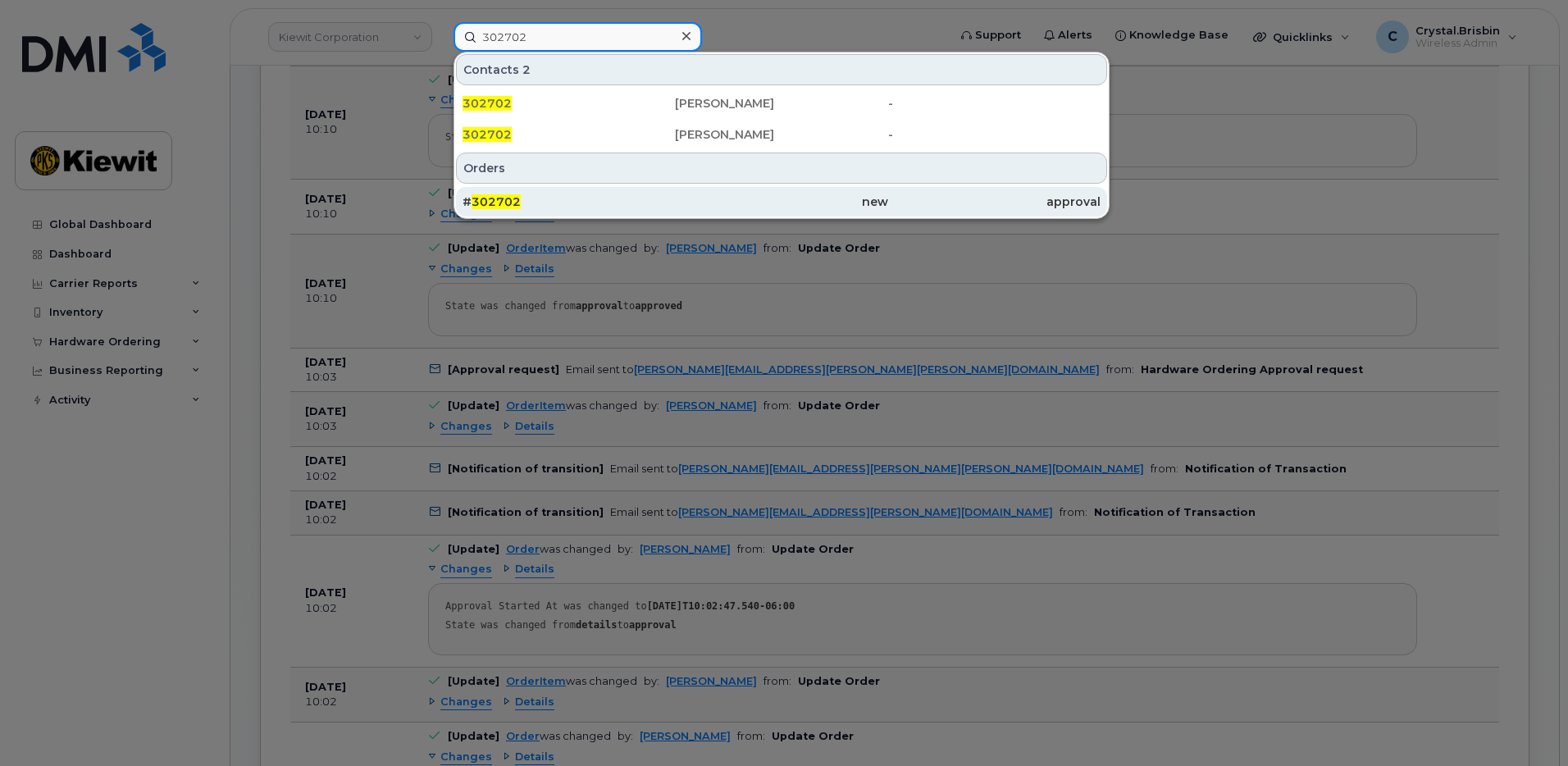
type input "302702"
click at [536, 201] on div "# 302702" at bounding box center [569, 201] width 213 height 17
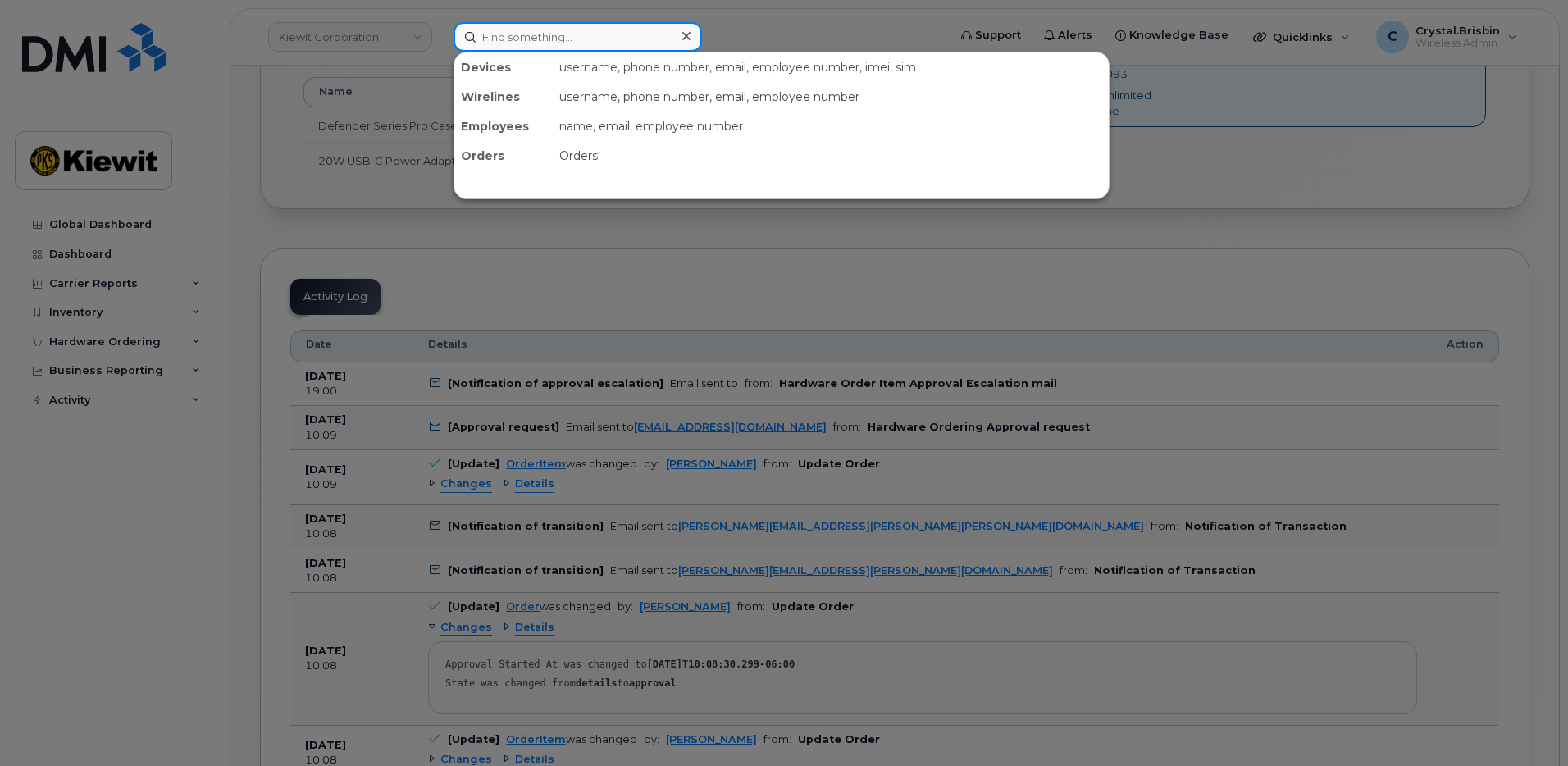
click at [576, 36] on input at bounding box center [577, 36] width 248 height 30
paste input "302734"
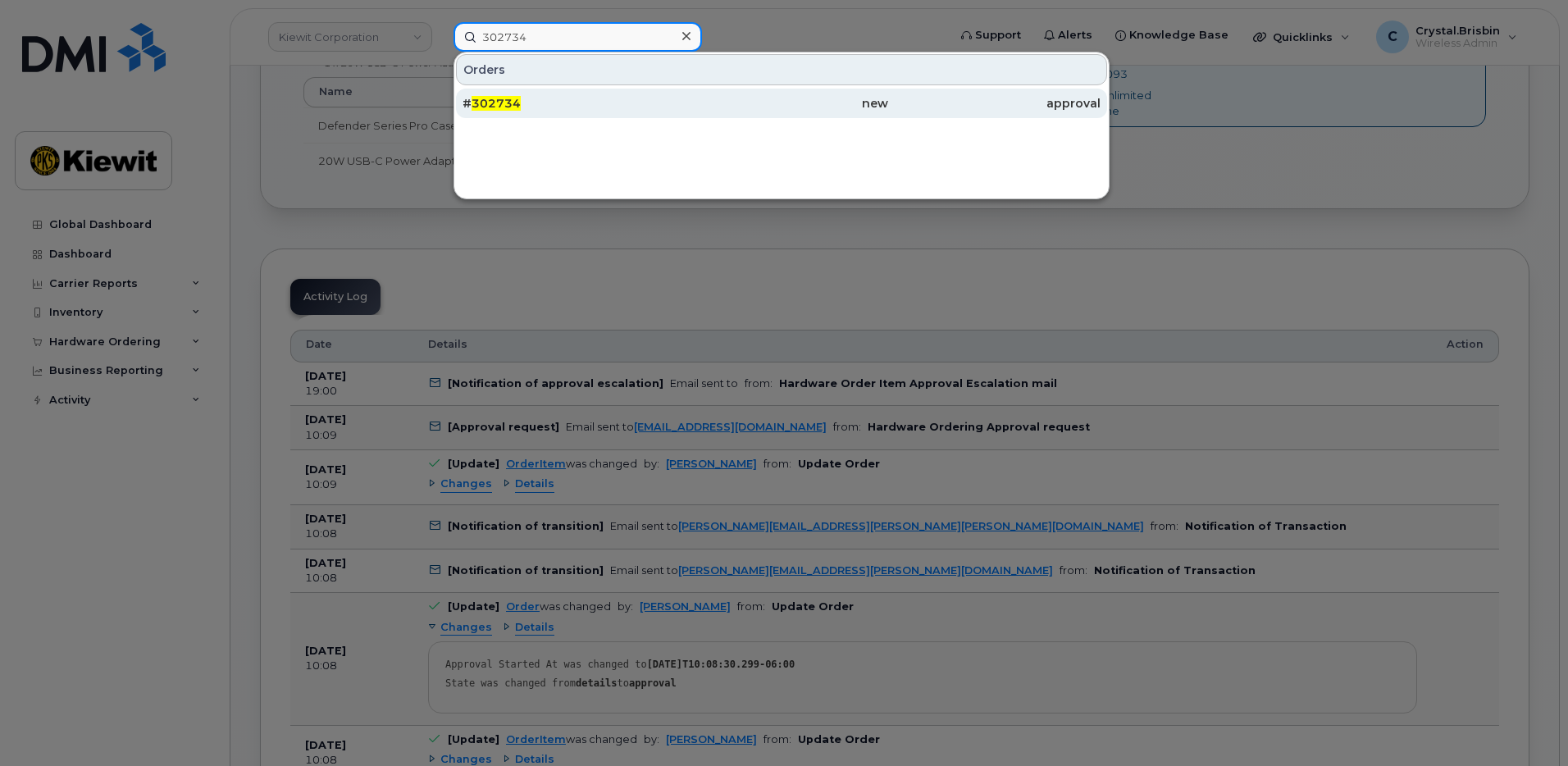
type input "302734"
click at [529, 103] on div "# 302734" at bounding box center [569, 103] width 213 height 17
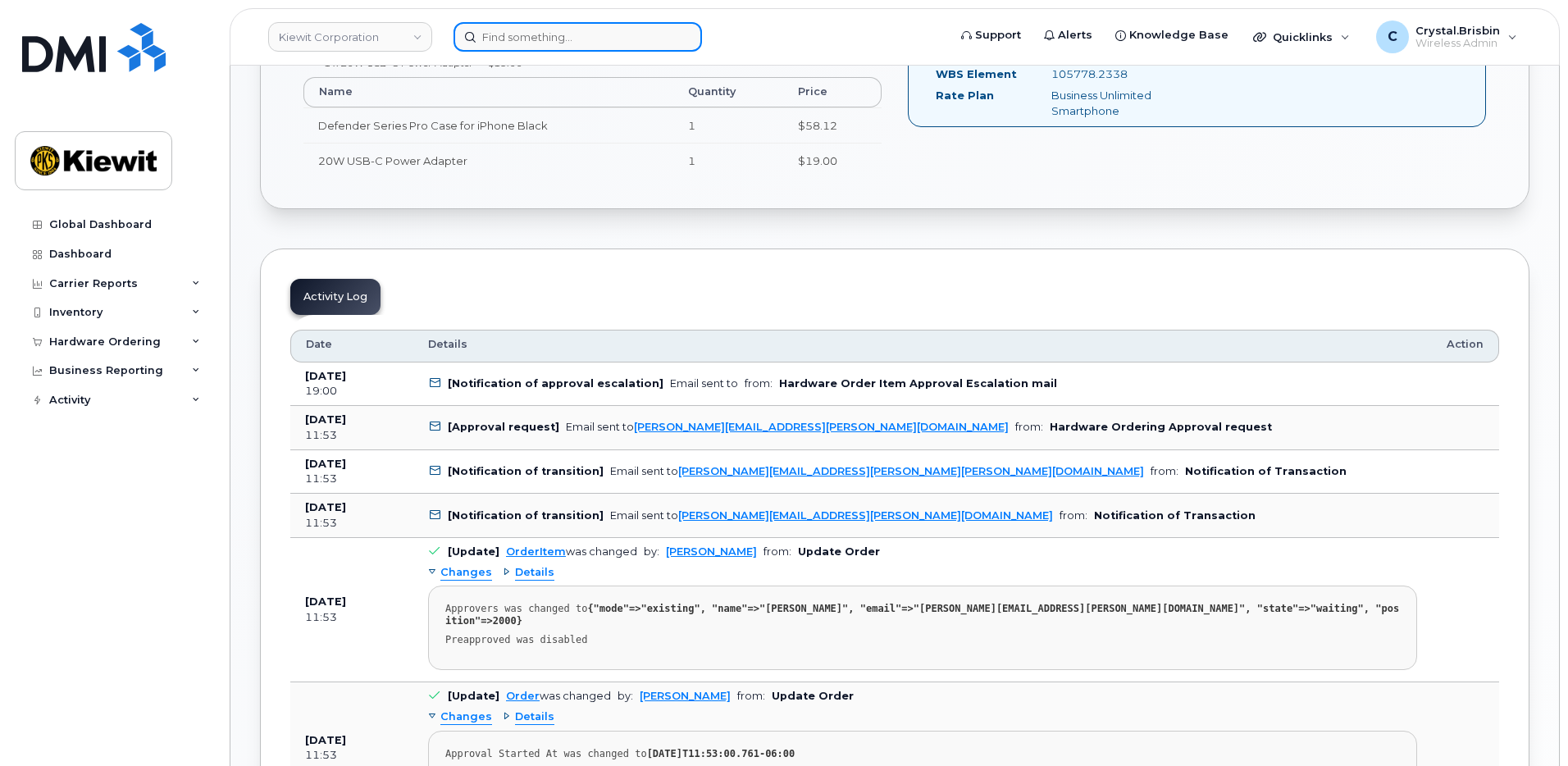
click at [616, 45] on input at bounding box center [577, 36] width 248 height 30
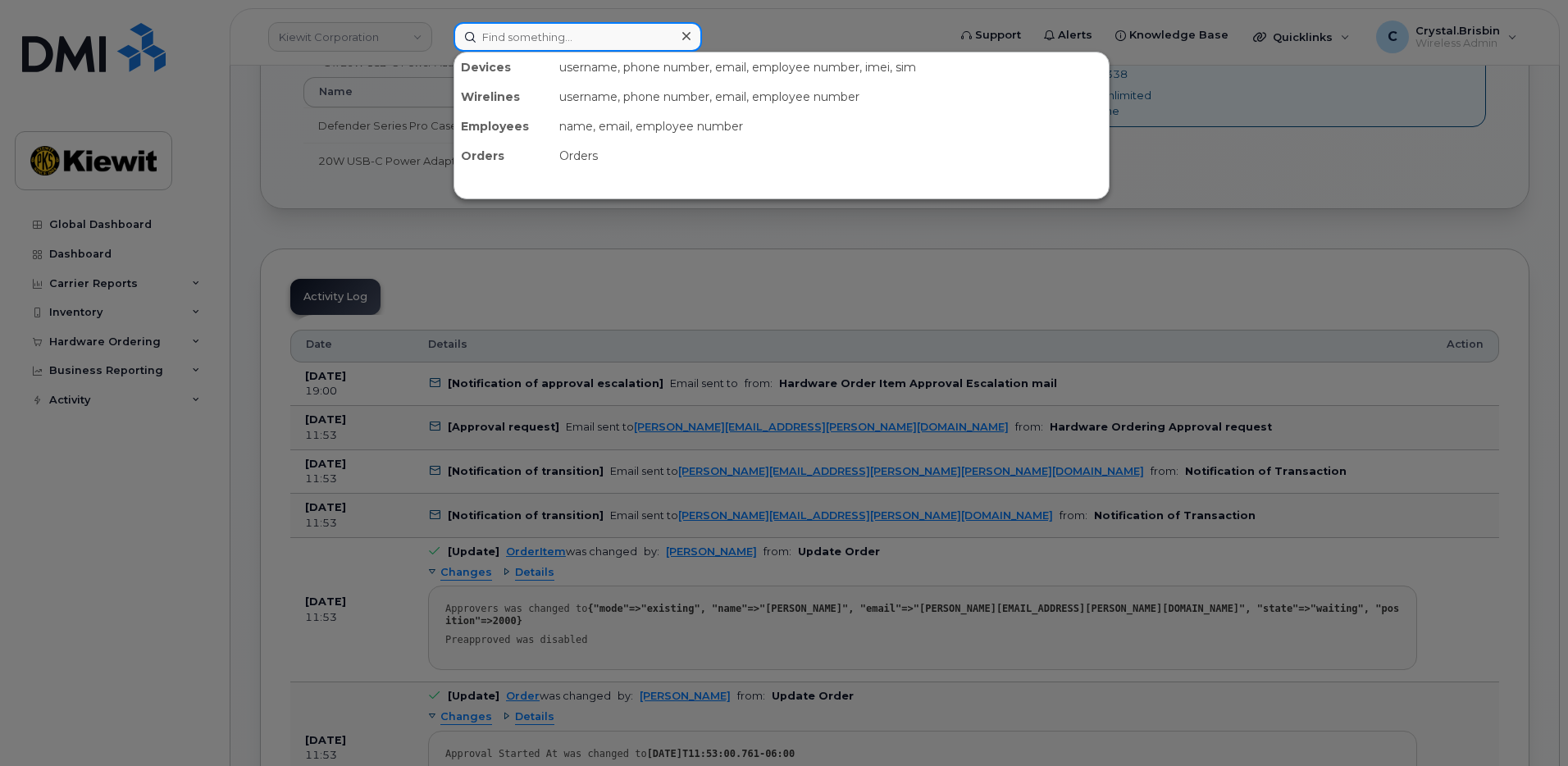
paste input "302747"
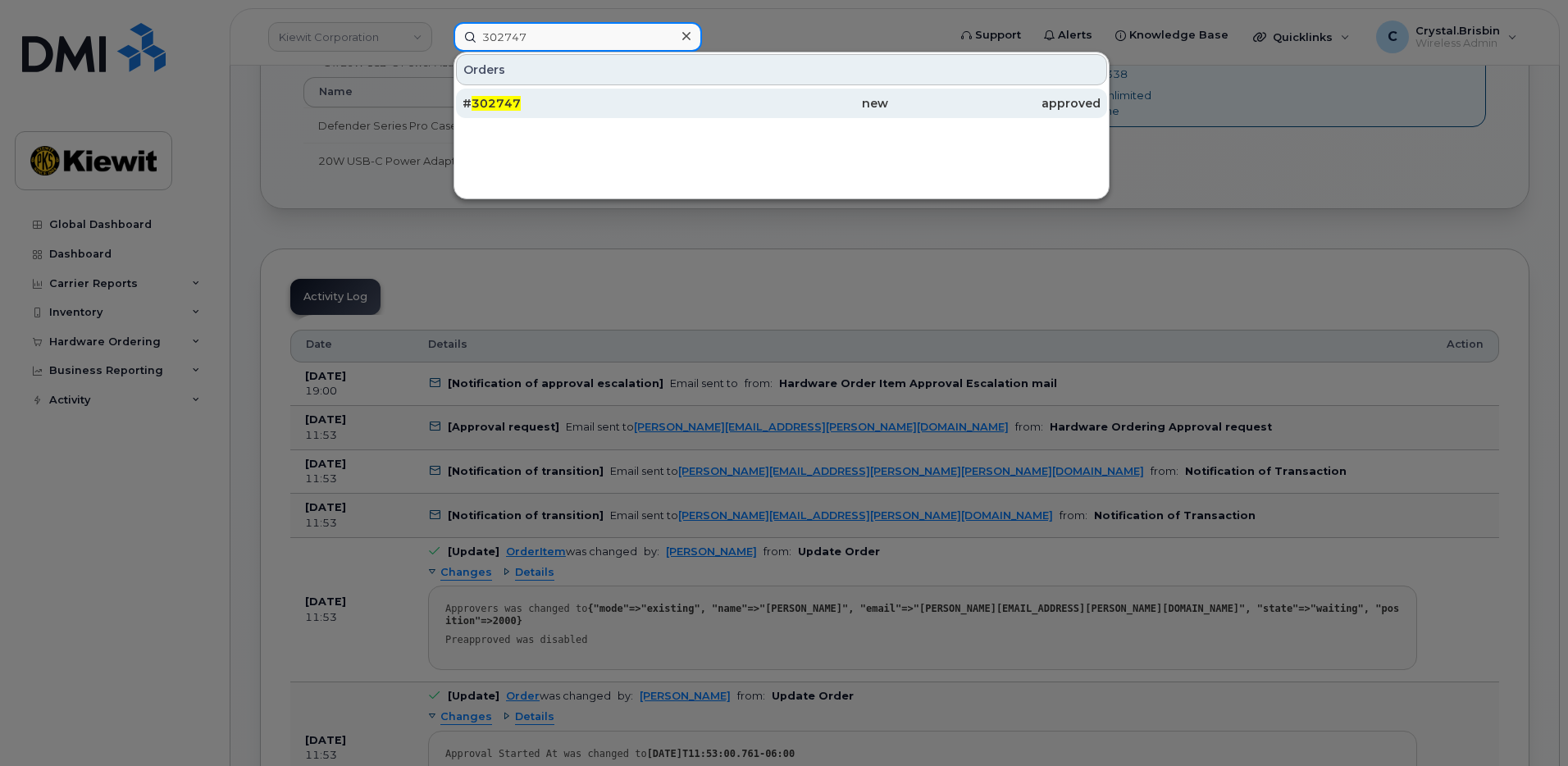
type input "302747"
click at [510, 110] on div "# 302747" at bounding box center [569, 103] width 213 height 17
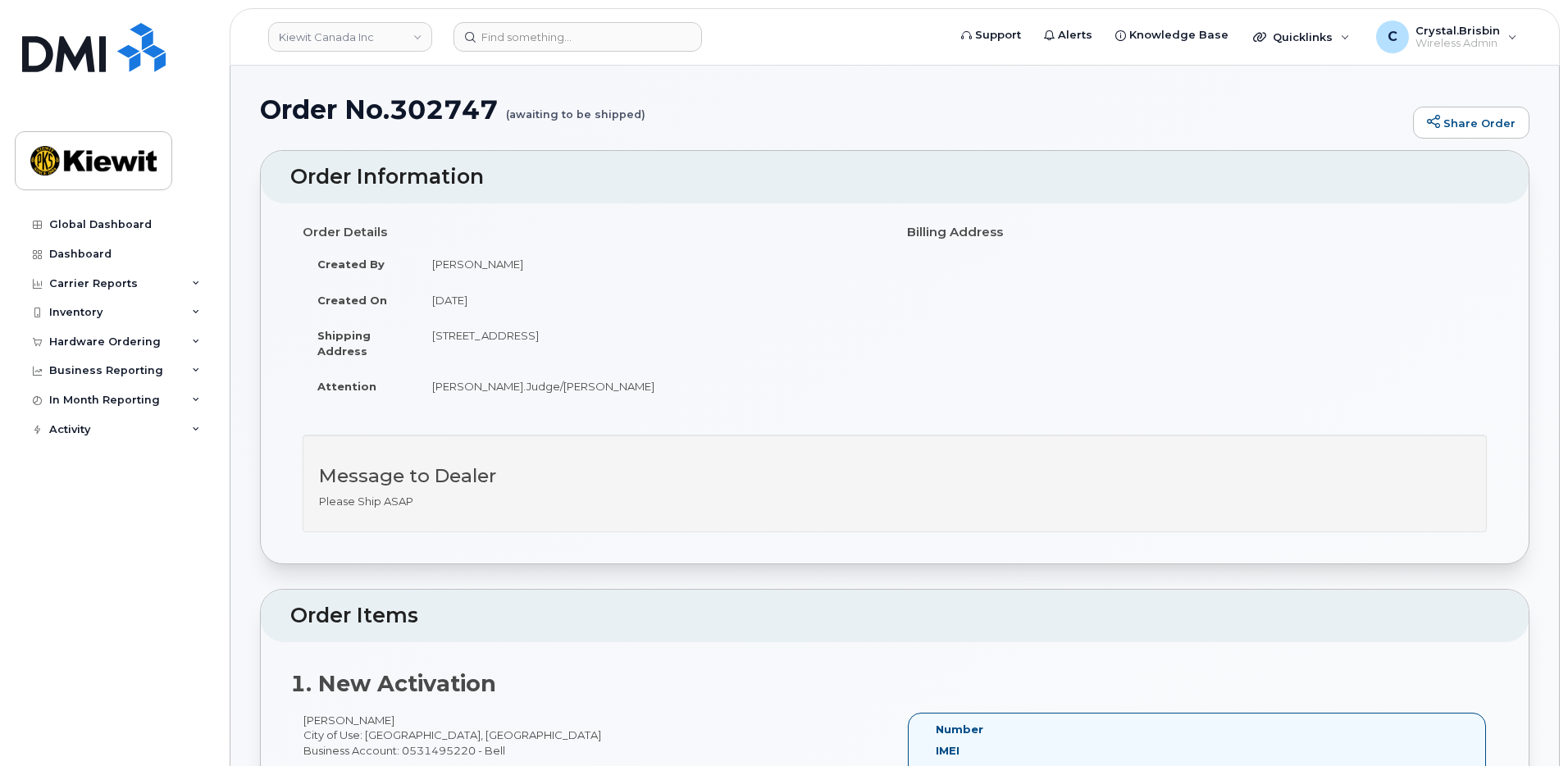
drag, startPoint x: 591, startPoint y: 48, endPoint x: 574, endPoint y: 39, distance: 19.2
click at [590, 47] on input at bounding box center [577, 36] width 248 height 30
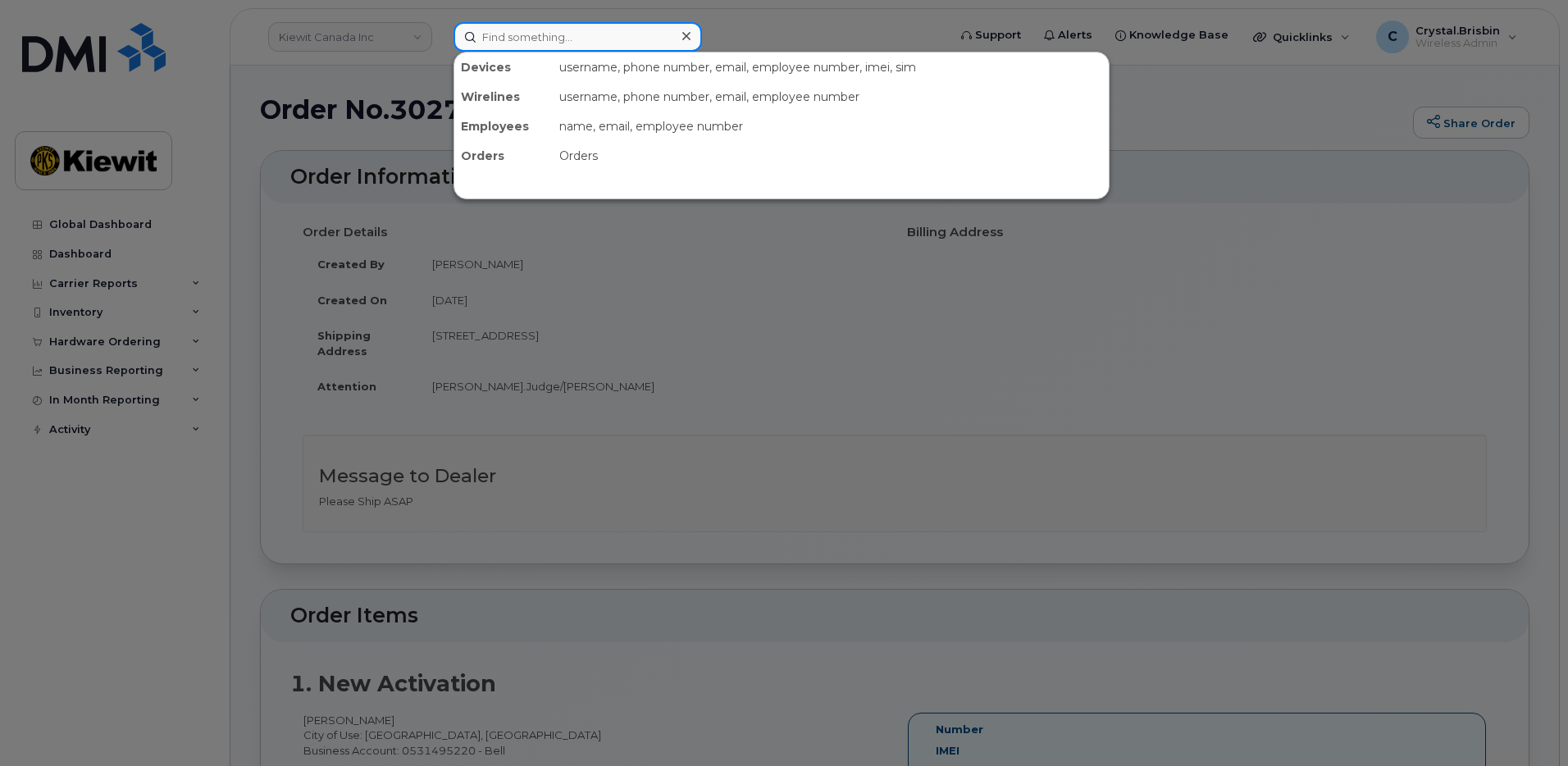
paste input "302750"
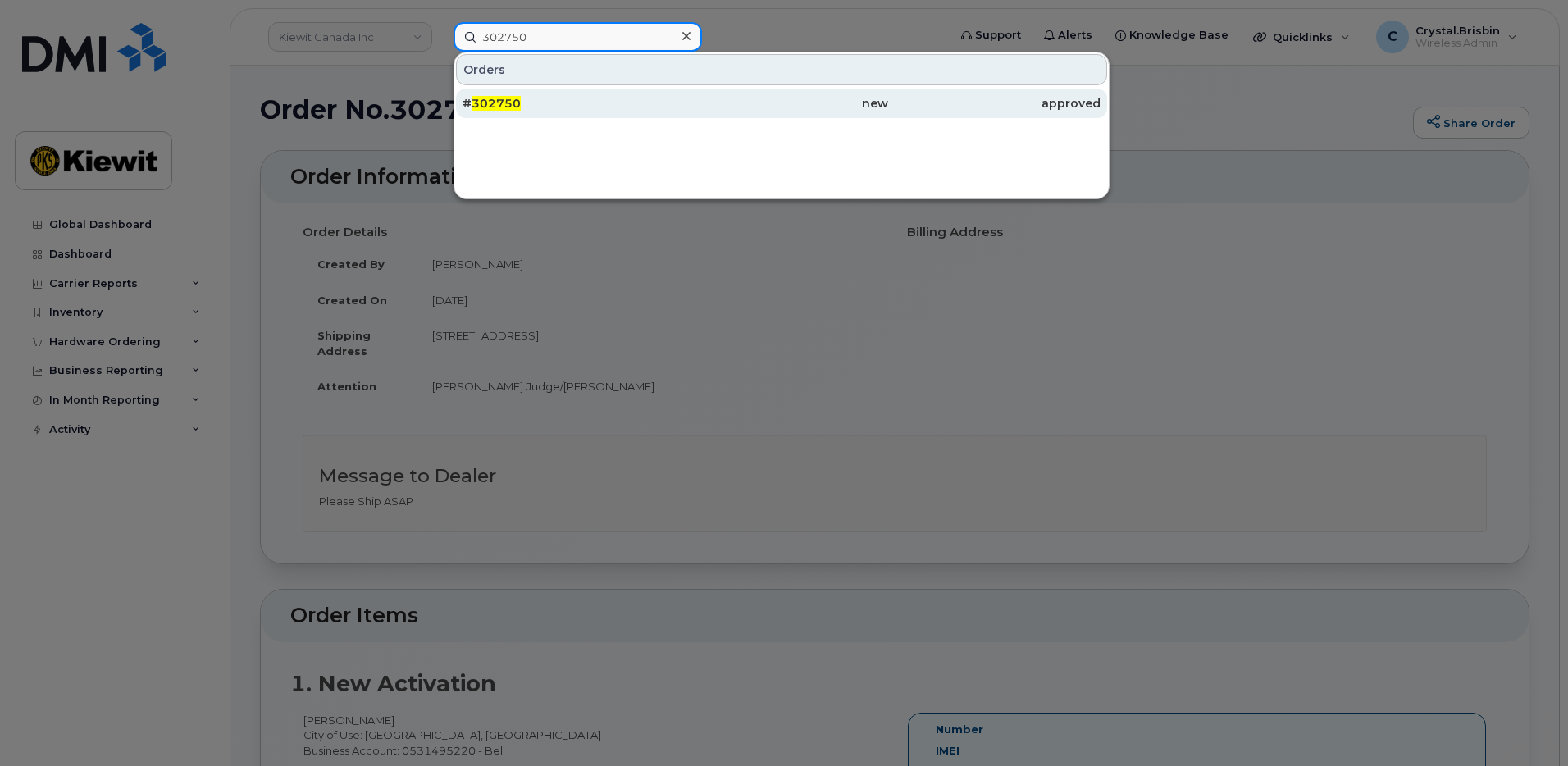
type input "302750"
click at [528, 97] on div "# 302750" at bounding box center [569, 103] width 213 height 17
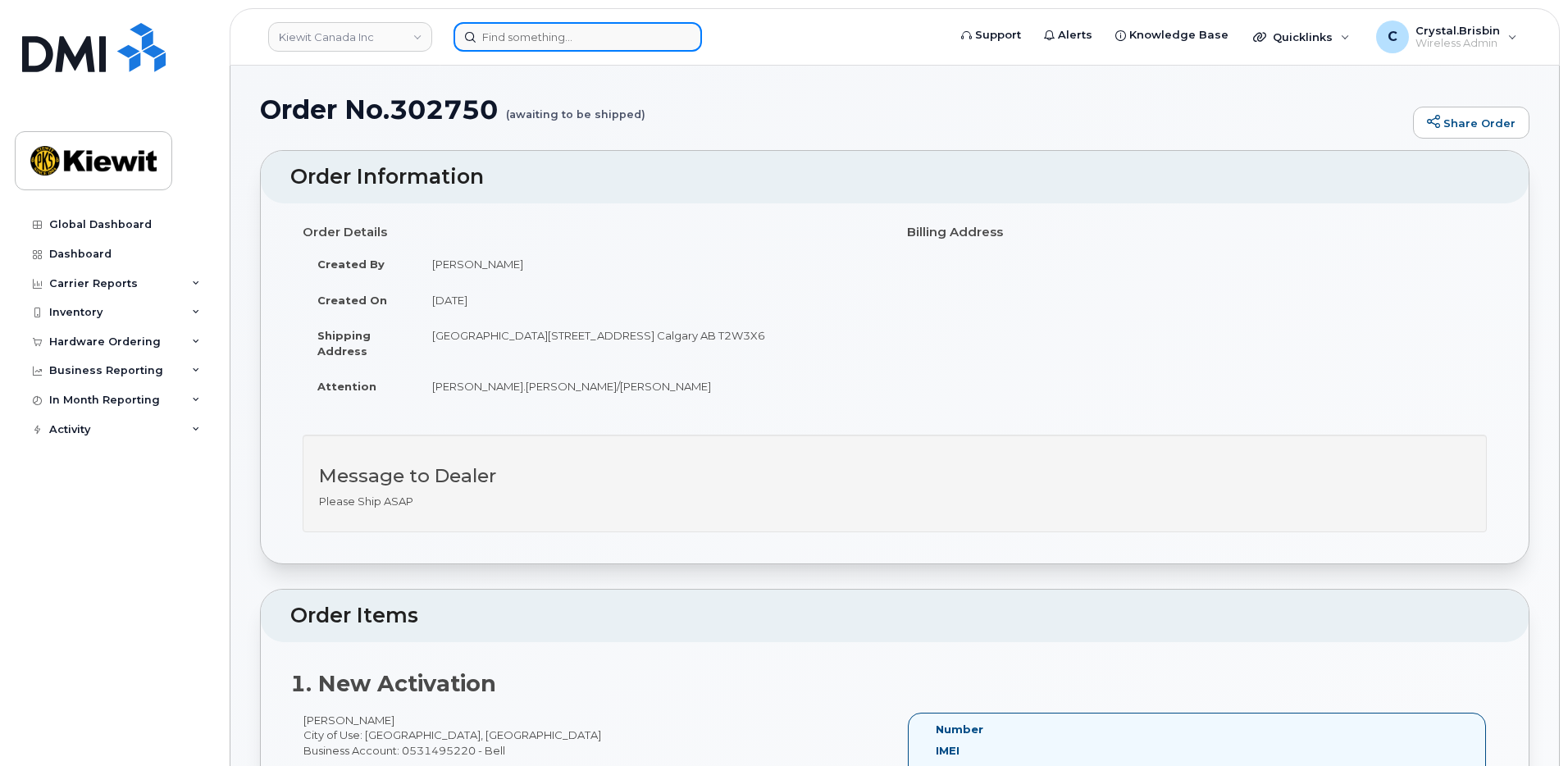
click at [589, 42] on input at bounding box center [577, 36] width 248 height 30
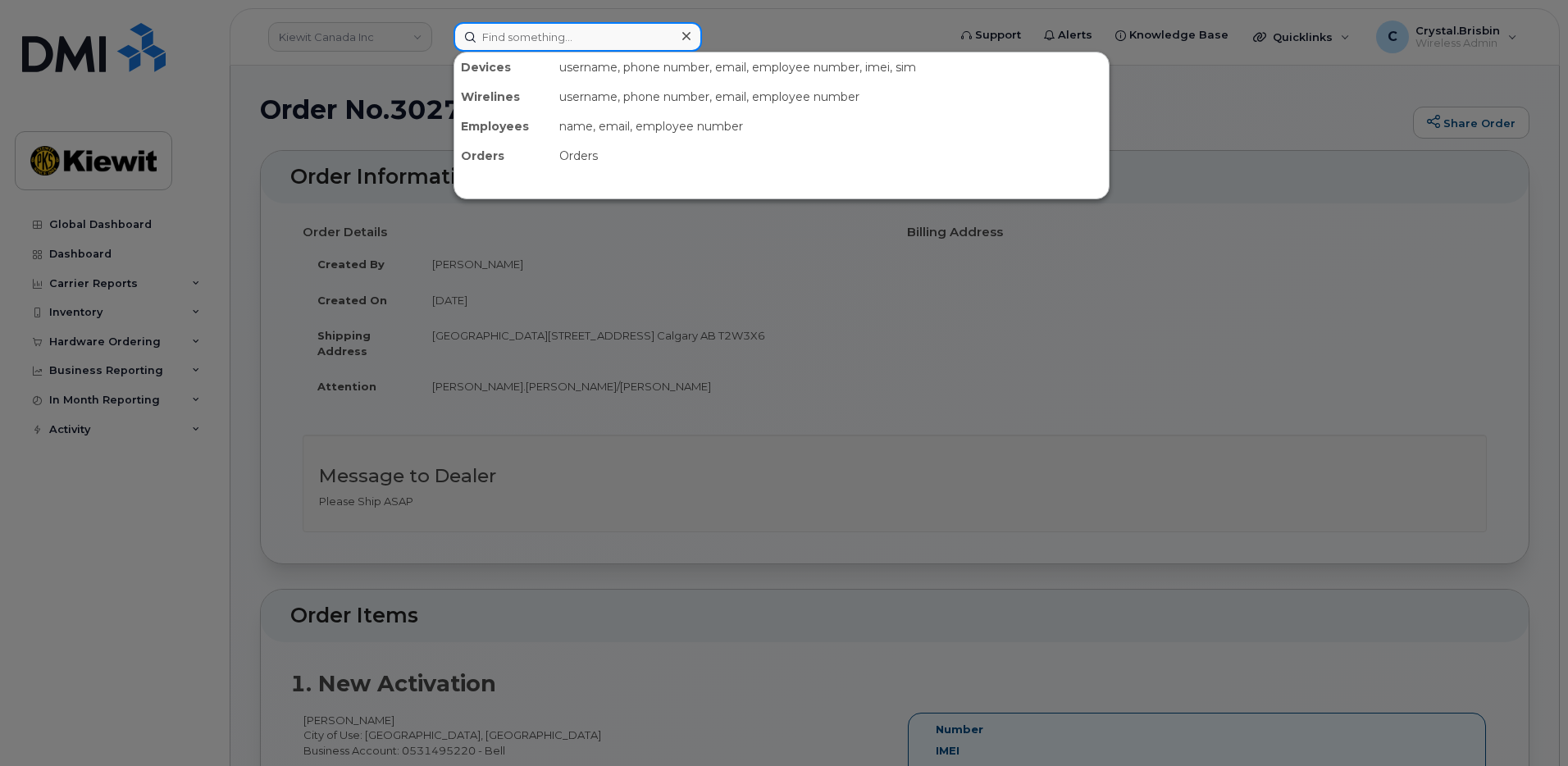
paste input "302754"
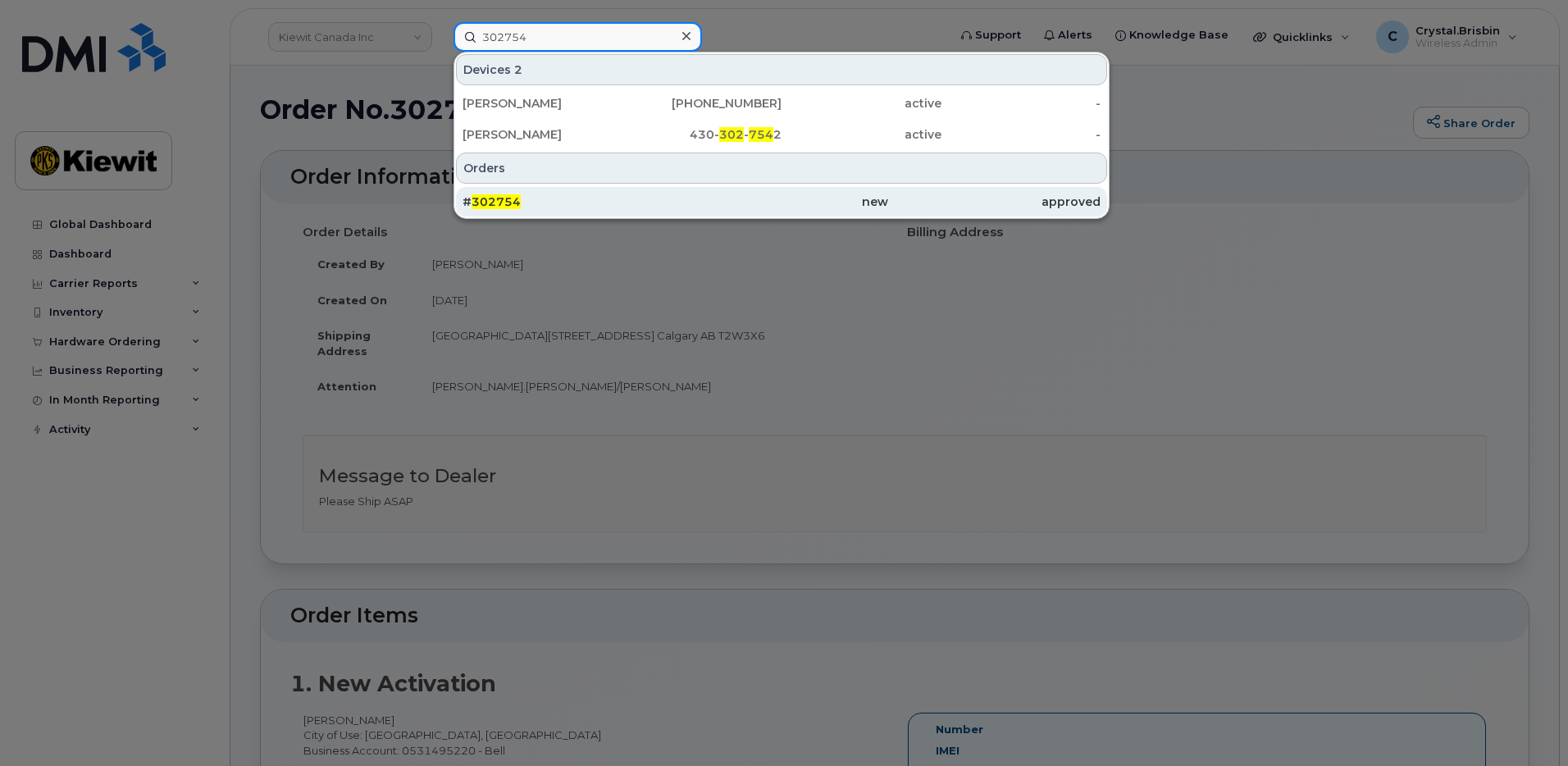
type input "302754"
click at [517, 202] on span "302754" at bounding box center [496, 201] width 49 height 15
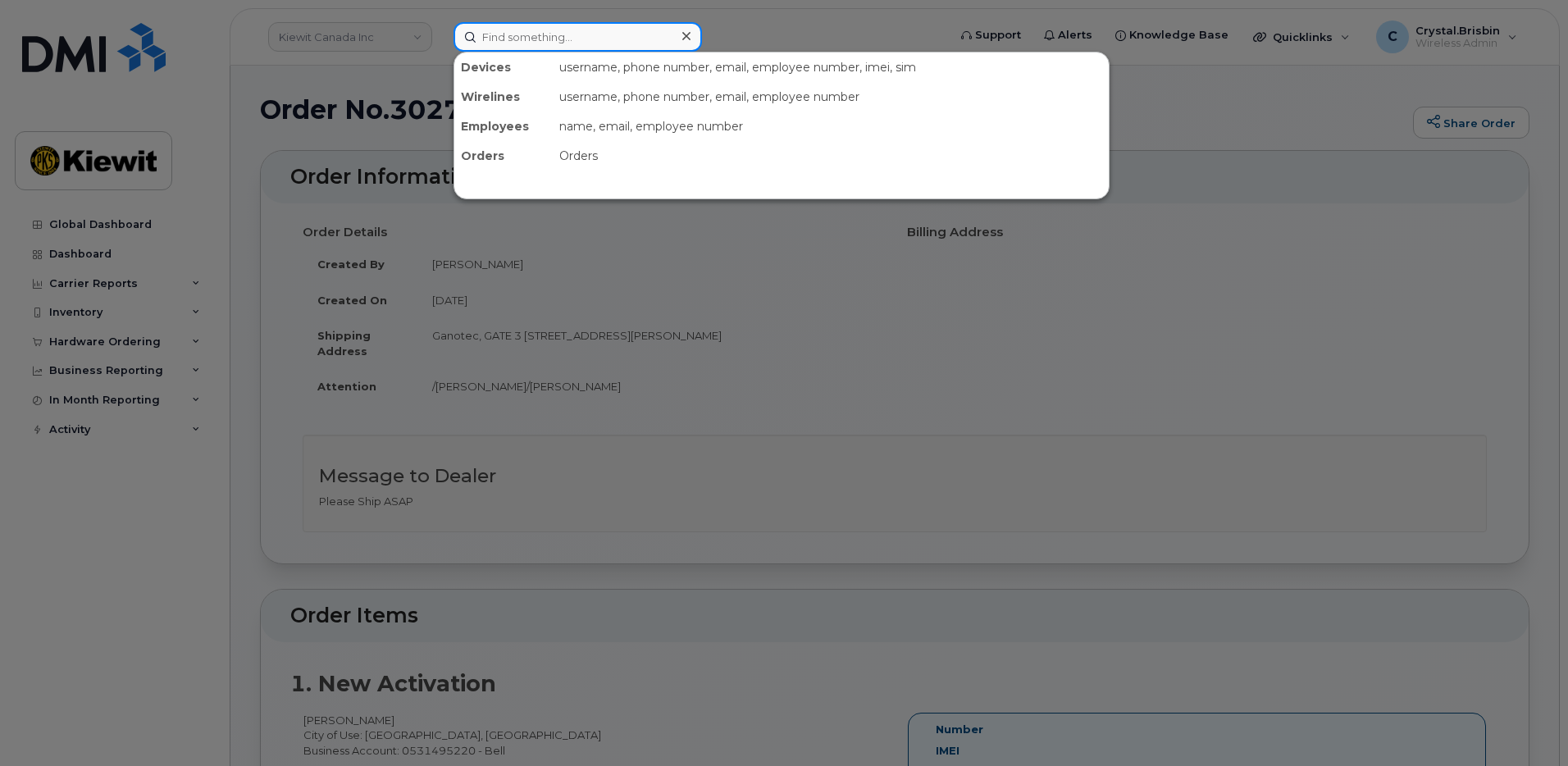
click at [528, 39] on input at bounding box center [577, 36] width 248 height 30
paste input "302664"
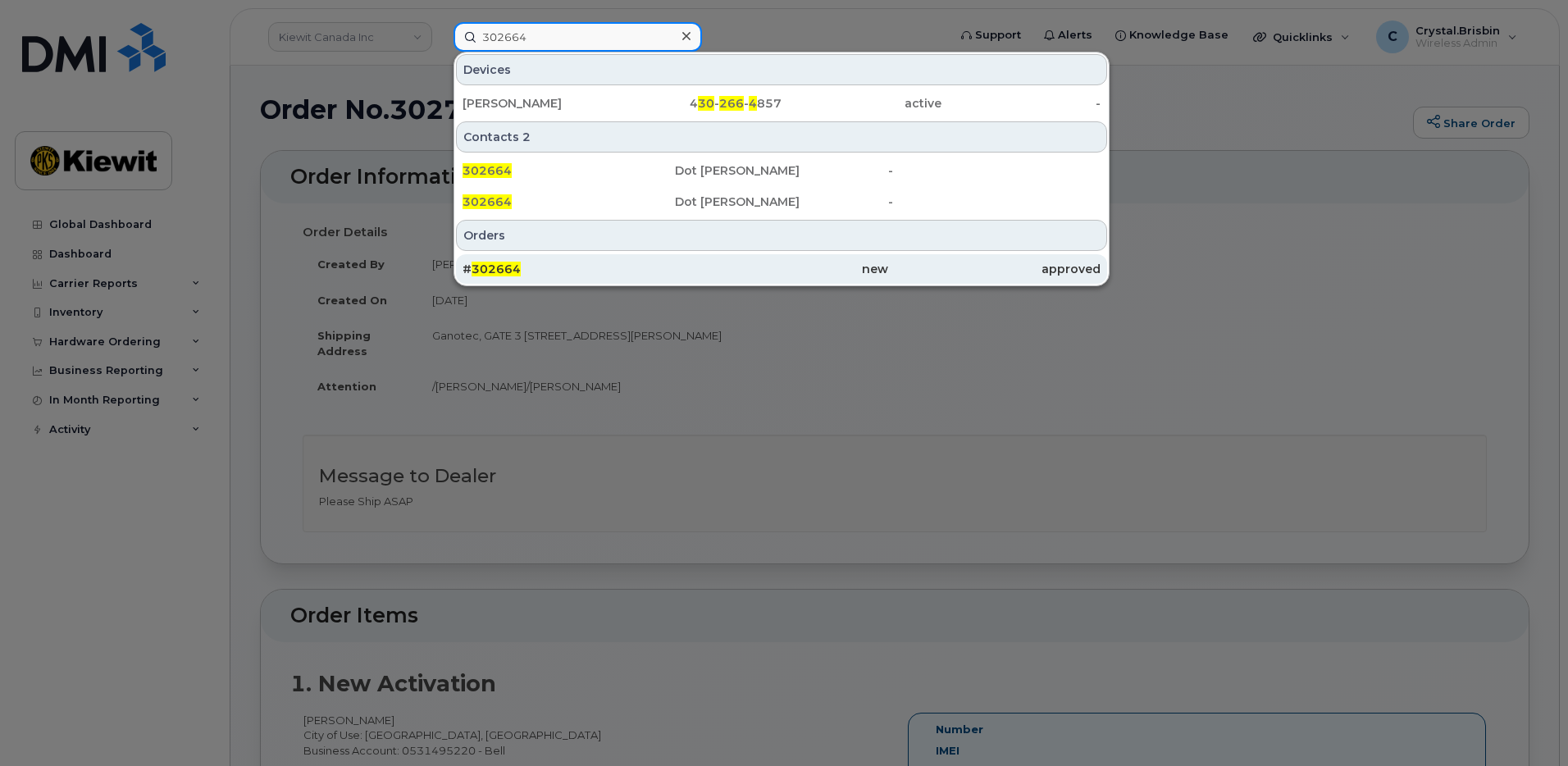
type input "302664"
click at [546, 263] on div "# 302664" at bounding box center [569, 268] width 213 height 17
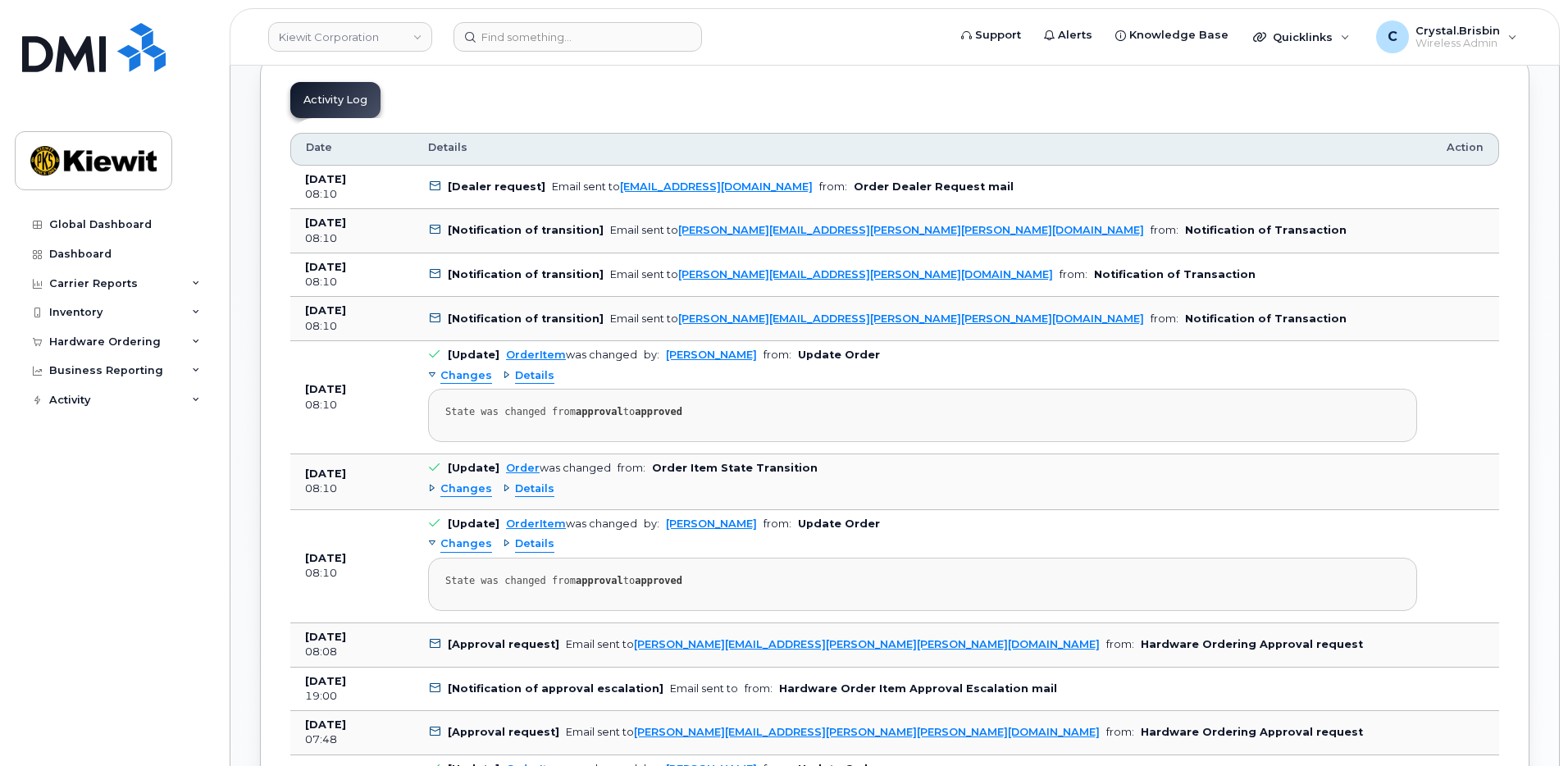
scroll to position [902, 0]
